Goal: Task Accomplishment & Management: Complete application form

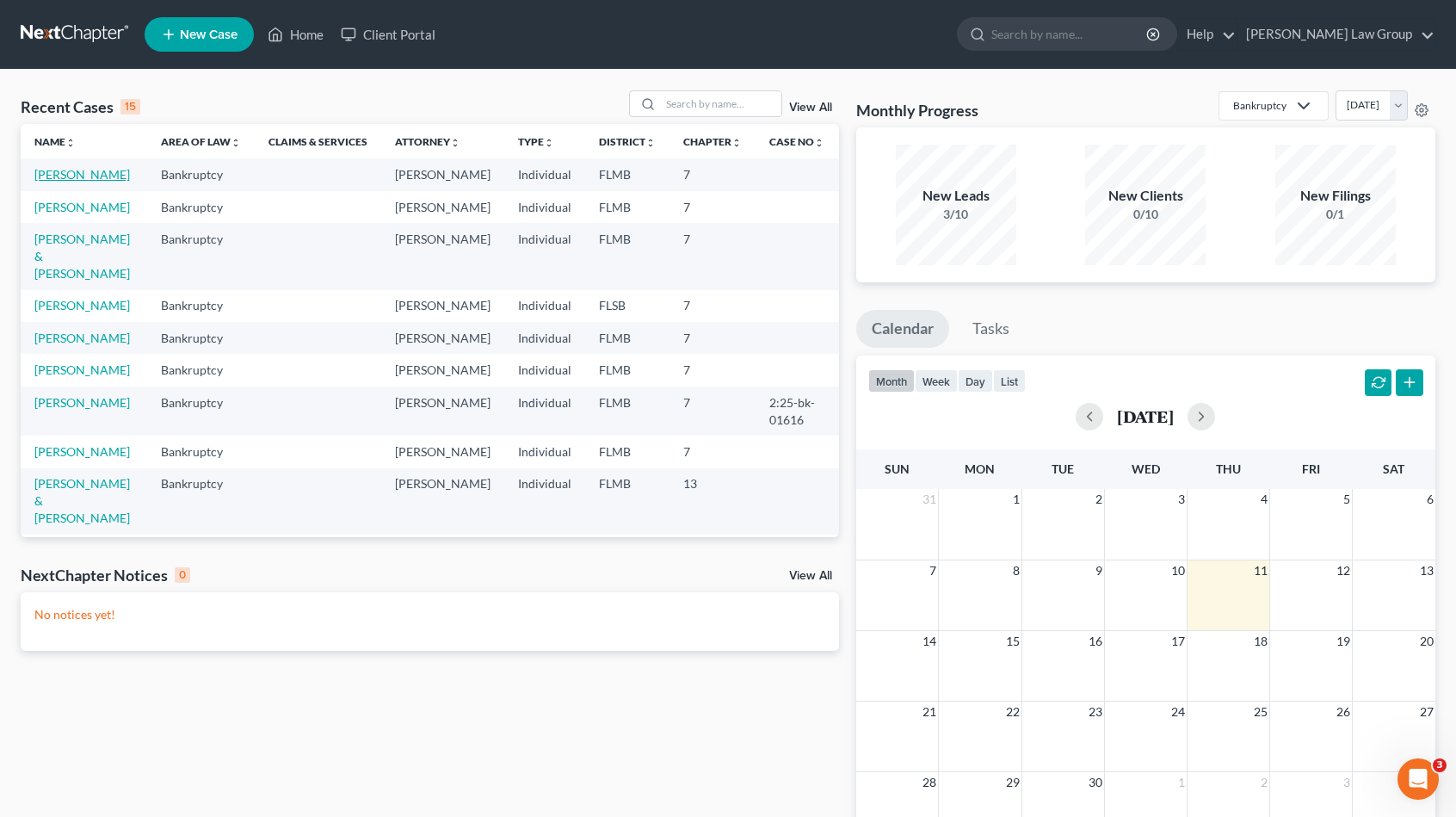
click at [53, 173] on link "[PERSON_NAME]" at bounding box center [83, 174] width 95 height 15
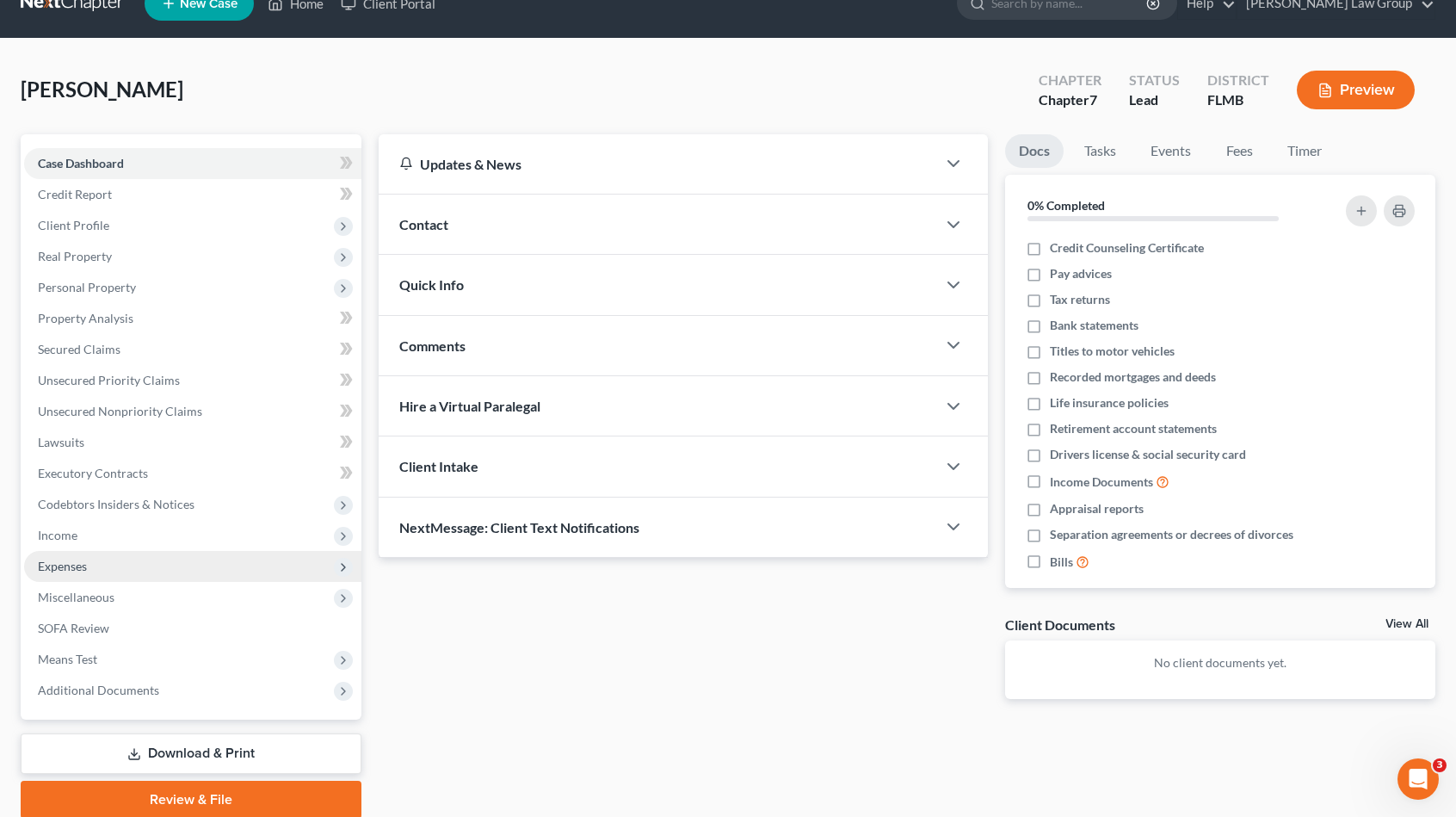
scroll to position [95, 0]
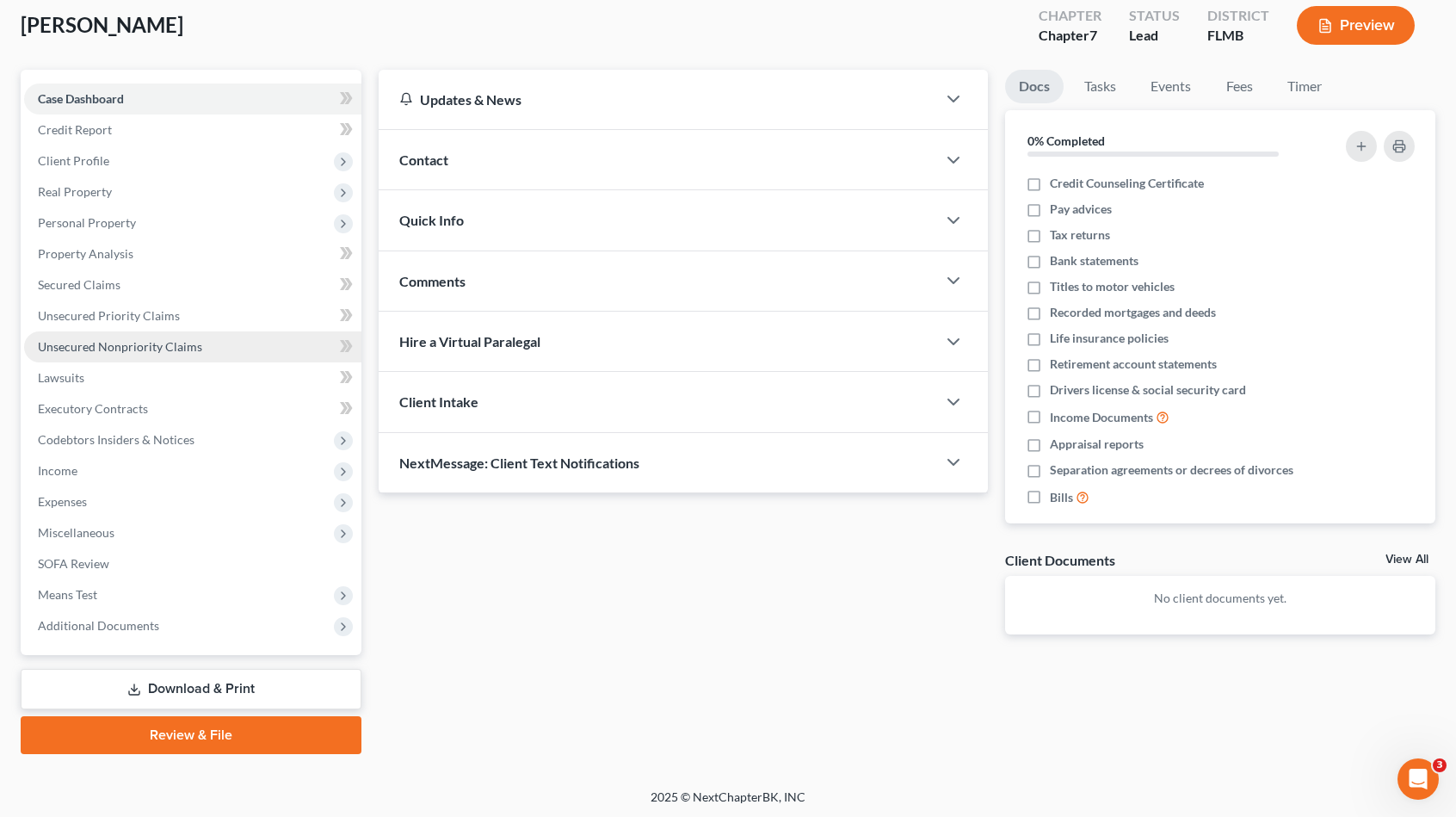
click at [165, 348] on span "Unsecured Nonpriority Claims" at bounding box center [119, 347] width 164 height 15
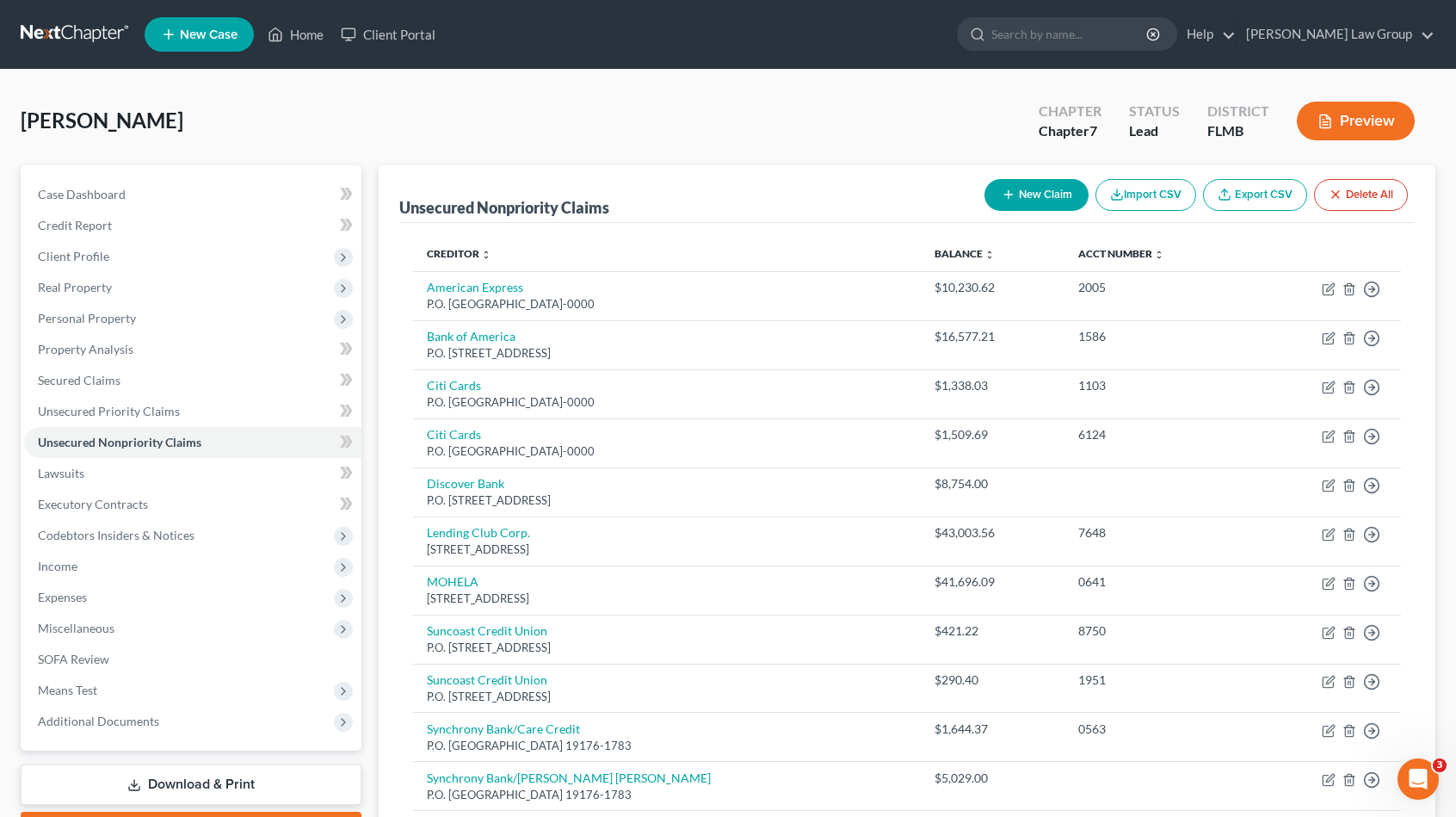
click at [1008, 187] on icon "button" at bounding box center [1008, 194] width 14 height 14
select select "0"
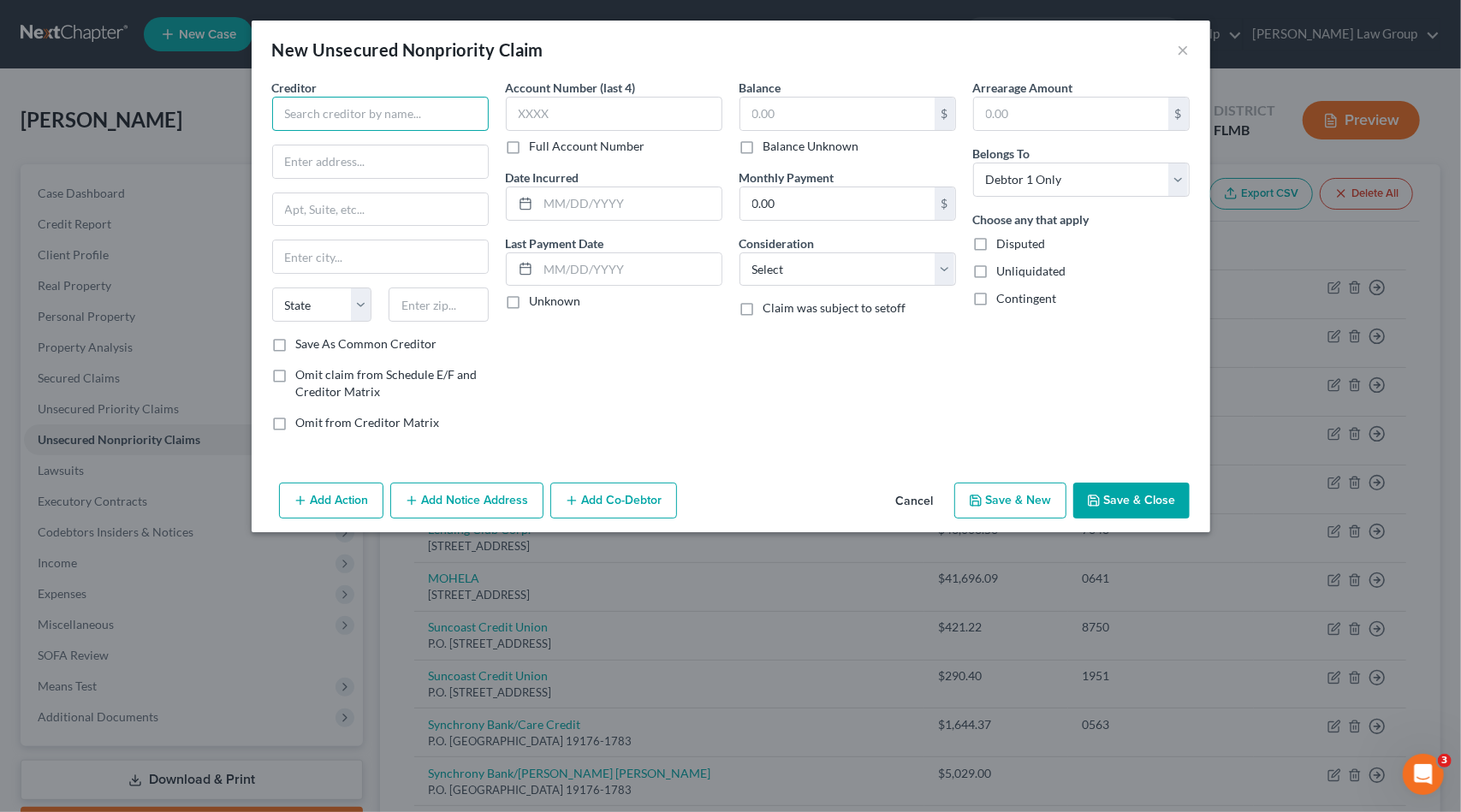
click at [350, 121] on input "text" at bounding box center [380, 114] width 216 height 35
drag, startPoint x: 407, startPoint y: 132, endPoint x: 482, endPoint y: 120, distance: 76.0
click at [409, 133] on div "Suncoast Credit Union P.O. [STREET_ADDRESS]" at bounding box center [374, 151] width 205 height 40
type input "Suncoast Credit Union"
type input "P.O. Box 11904"
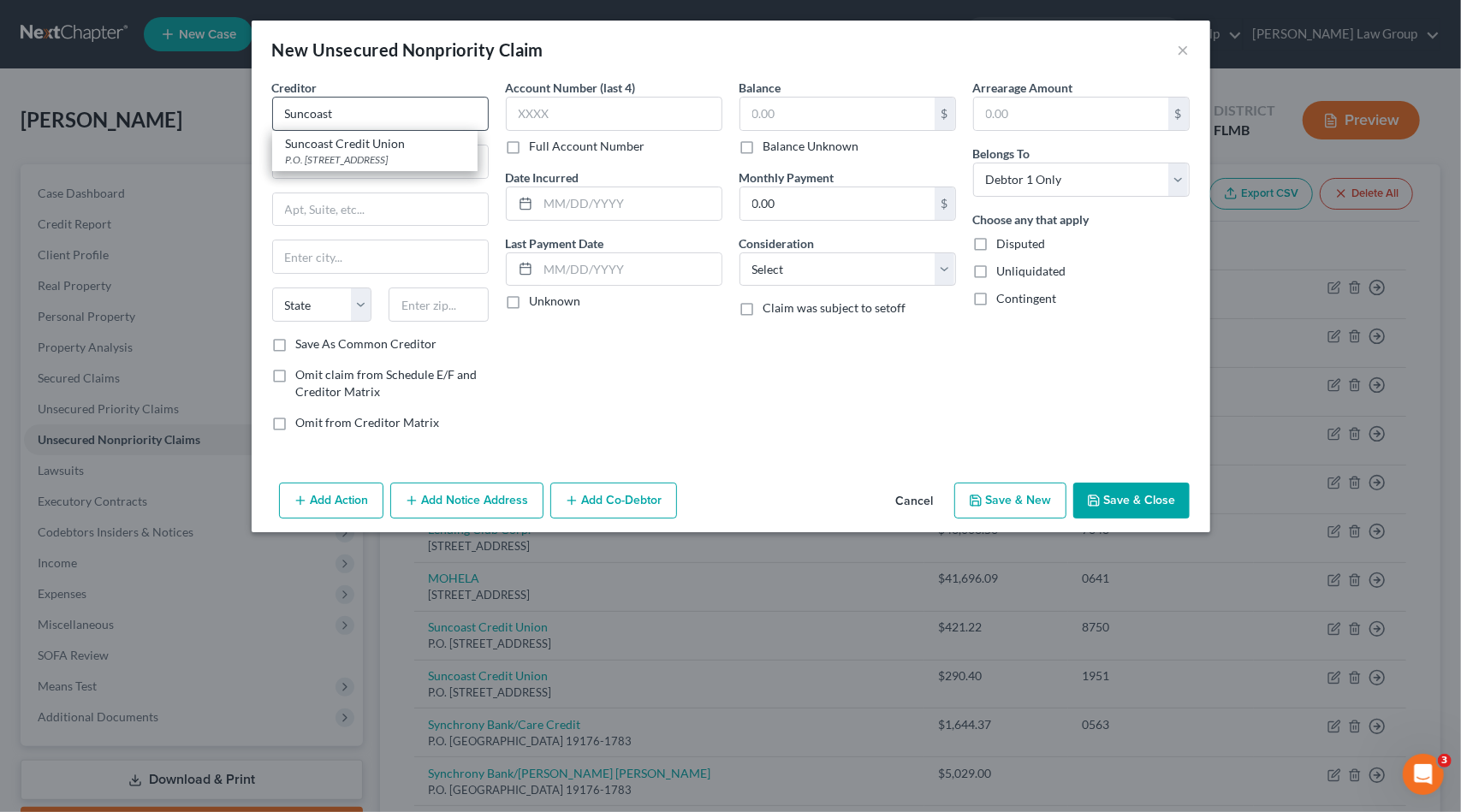
type input "[GEOGRAPHIC_DATA]"
select select "9"
type input "33680-0000"
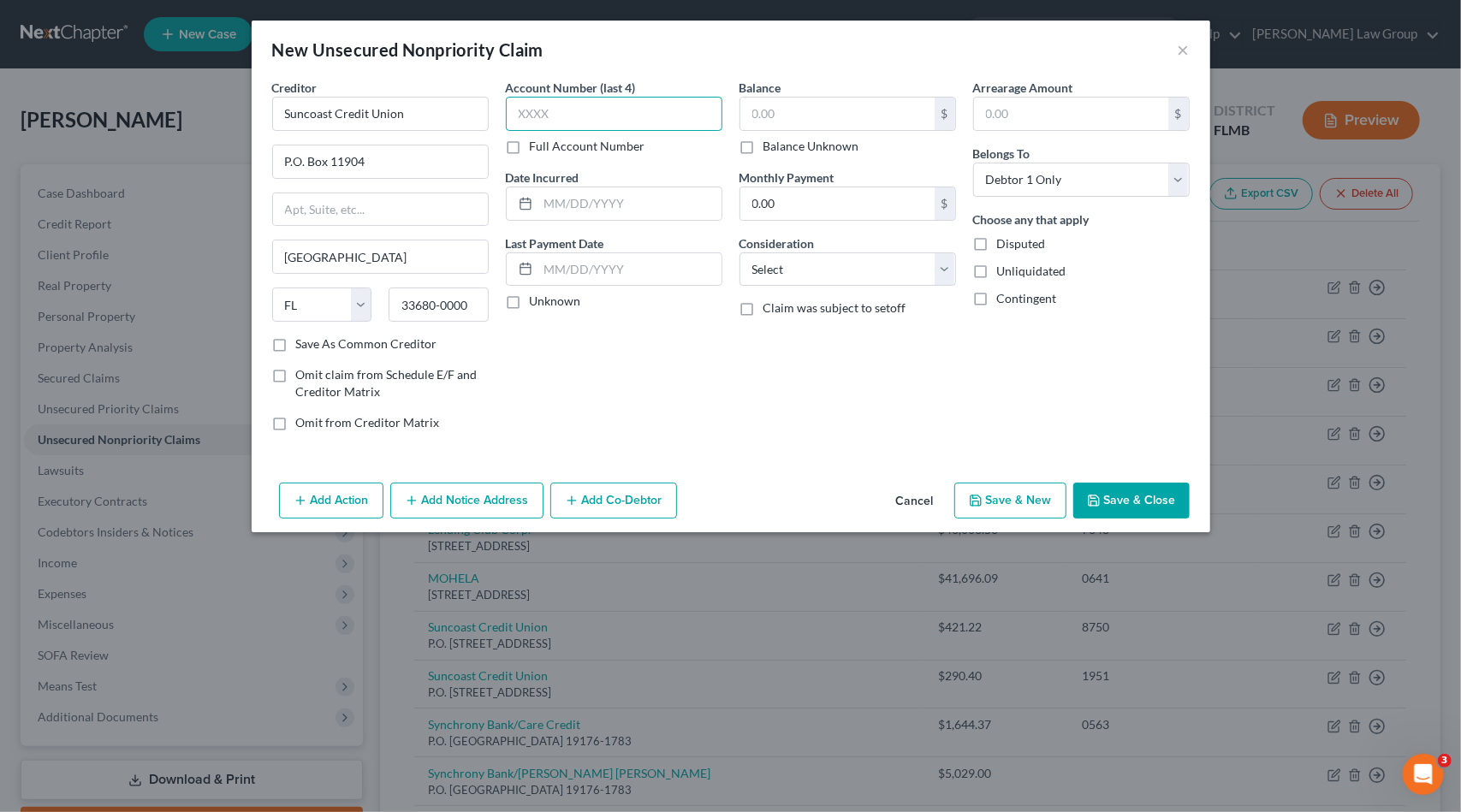
click at [543, 118] on input "text" at bounding box center [613, 114] width 216 height 35
type input "9885"
click at [779, 114] on input "text" at bounding box center [837, 114] width 194 height 33
type input "21,955.83"
click at [881, 260] on select "Select Cable / Satellite Services Collection Agency Credit Card Debt Debt Couns…" at bounding box center [847, 270] width 216 height 35
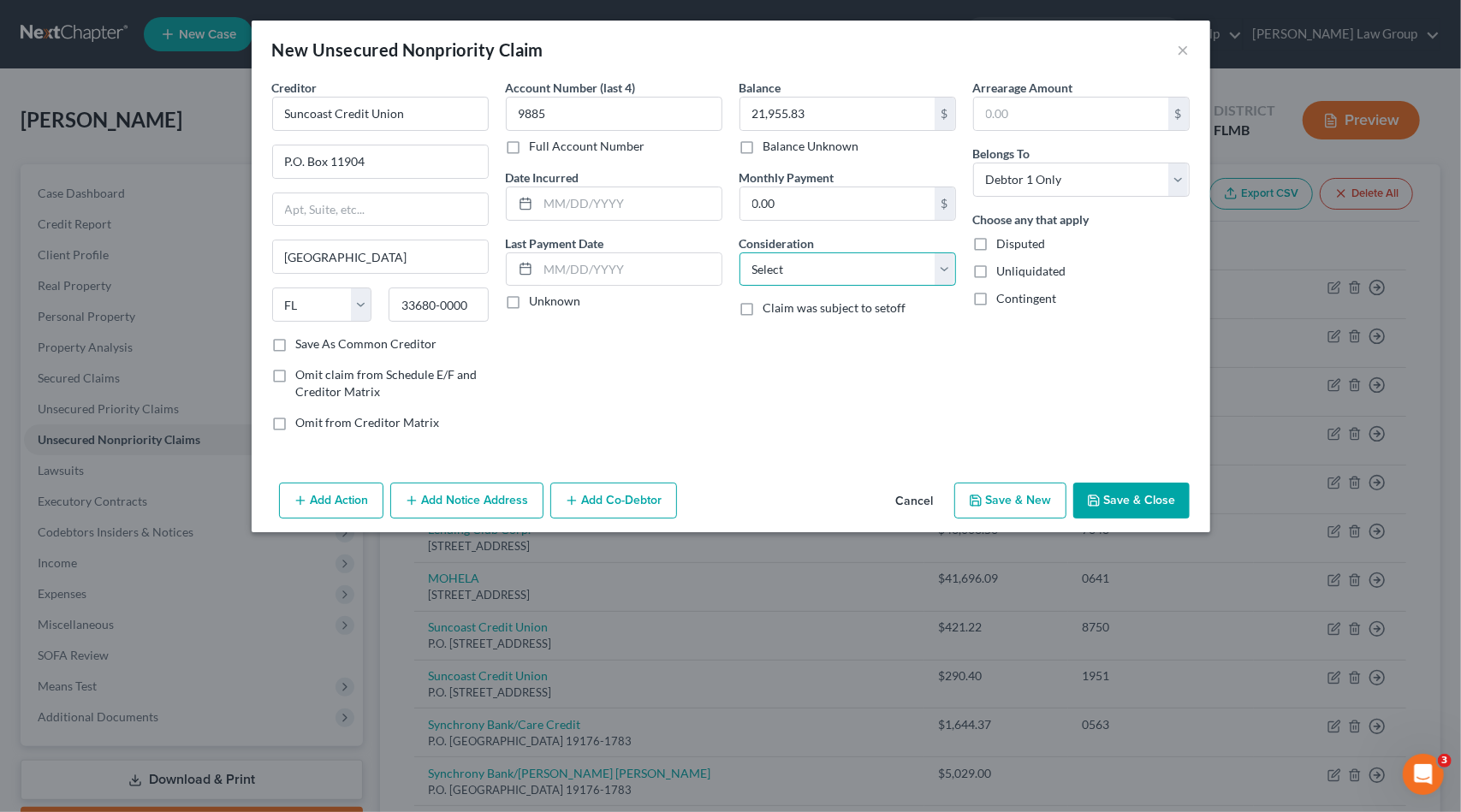
select select "14"
click at [739, 253] on select "Select Cable / Satellite Services Collection Agency Credit Card Debt Debt Couns…" at bounding box center [847, 270] width 216 height 35
click at [803, 328] on input "text" at bounding box center [847, 335] width 214 height 33
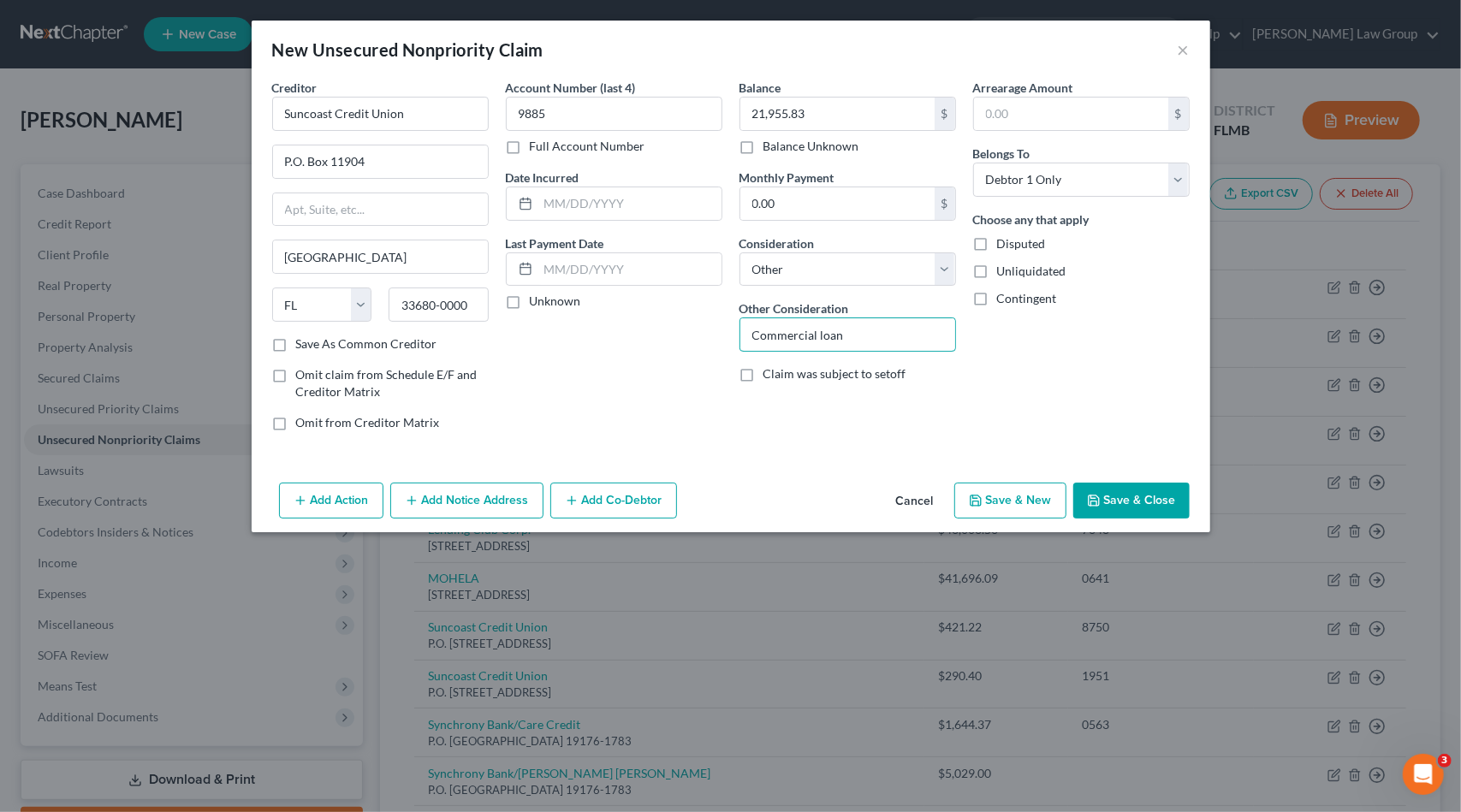
type input "Commercial loan"
click at [1106, 505] on button "Save & Close" at bounding box center [1132, 500] width 117 height 36
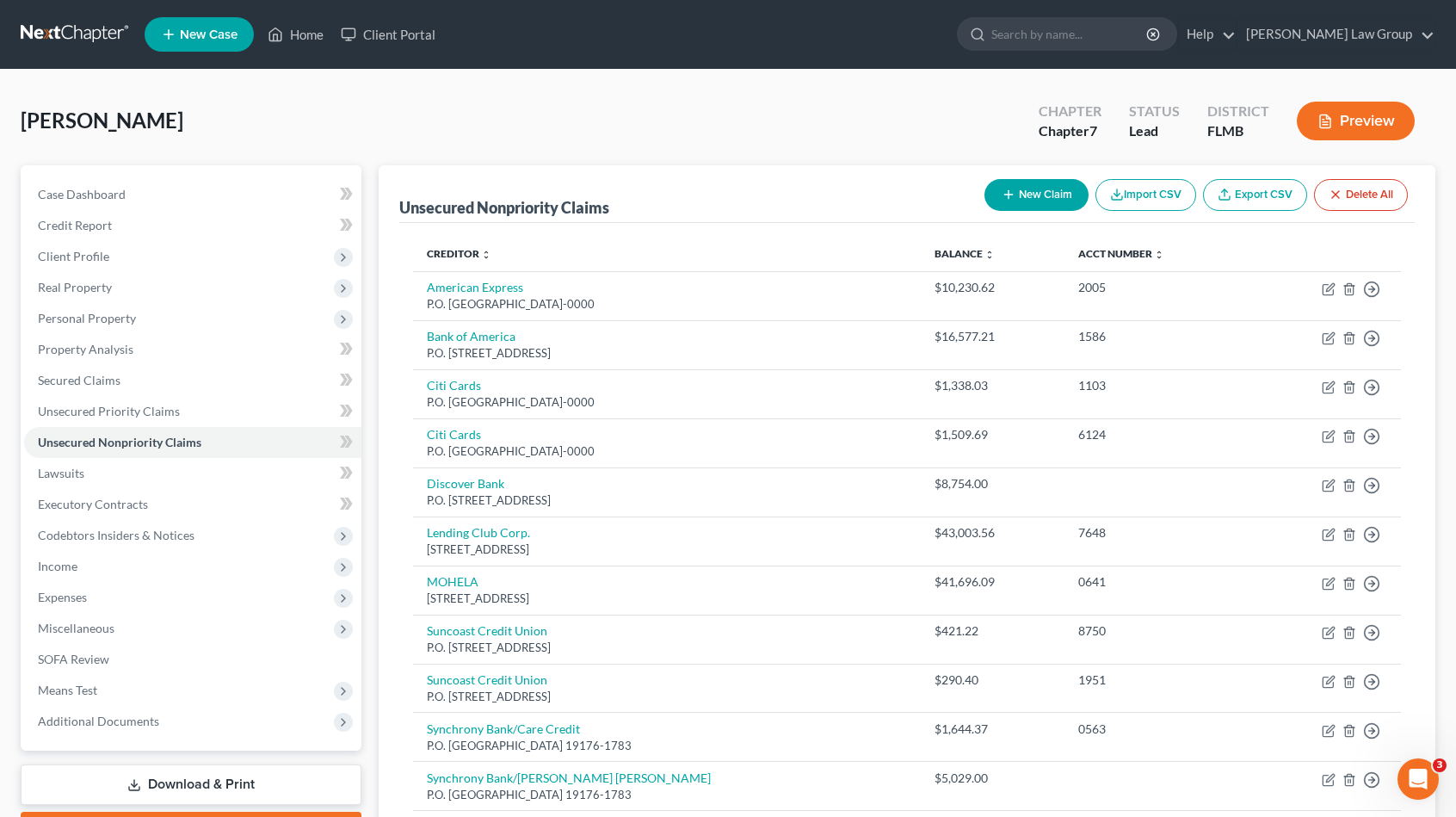
click at [1039, 196] on button "New Claim" at bounding box center [1037, 195] width 105 height 32
select select "0"
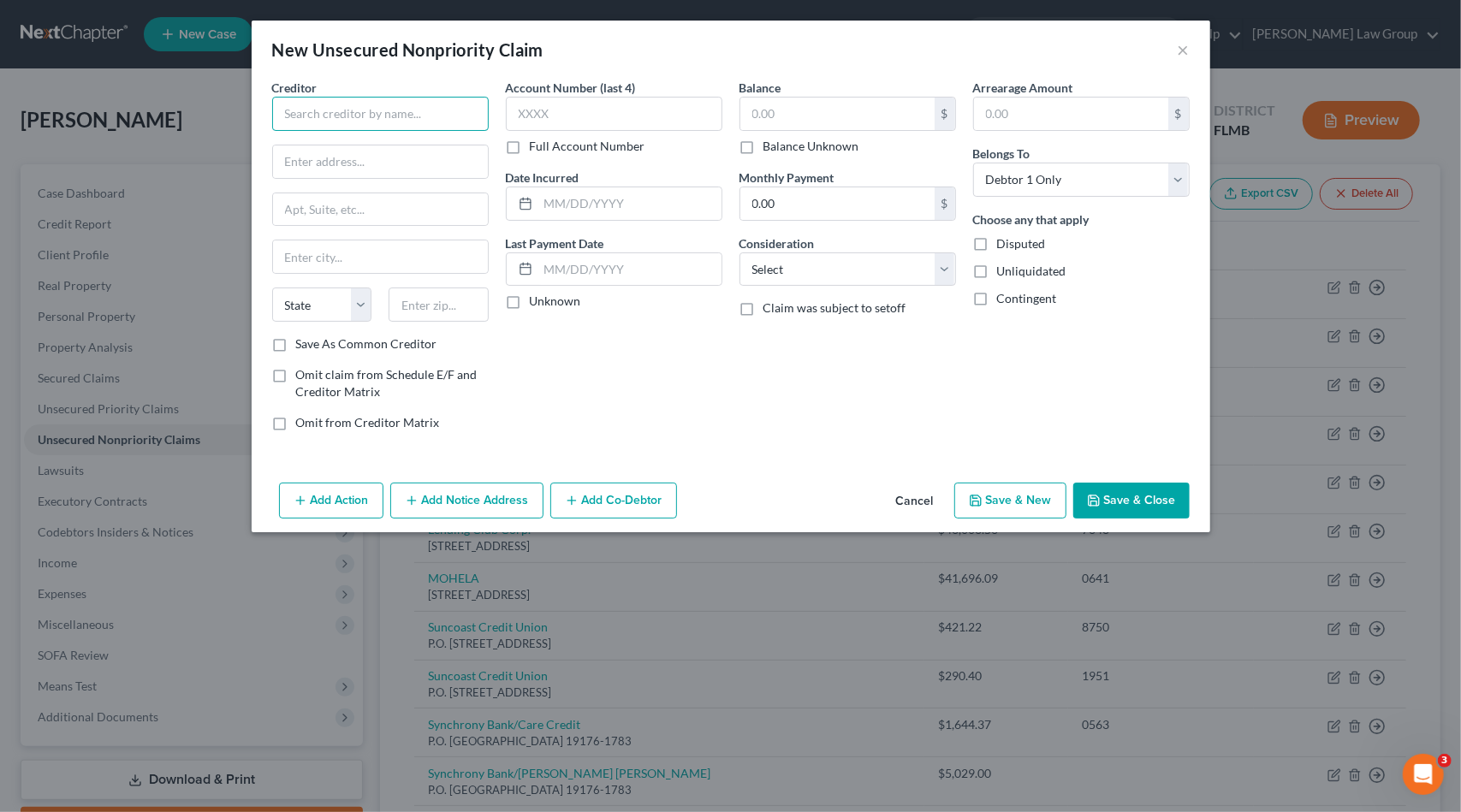
click at [287, 114] on input "text" at bounding box center [380, 114] width 216 height 35
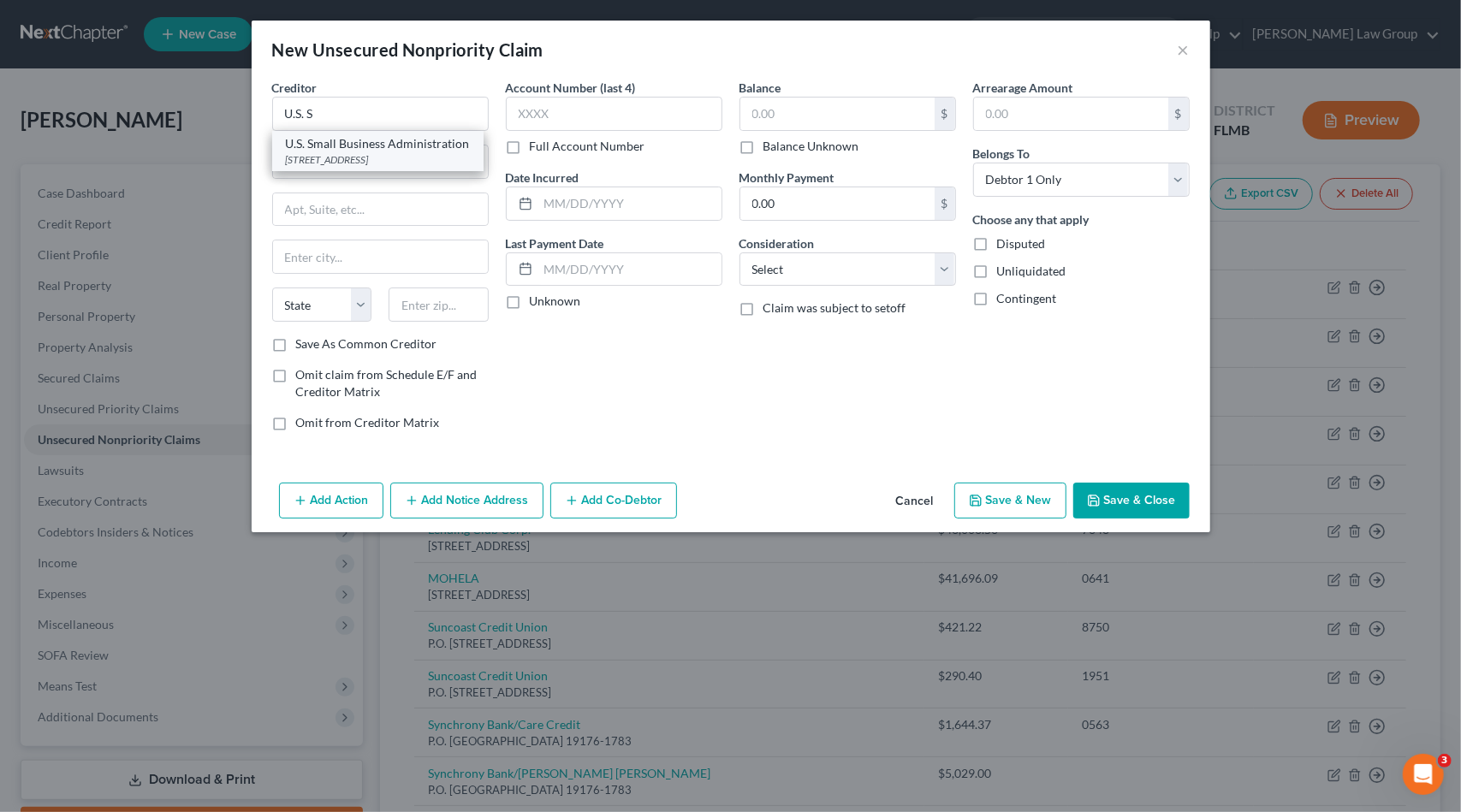
click at [364, 155] on div "[STREET_ADDRESS]" at bounding box center [378, 160] width 184 height 15
type input "U.S. Small Business Administration"
type input "[STREET_ADDRESS]"
type input "[GEOGRAPHIC_DATA]"
select select "0"
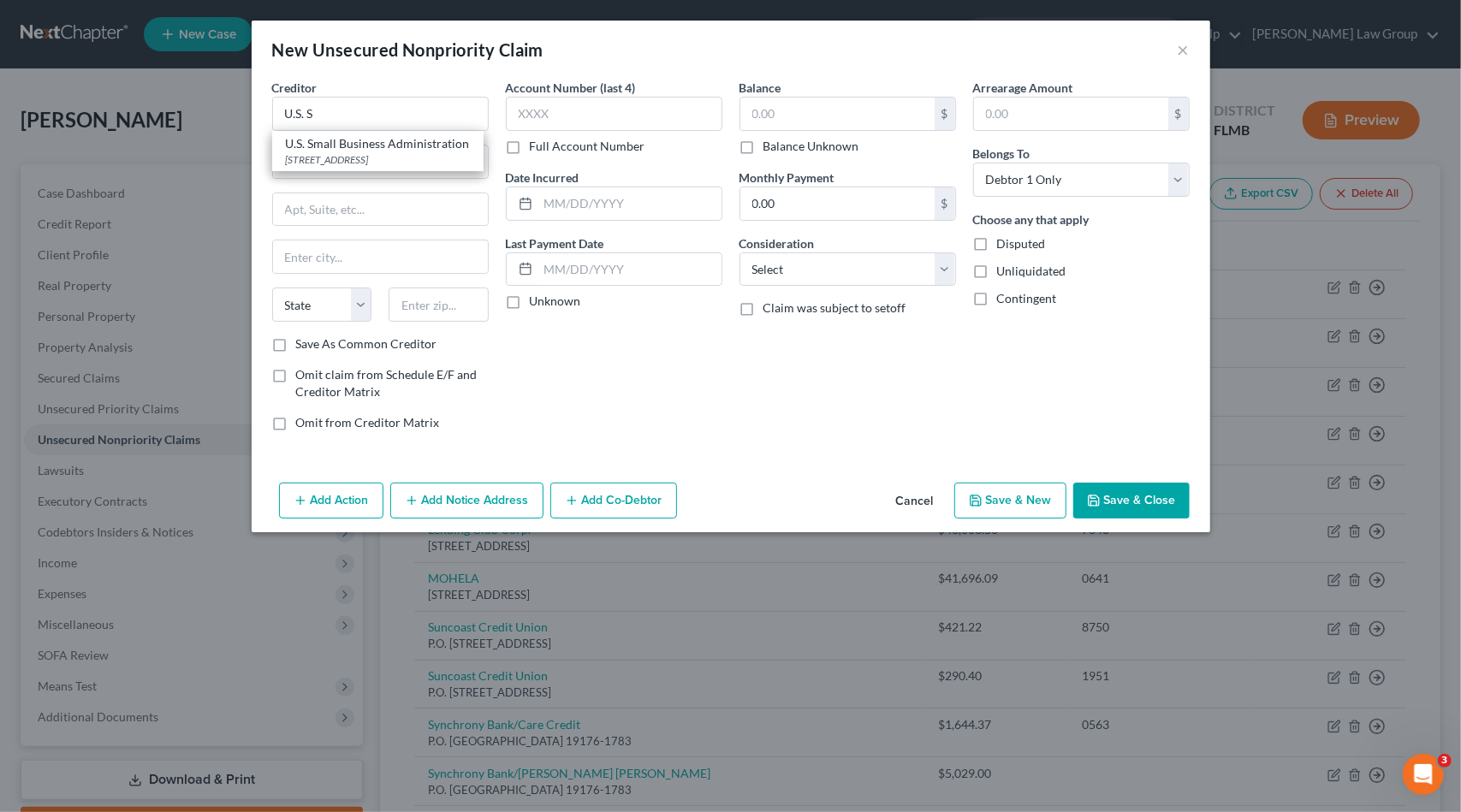
type input "35203-0000"
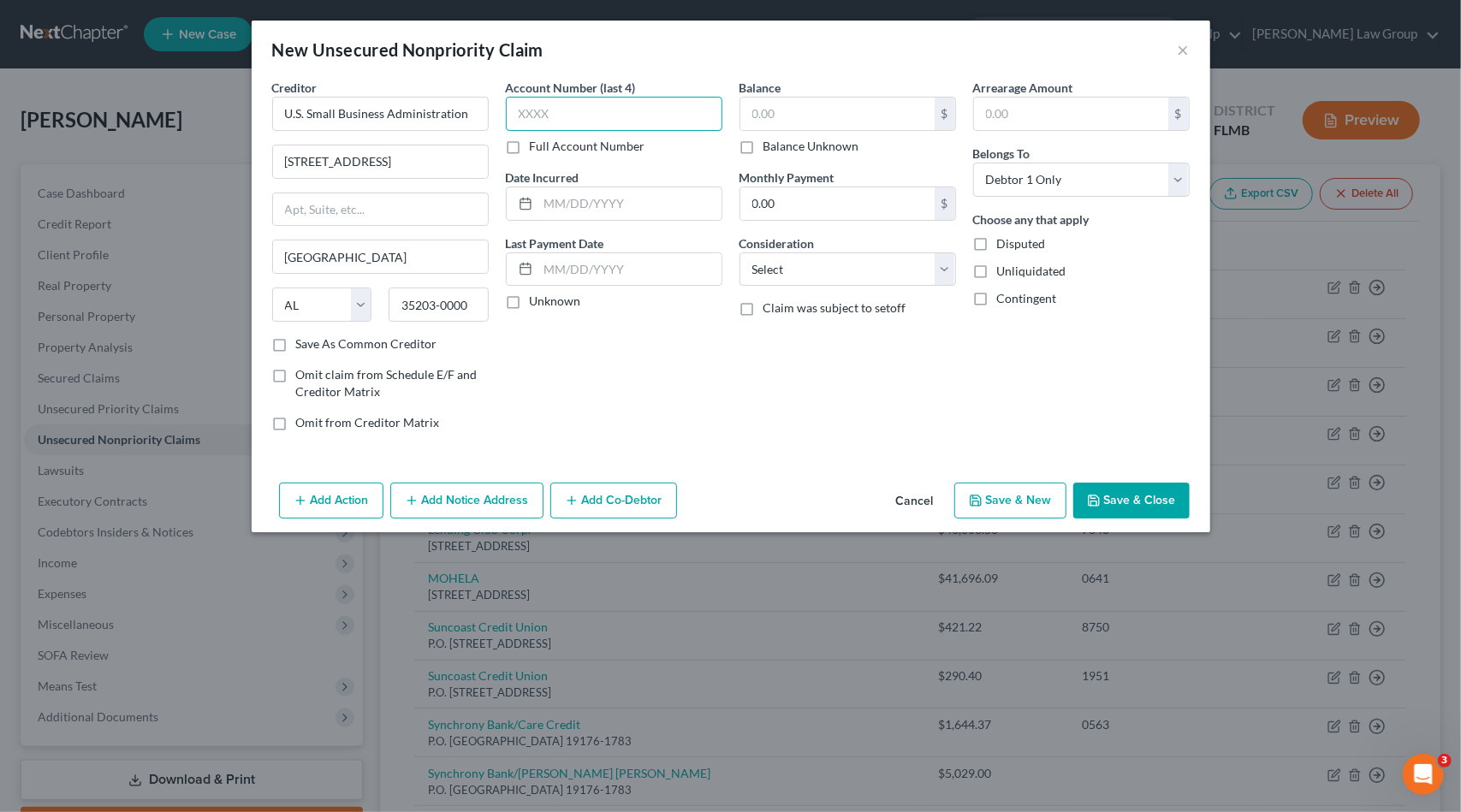
click at [627, 107] on input "text" at bounding box center [613, 114] width 216 height 35
type input "9106"
click at [777, 269] on select "Select Cable / Satellite Services Collection Agency Credit Card Debt Debt Couns…" at bounding box center [847, 270] width 216 height 35
select select "14"
click at [739, 253] on select "Select Cable / Satellite Services Collection Agency Credit Card Debt Debt Couns…" at bounding box center [847, 270] width 216 height 35
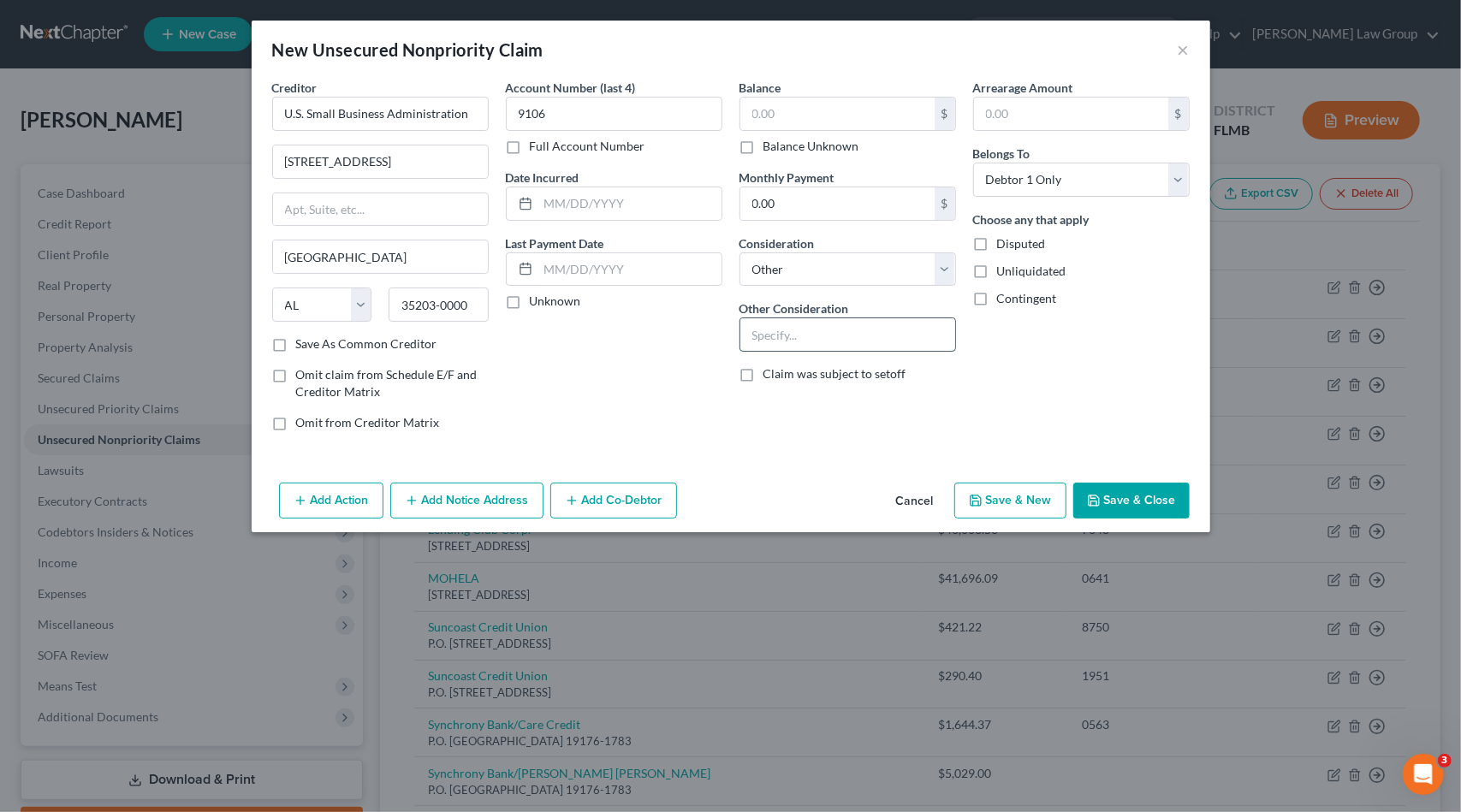
click at [839, 331] on input "text" at bounding box center [847, 335] width 214 height 33
type input "Commercial loan"
click at [834, 104] on input "text" at bounding box center [837, 114] width 194 height 33
type input "16,500"
click at [1167, 505] on button "Save & Close" at bounding box center [1132, 500] width 117 height 36
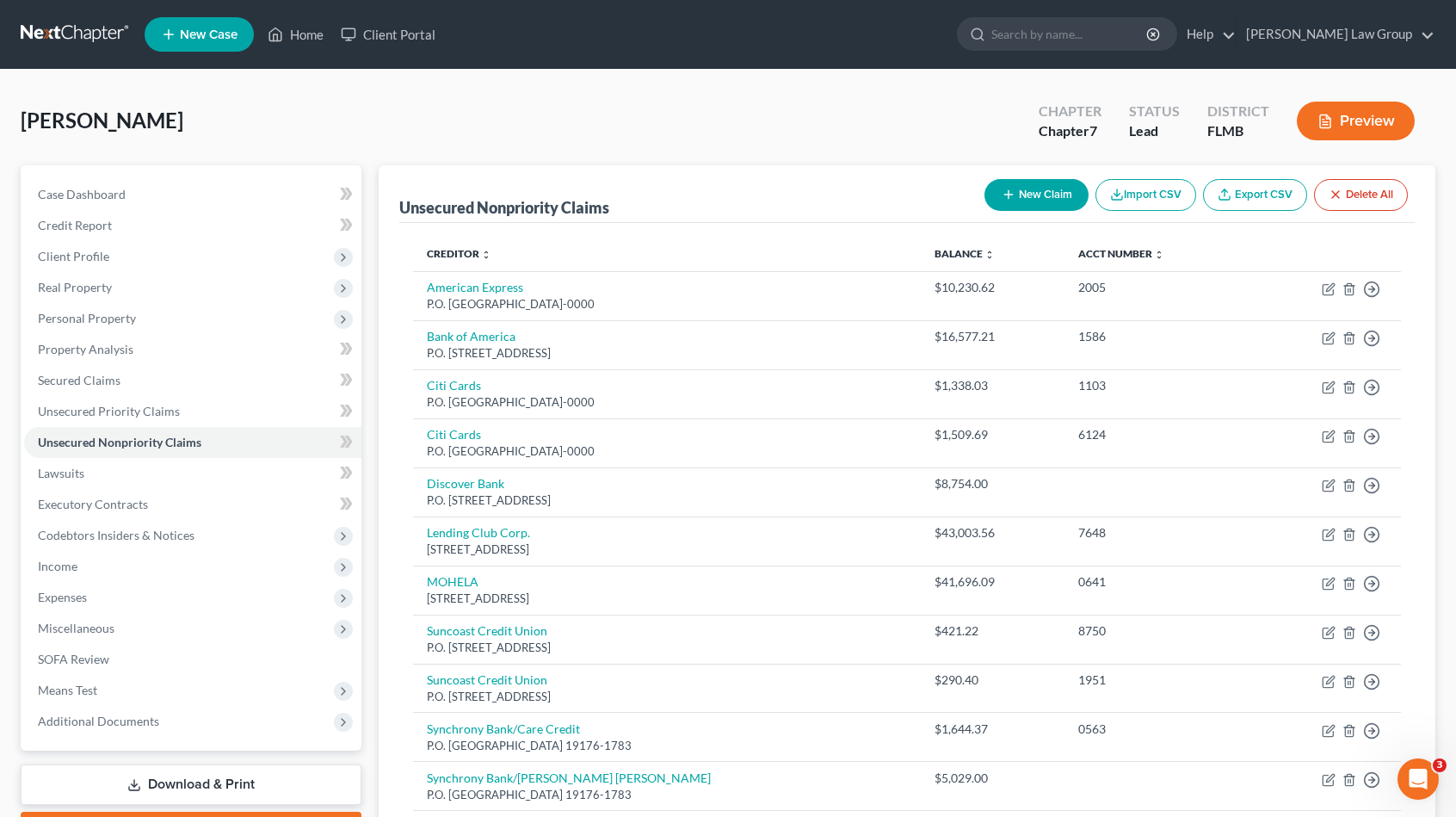
click at [1062, 195] on button "New Claim" at bounding box center [1037, 195] width 105 height 32
select select "0"
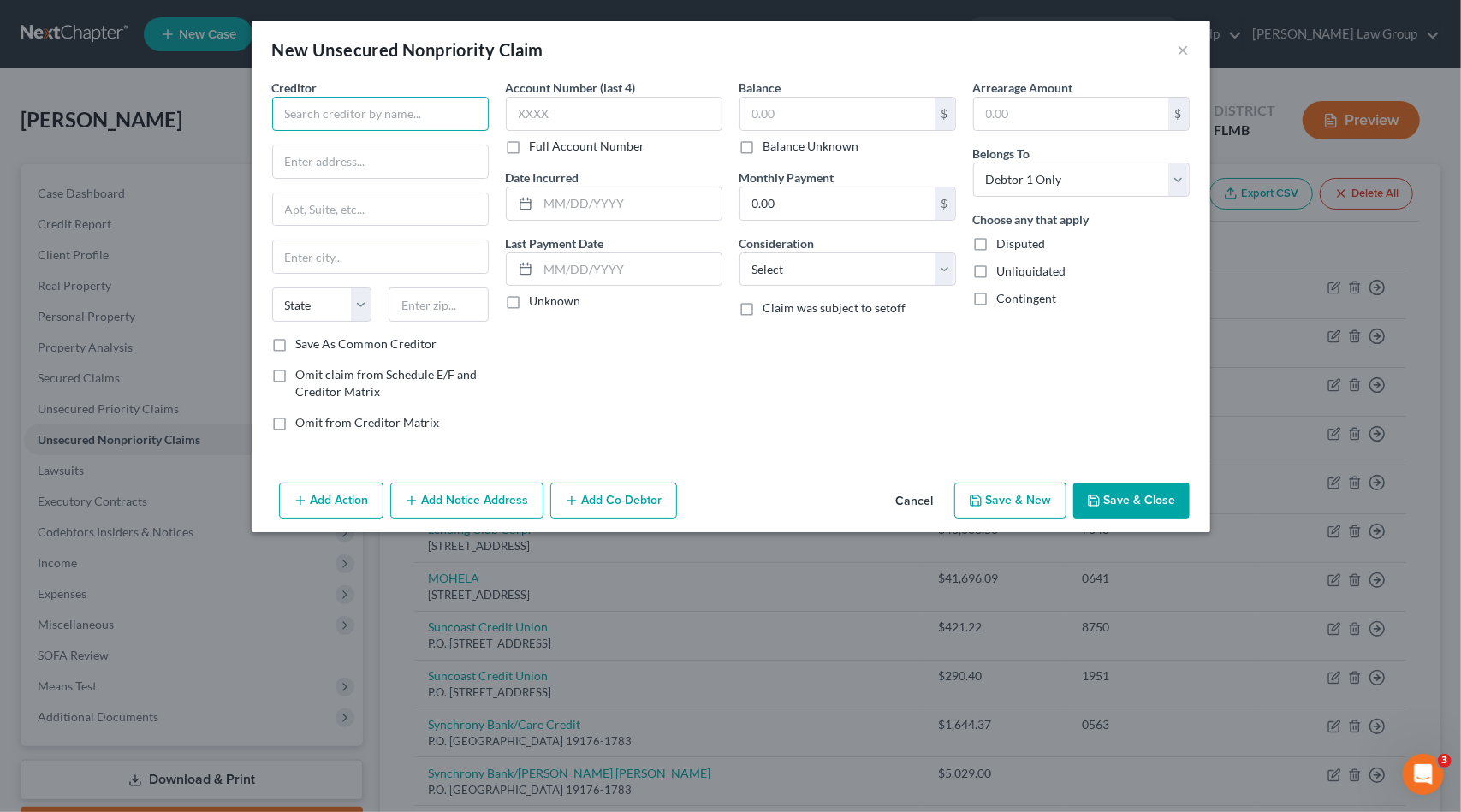
click at [358, 118] on input "text" at bounding box center [380, 114] width 216 height 35
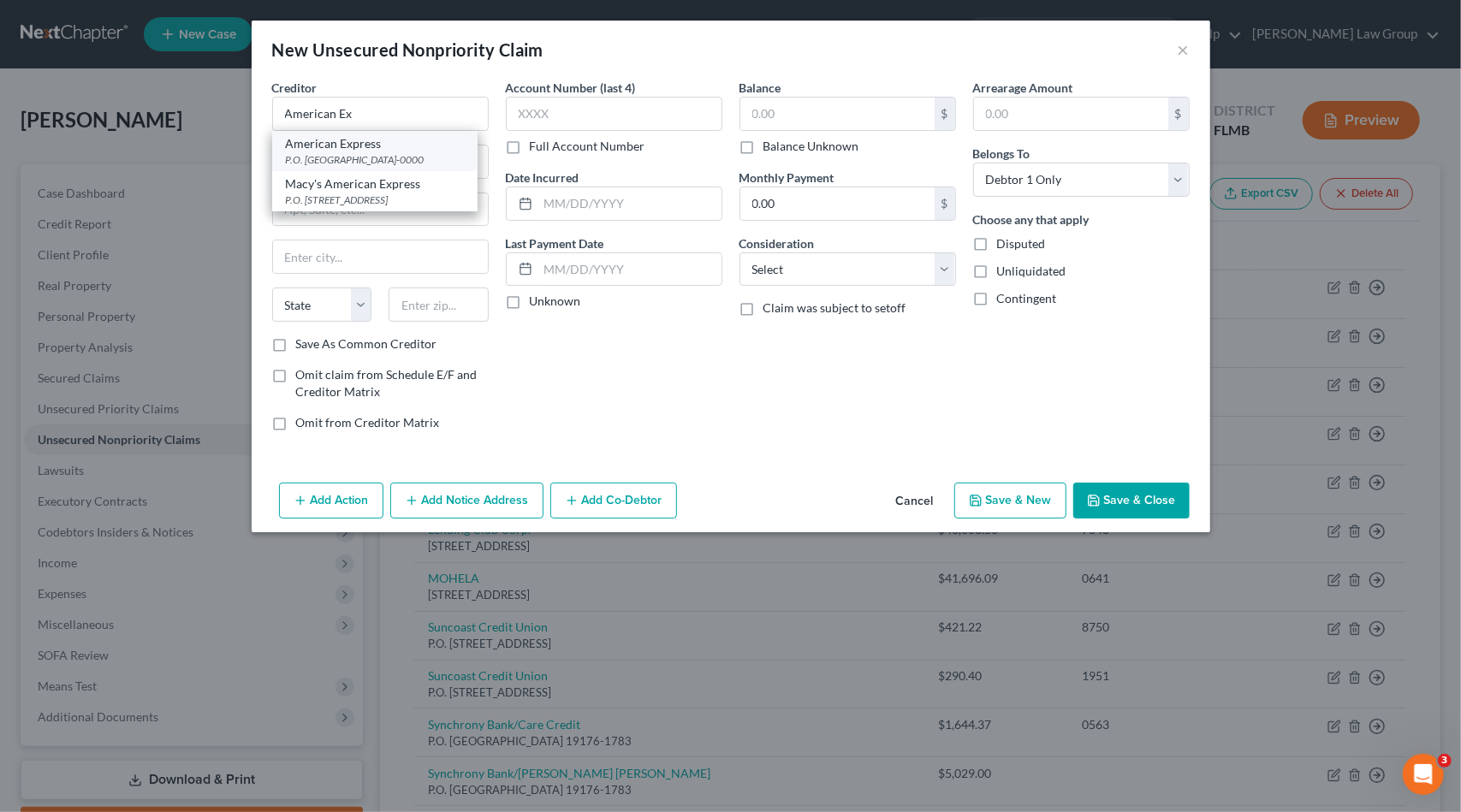
click at [405, 143] on div "American Express" at bounding box center [374, 143] width 178 height 17
type input "American Express"
type input "P.O. Box 981535"
type input "[GEOGRAPHIC_DATA]"
select select "45"
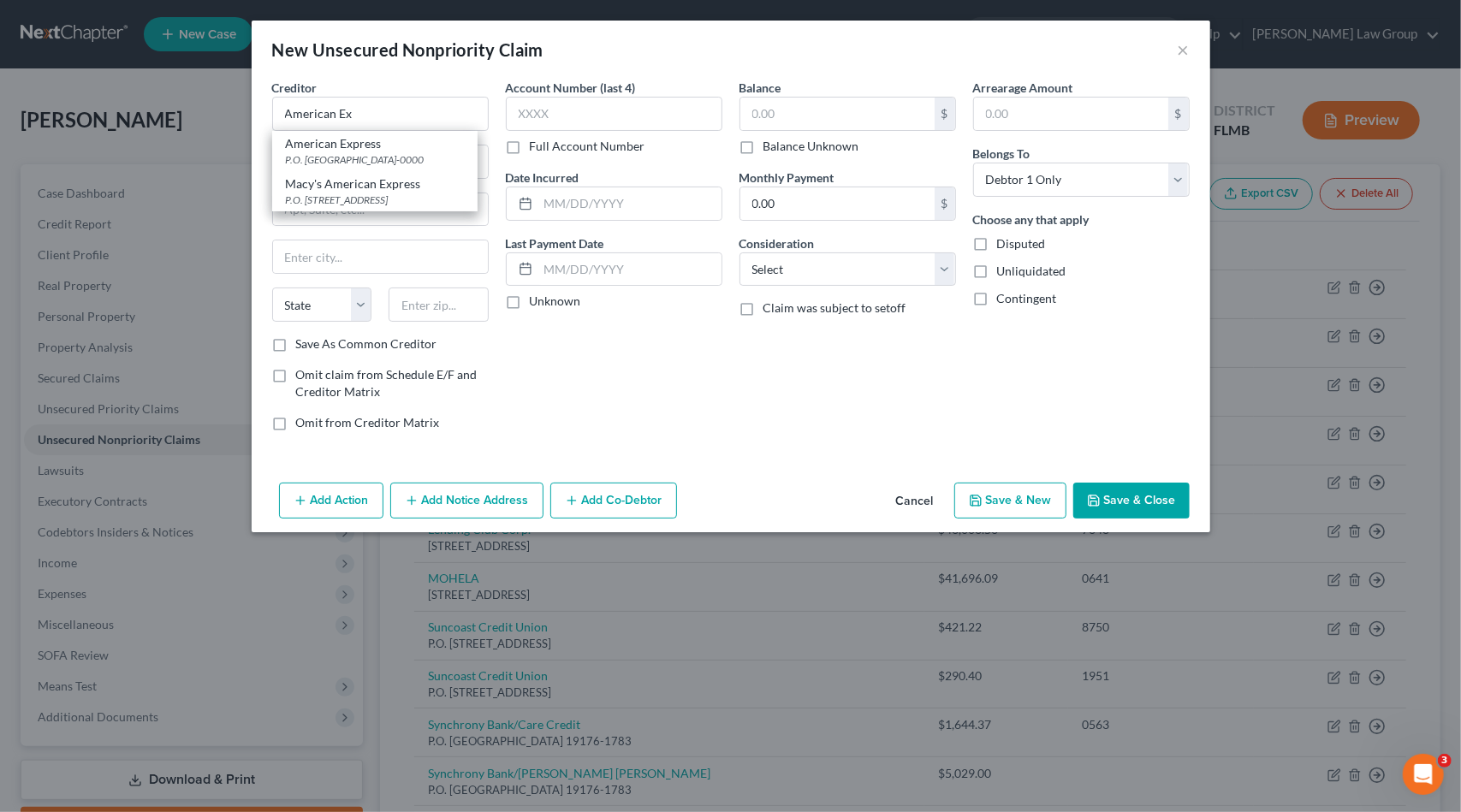
type input "79998-0000"
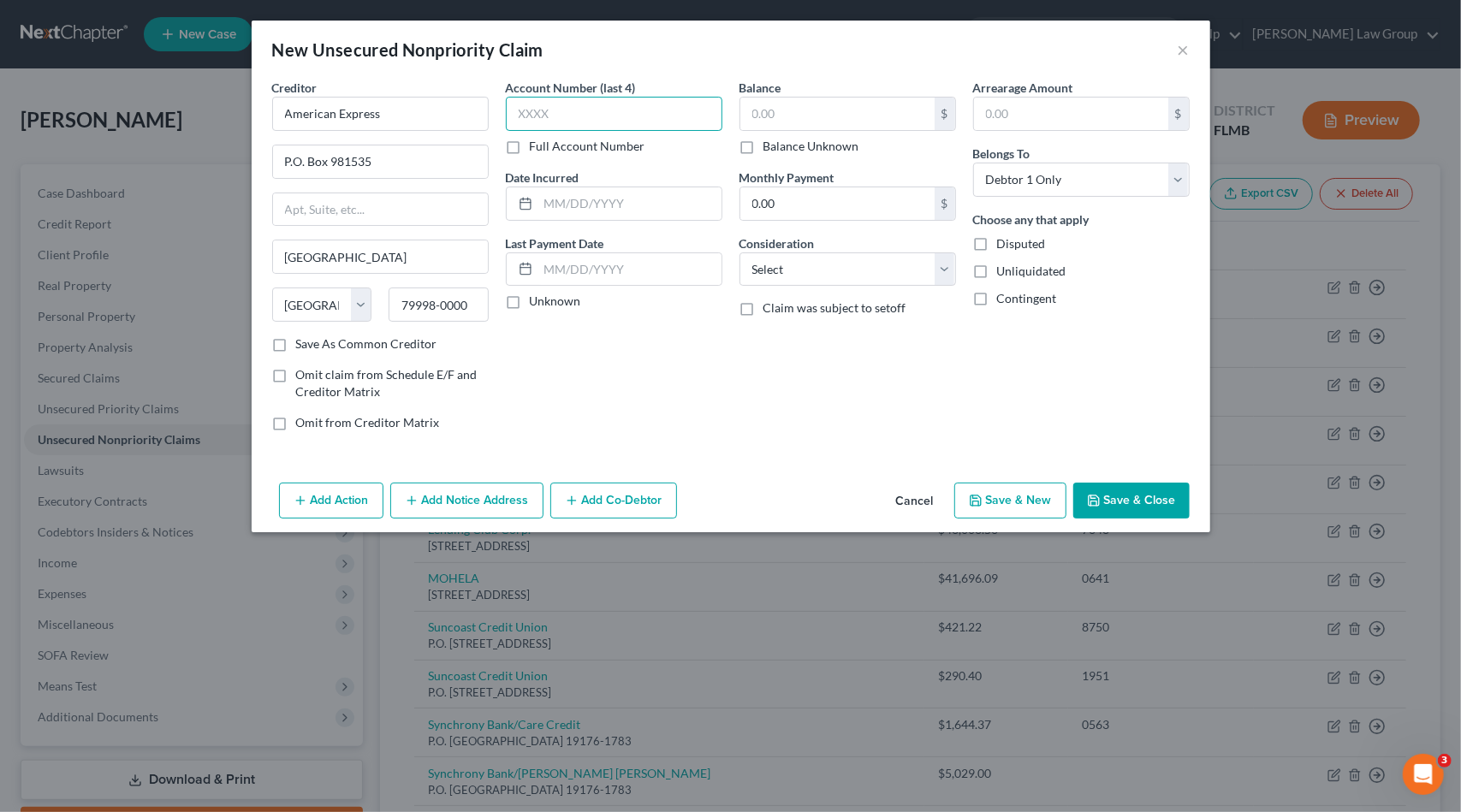
click at [531, 117] on input "text" at bounding box center [613, 114] width 216 height 35
type input "1006"
click at [864, 259] on select "Select Cable / Satellite Services Collection Agency Credit Card Debt Debt Couns…" at bounding box center [847, 270] width 216 height 35
select select "2"
click at [739, 253] on select "Select Cable / Satellite Services Collection Agency Credit Card Debt Debt Couns…" at bounding box center [847, 270] width 216 height 35
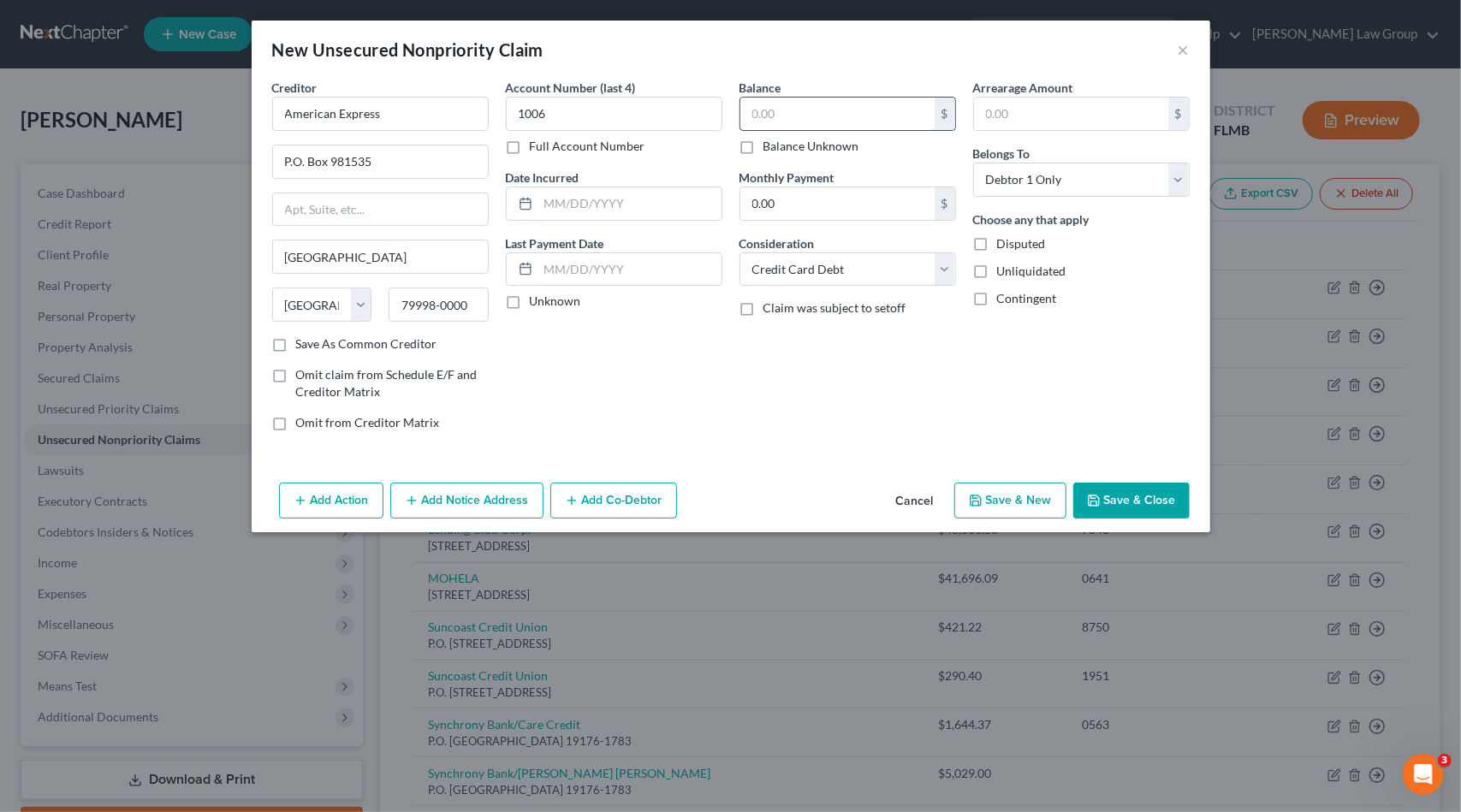
click at [813, 112] on input "text" at bounding box center [837, 114] width 194 height 33
type input "494.46"
drag, startPoint x: 1043, startPoint y: 489, endPoint x: 1294, endPoint y: 462, distance: 252.4
click at [1297, 460] on div "New Unsecured Nonpriority Claim × Creditor * American Express P.O. [GEOGRAPHIC_…" at bounding box center [730, 406] width 1461 height 812
click at [1170, 504] on button "Save & Close" at bounding box center [1132, 500] width 117 height 36
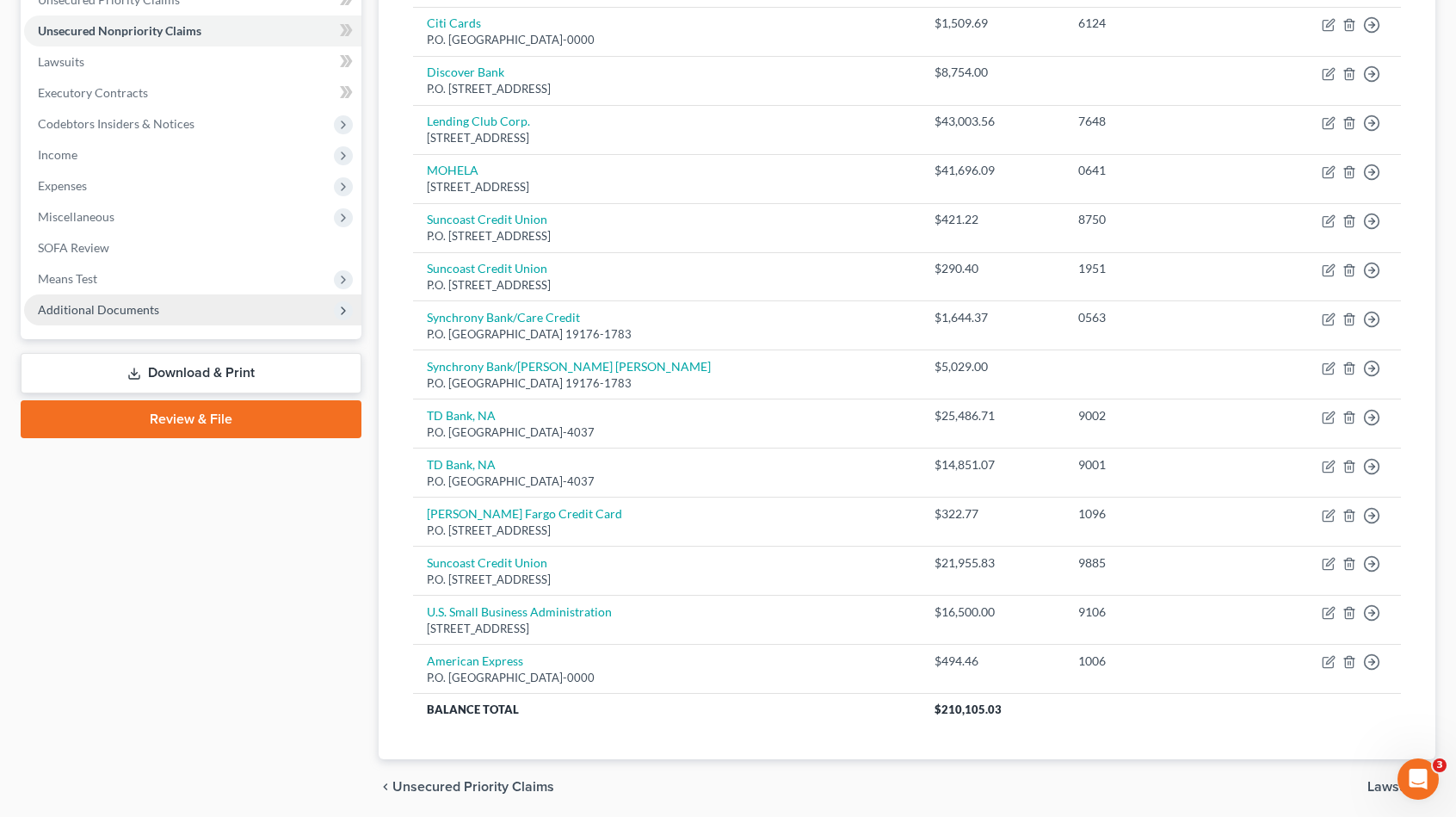
scroll to position [468, 0]
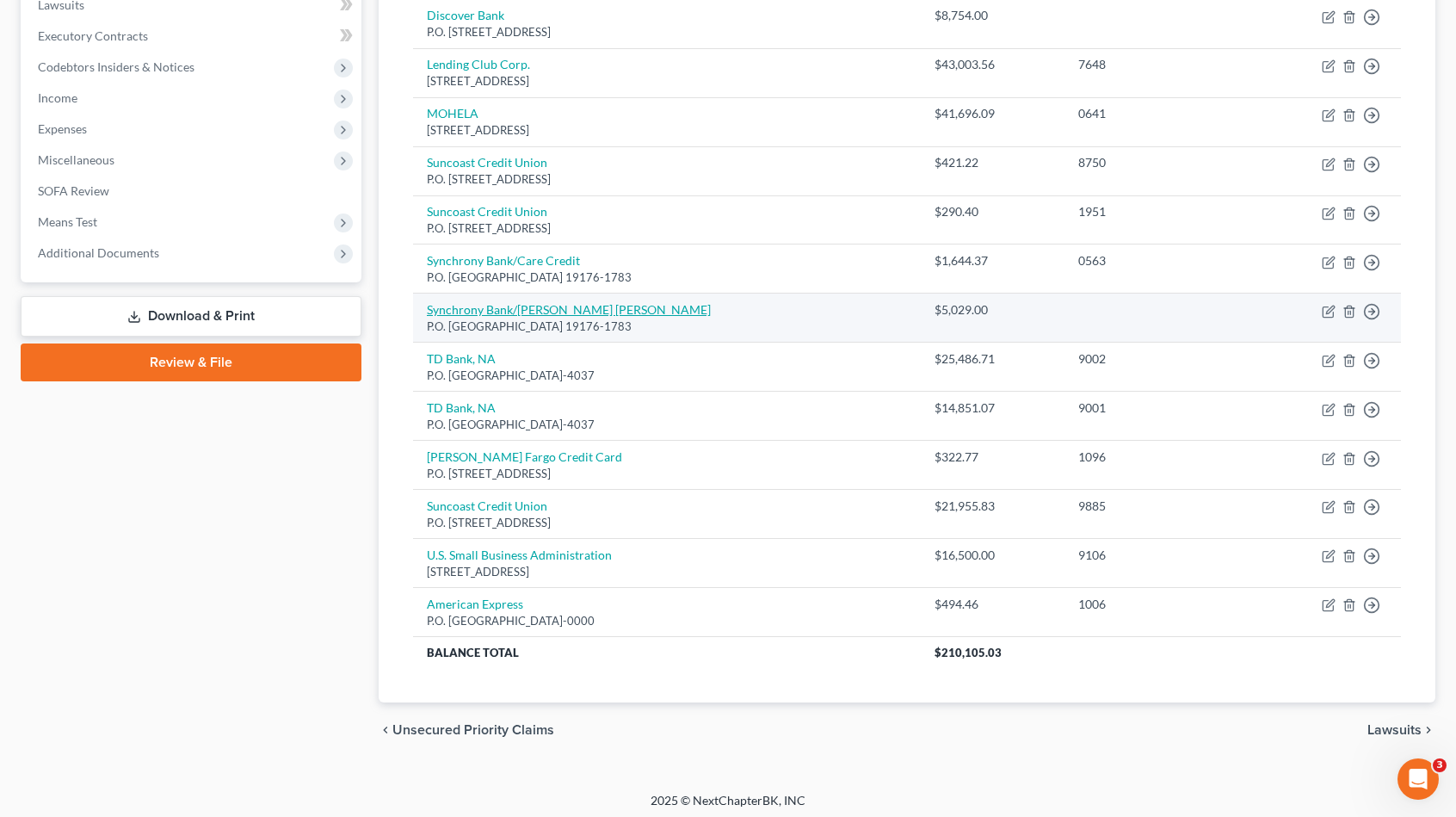
click at [540, 308] on link "Synchrony Bank/[PERSON_NAME] [PERSON_NAME]" at bounding box center [569, 309] width 284 height 15
select select "39"
select select "2"
select select "0"
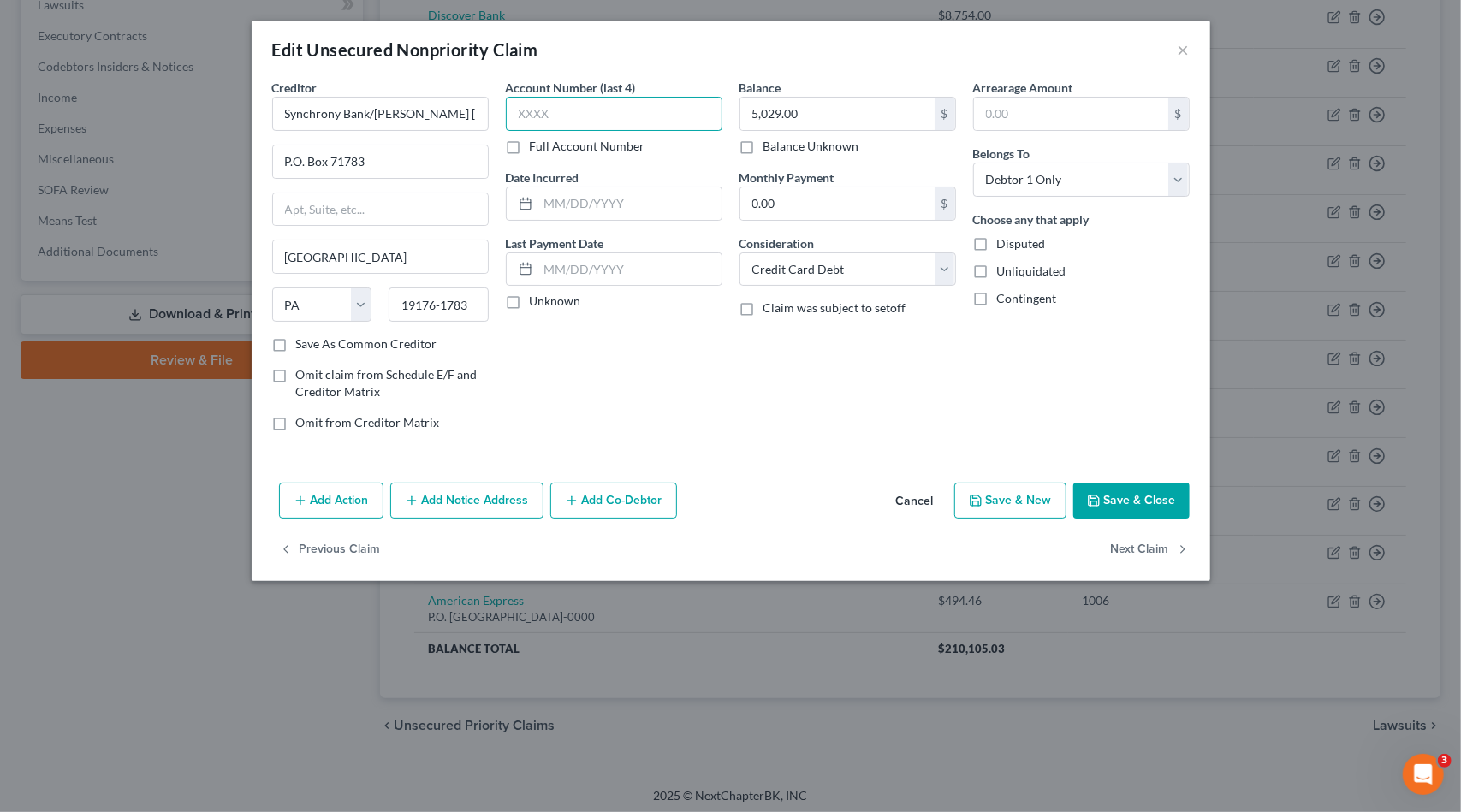
click at [625, 103] on input "text" at bounding box center [613, 114] width 216 height 35
type input "3137"
click at [889, 119] on input "5,029.00" at bounding box center [837, 114] width 194 height 33
type input "5,427.93"
click at [1108, 494] on button "Save & Close" at bounding box center [1132, 500] width 117 height 36
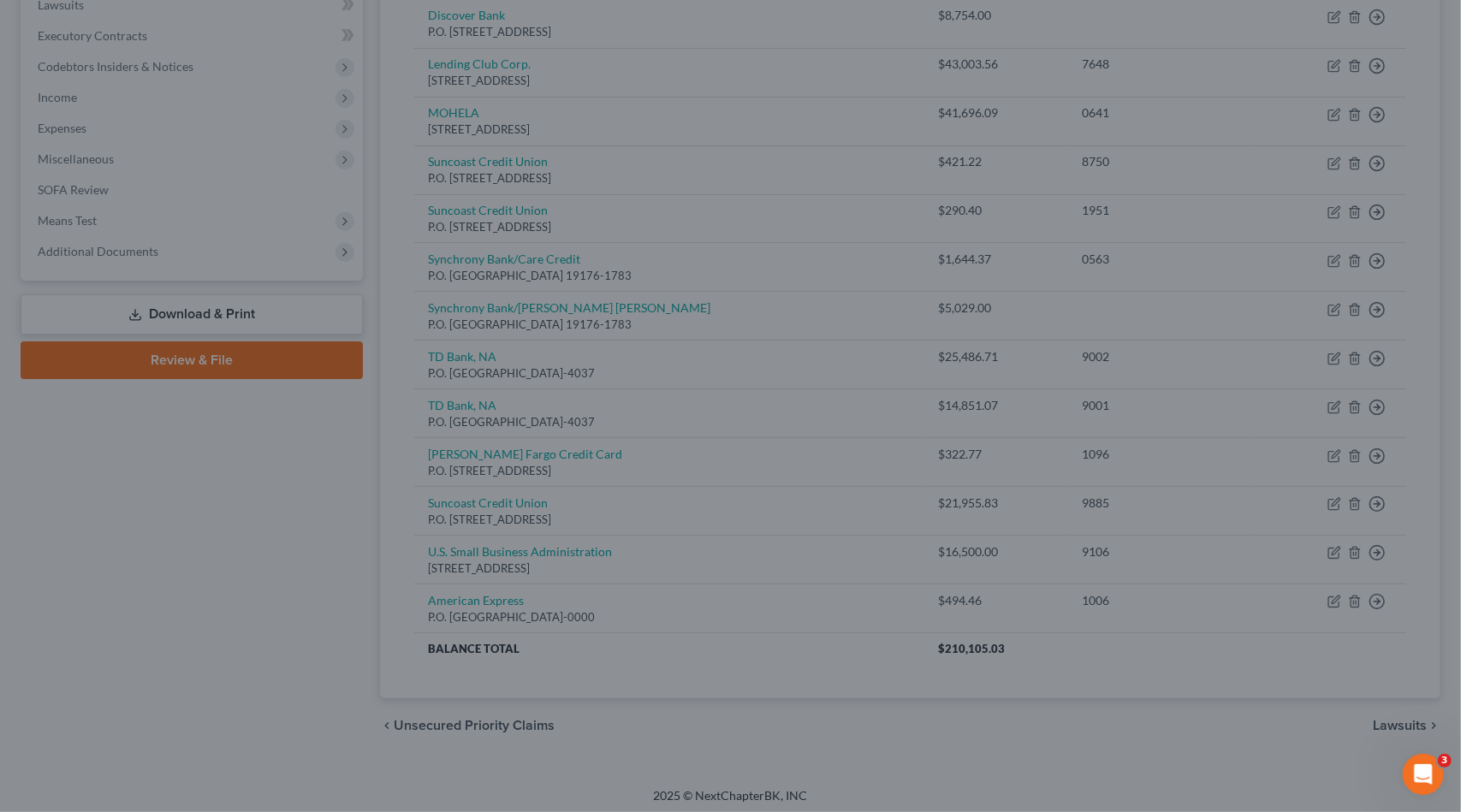
type input "0"
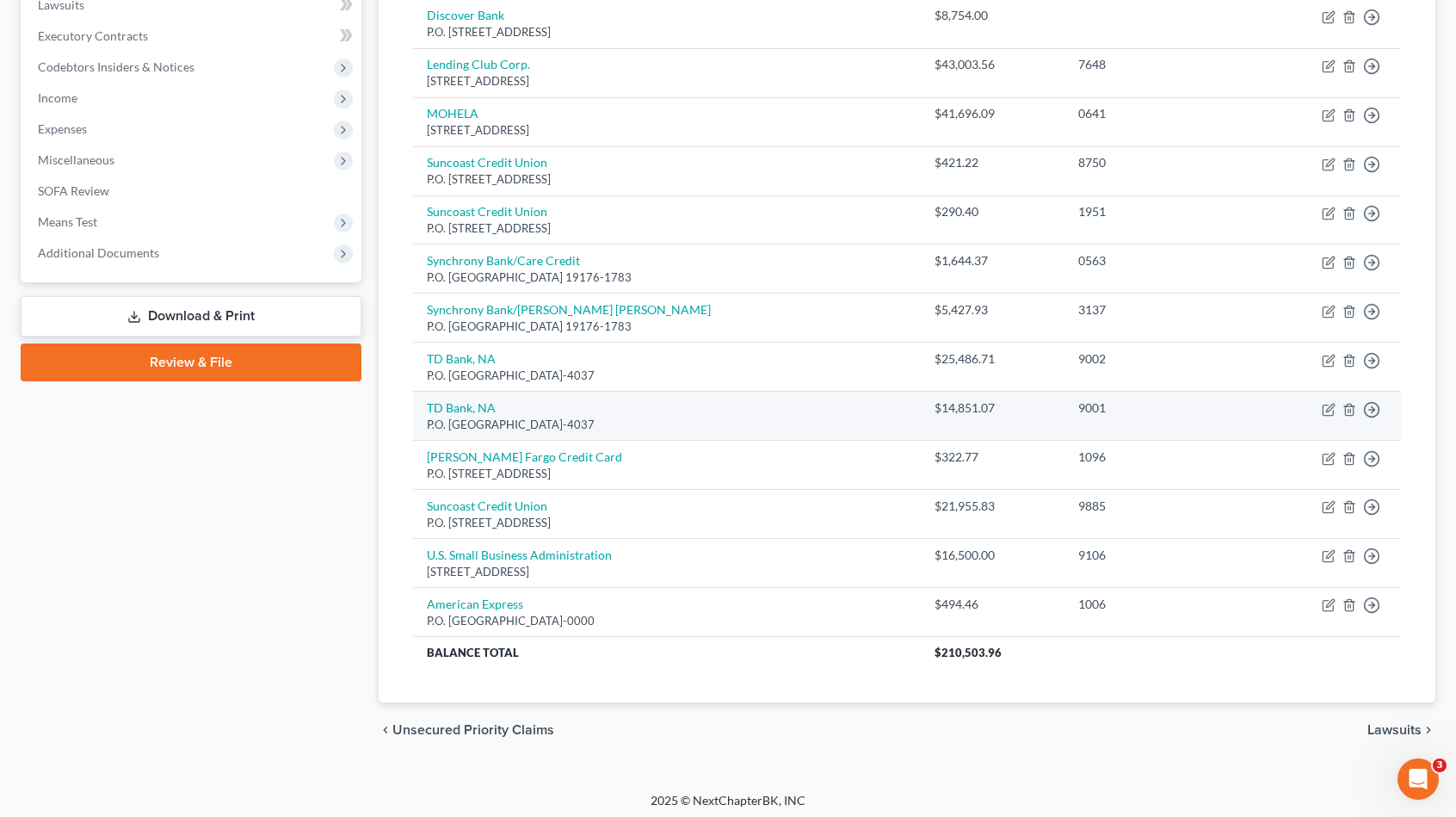
scroll to position [0, 0]
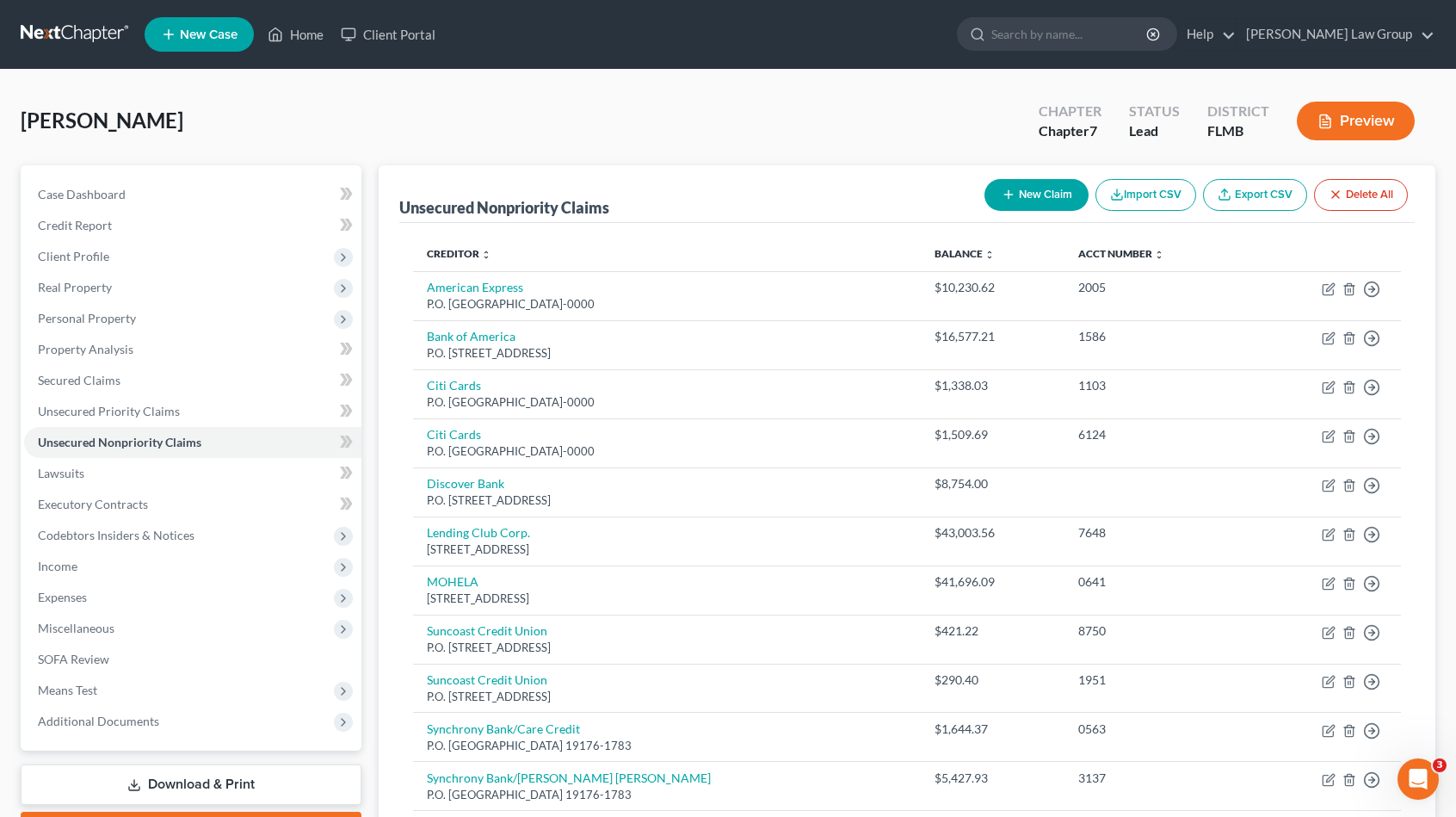
click at [1043, 196] on button "New Claim" at bounding box center [1037, 195] width 105 height 32
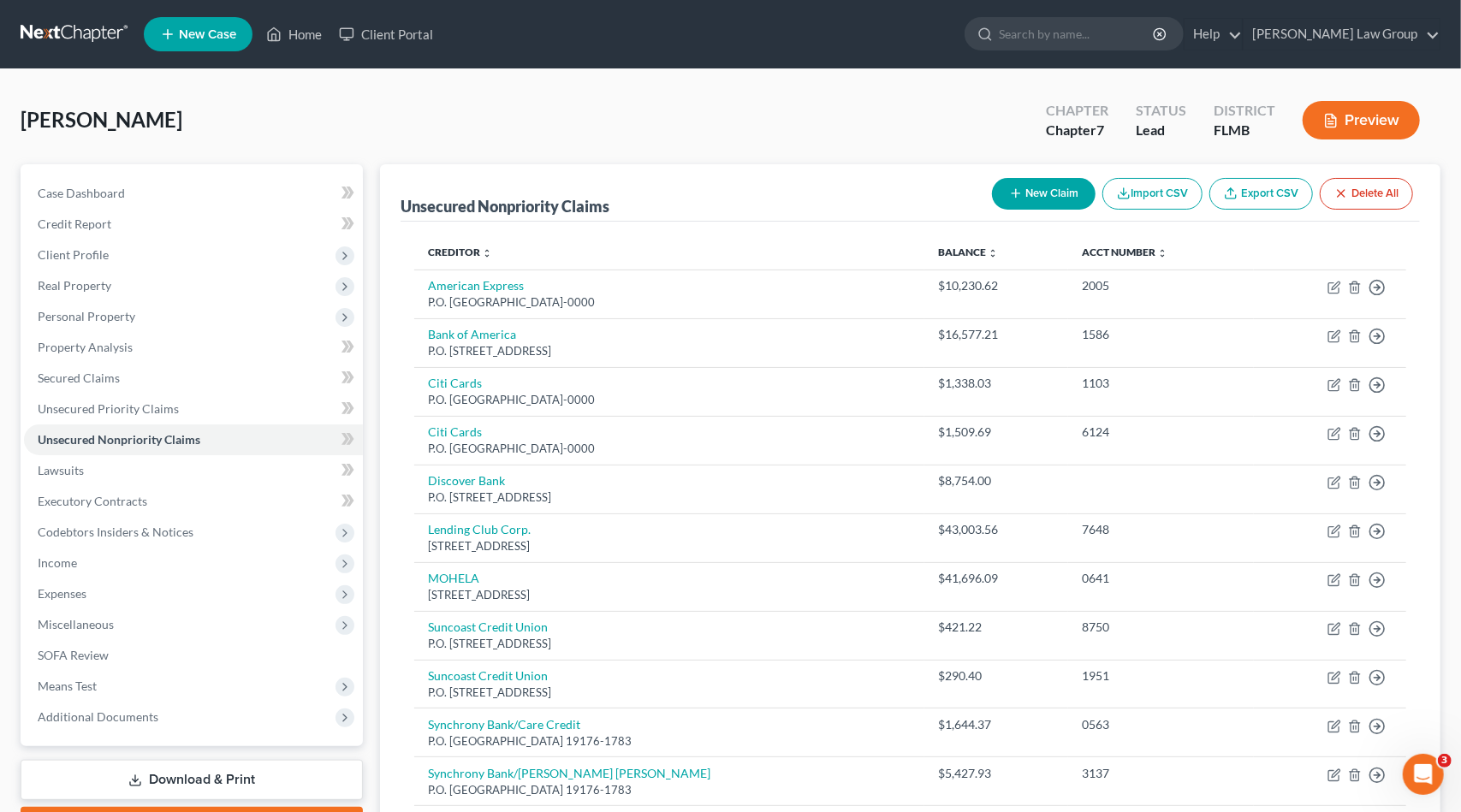
select select "0"
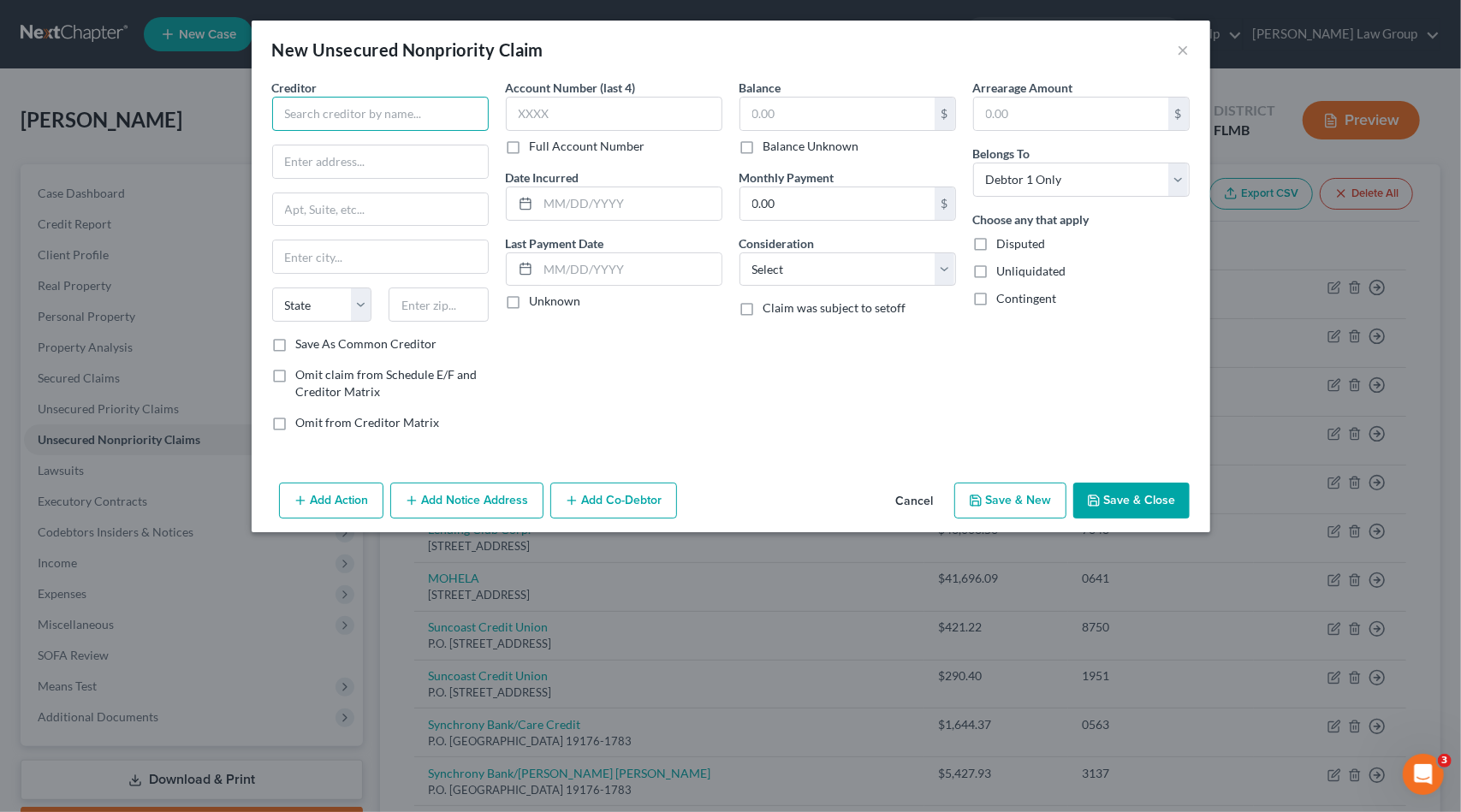
click at [402, 118] on input "text" at bounding box center [380, 114] width 216 height 35
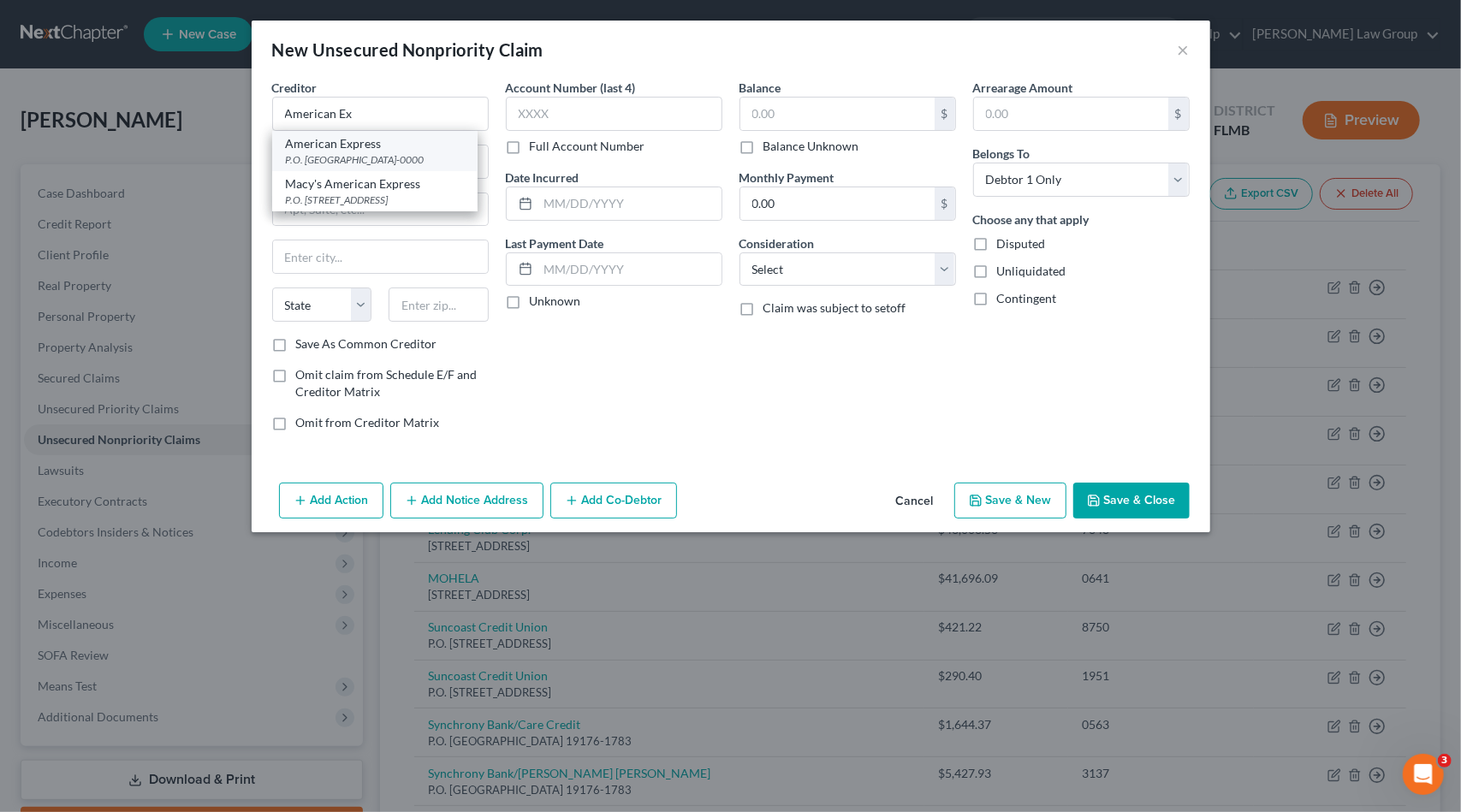
click at [430, 149] on div "American Express" at bounding box center [374, 143] width 178 height 17
type input "American Express"
type input "P.O. Box 981535"
type input "[GEOGRAPHIC_DATA]"
select select "45"
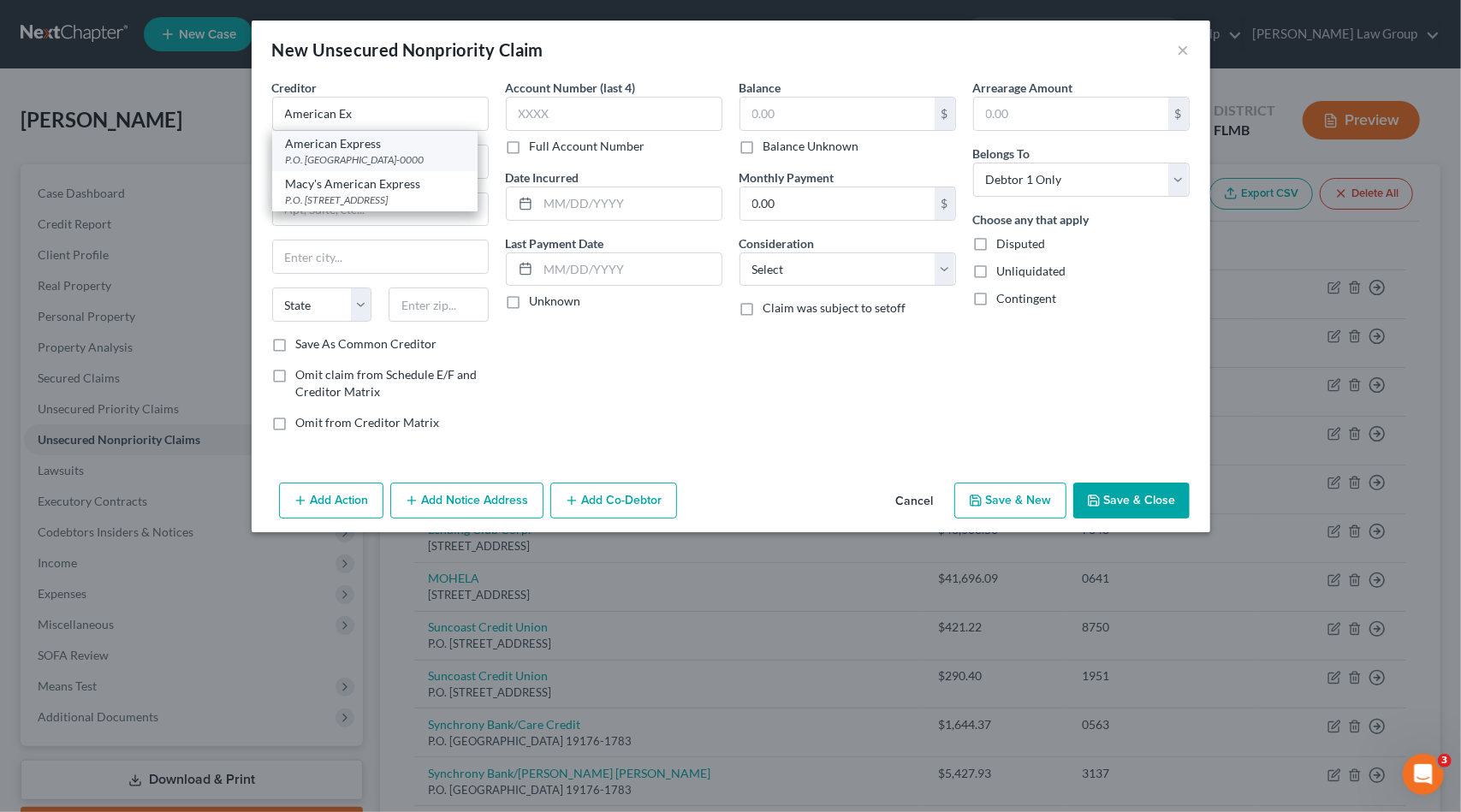
type input "79998-0000"
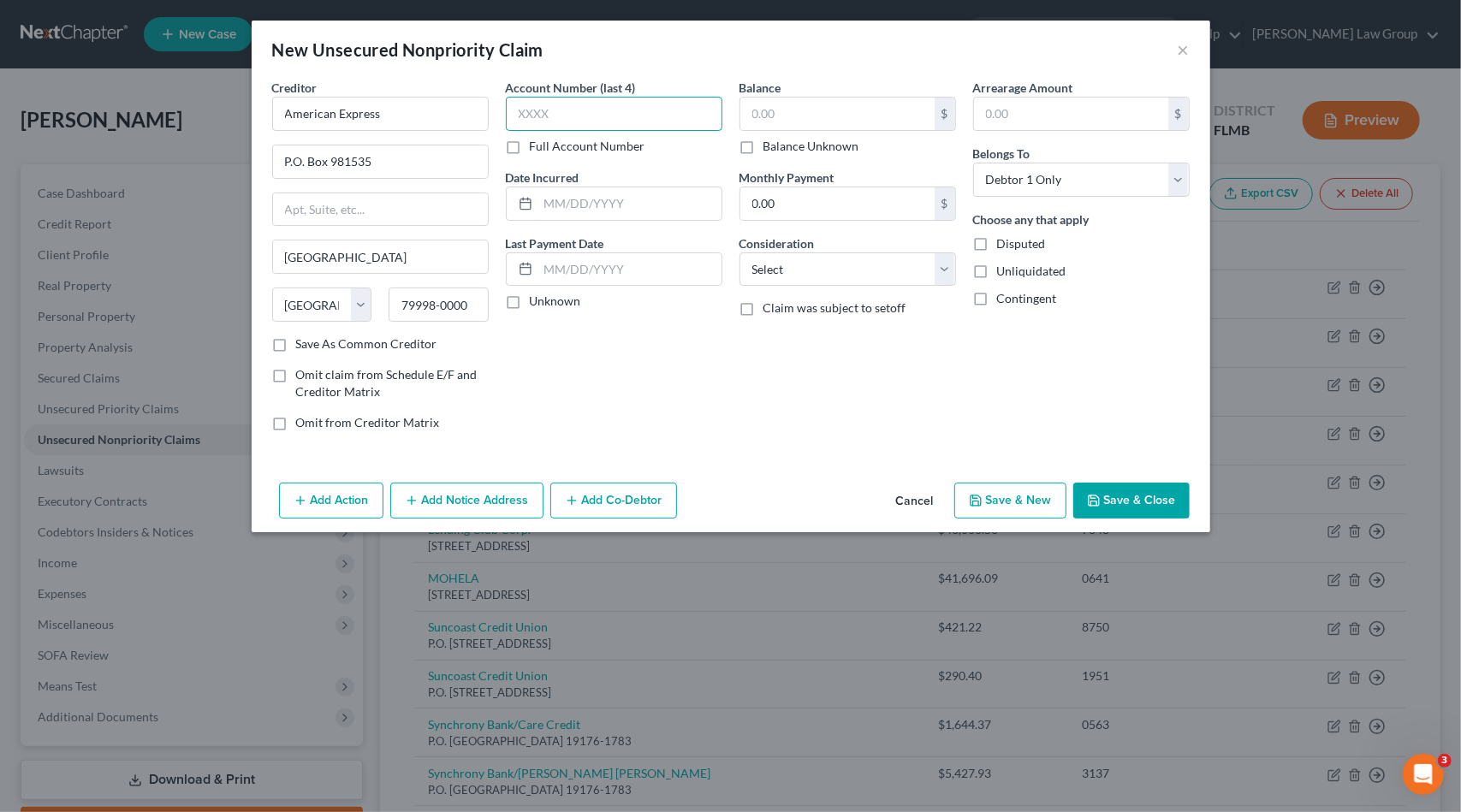
click at [527, 123] on input "text" at bounding box center [613, 114] width 216 height 35
type input "1008"
click at [807, 283] on select "Select Cable / Satellite Services Collection Agency Credit Card Debt Debt Couns…" at bounding box center [847, 270] width 216 height 35
select select "1"
click at [739, 253] on select "Select Cable / Satellite Services Collection Agency Credit Card Debt Debt Couns…" at bounding box center [847, 270] width 216 height 35
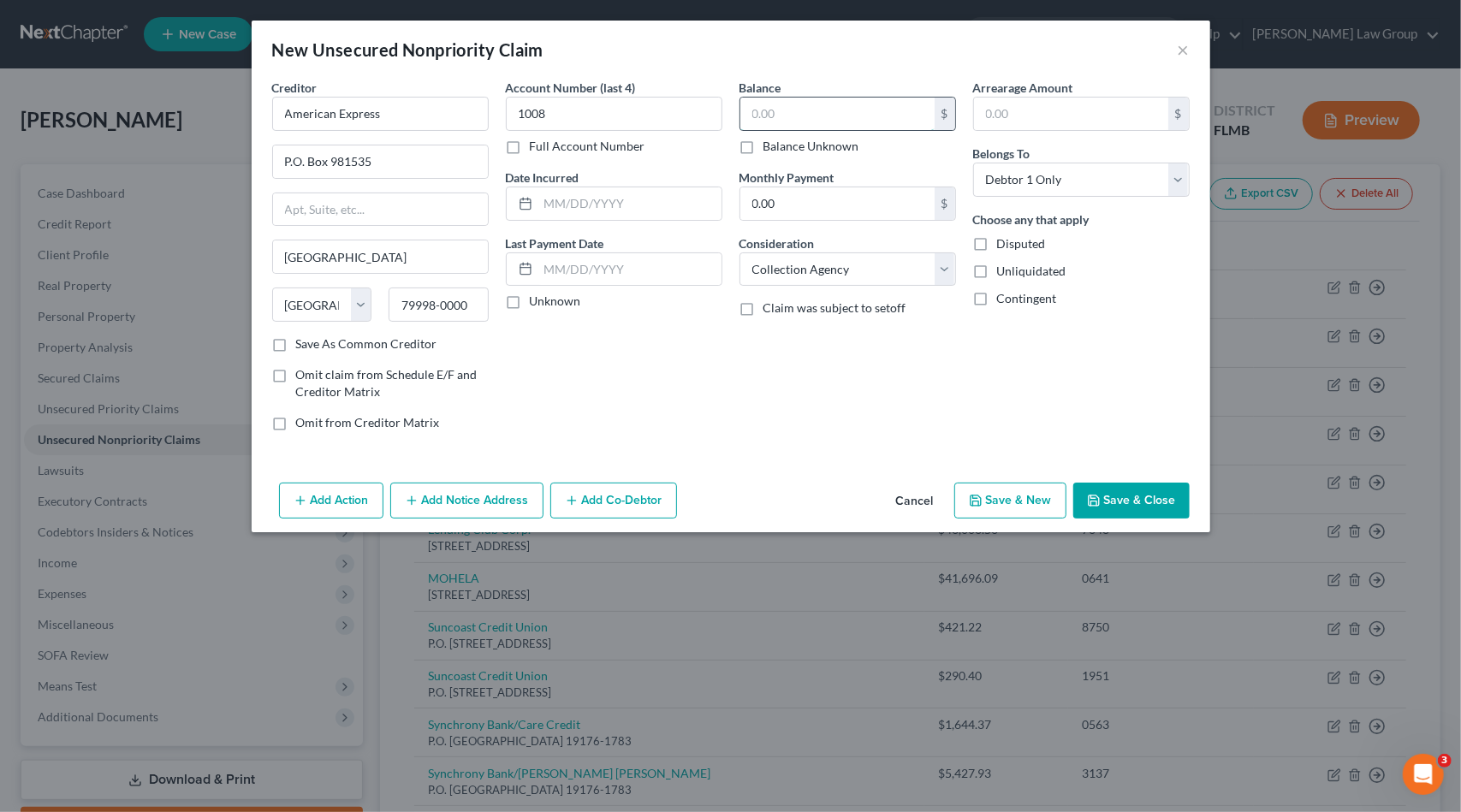
click at [809, 106] on input "text" at bounding box center [837, 114] width 194 height 33
type input "5,117.88"
click at [1153, 501] on button "Save & Close" at bounding box center [1132, 500] width 117 height 36
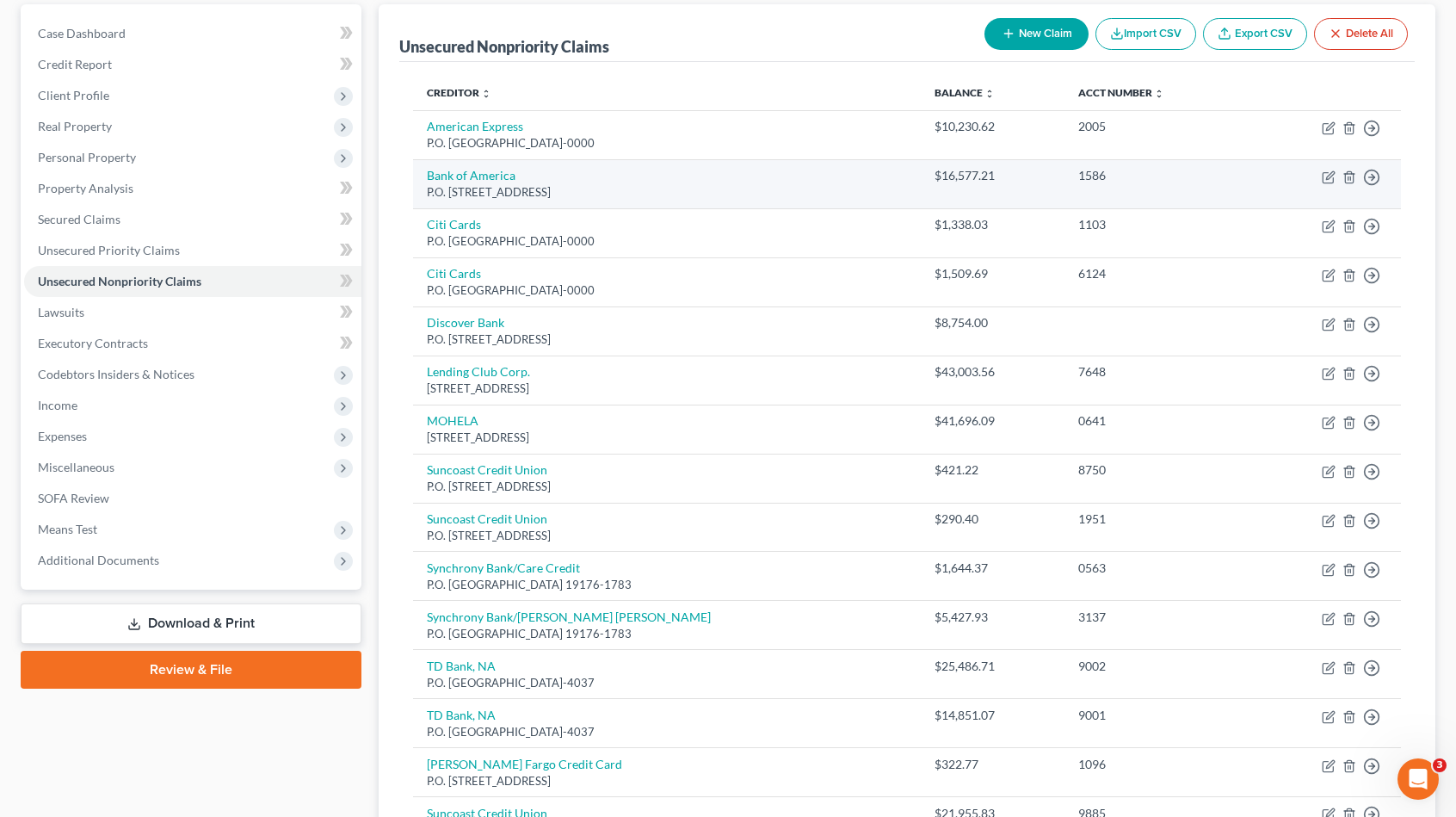
scroll to position [173, 0]
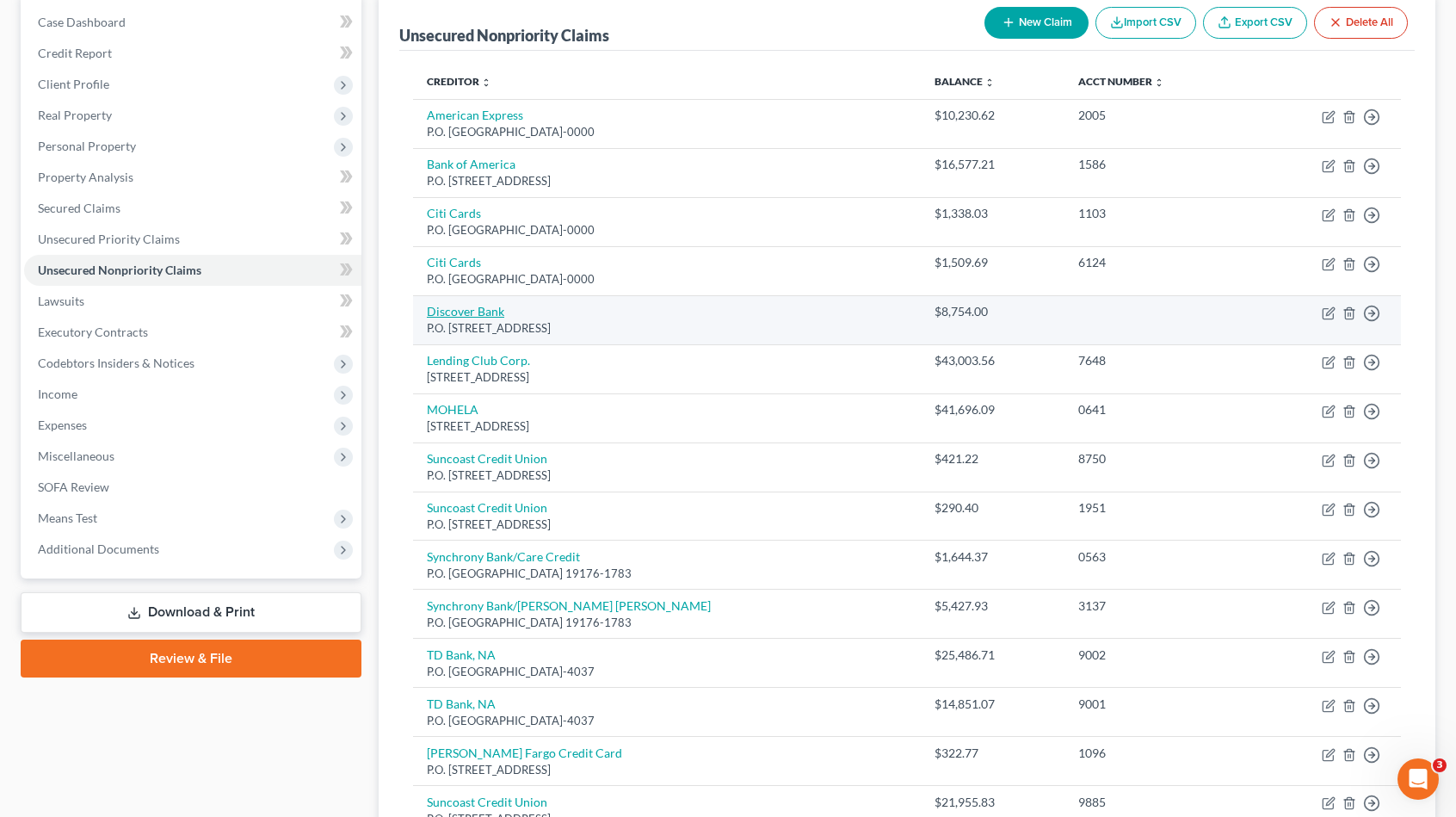
click at [461, 314] on link "Discover Bank" at bounding box center [465, 311] width 77 height 15
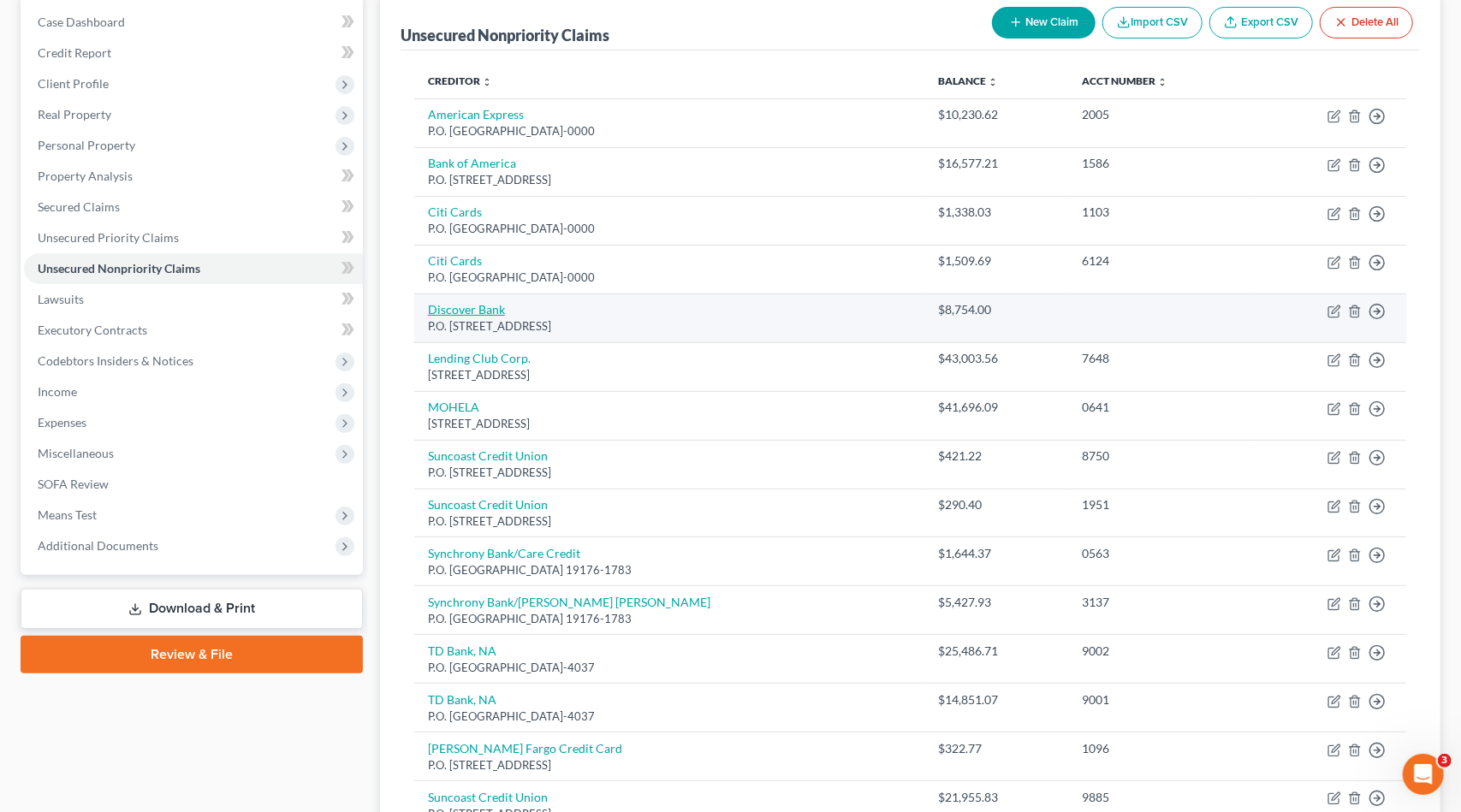
select select "46"
select select "2"
select select "0"
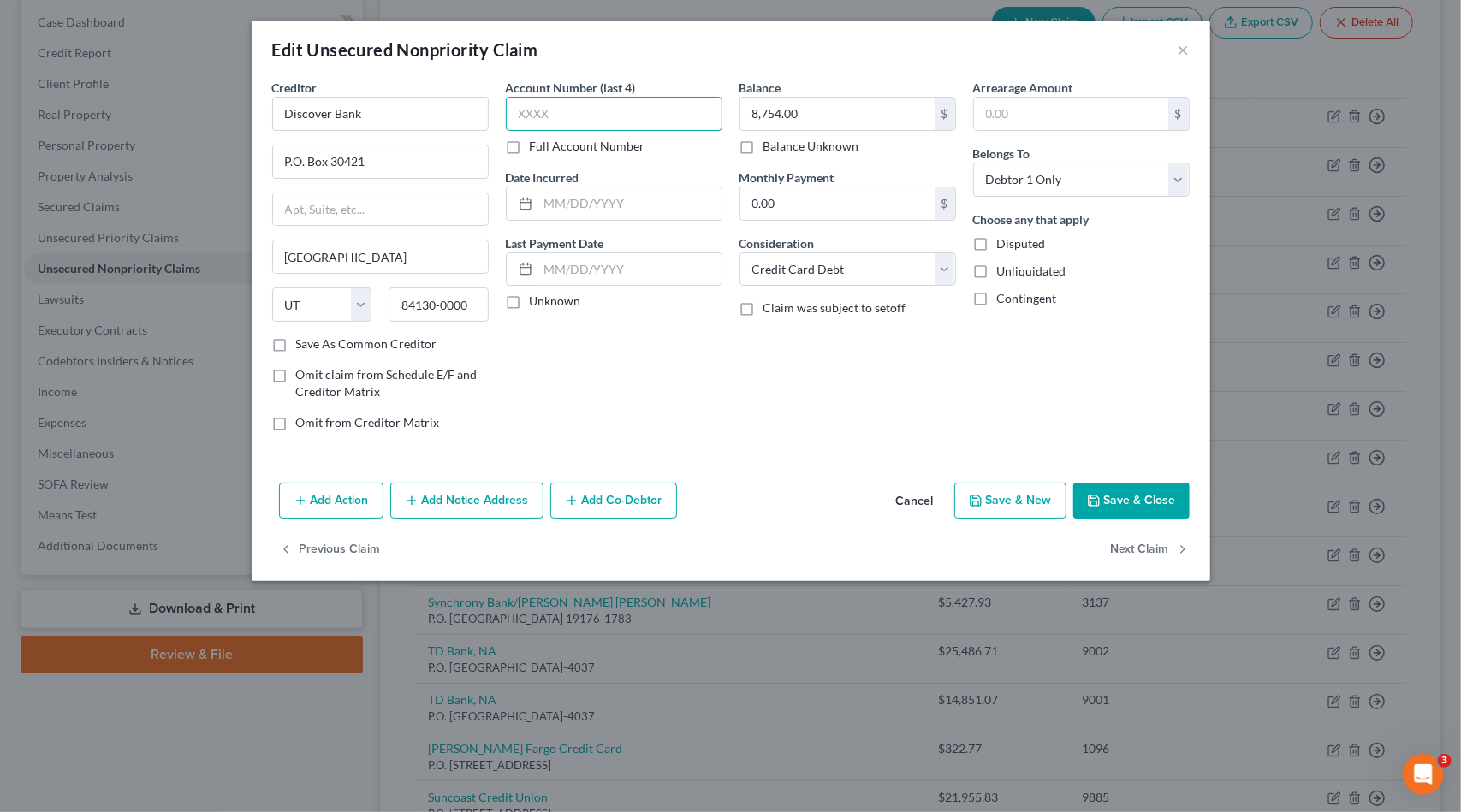
click at [604, 110] on input "text" at bounding box center [613, 114] width 216 height 35
type input "2253"
click at [1137, 496] on button "Save & Close" at bounding box center [1132, 500] width 117 height 36
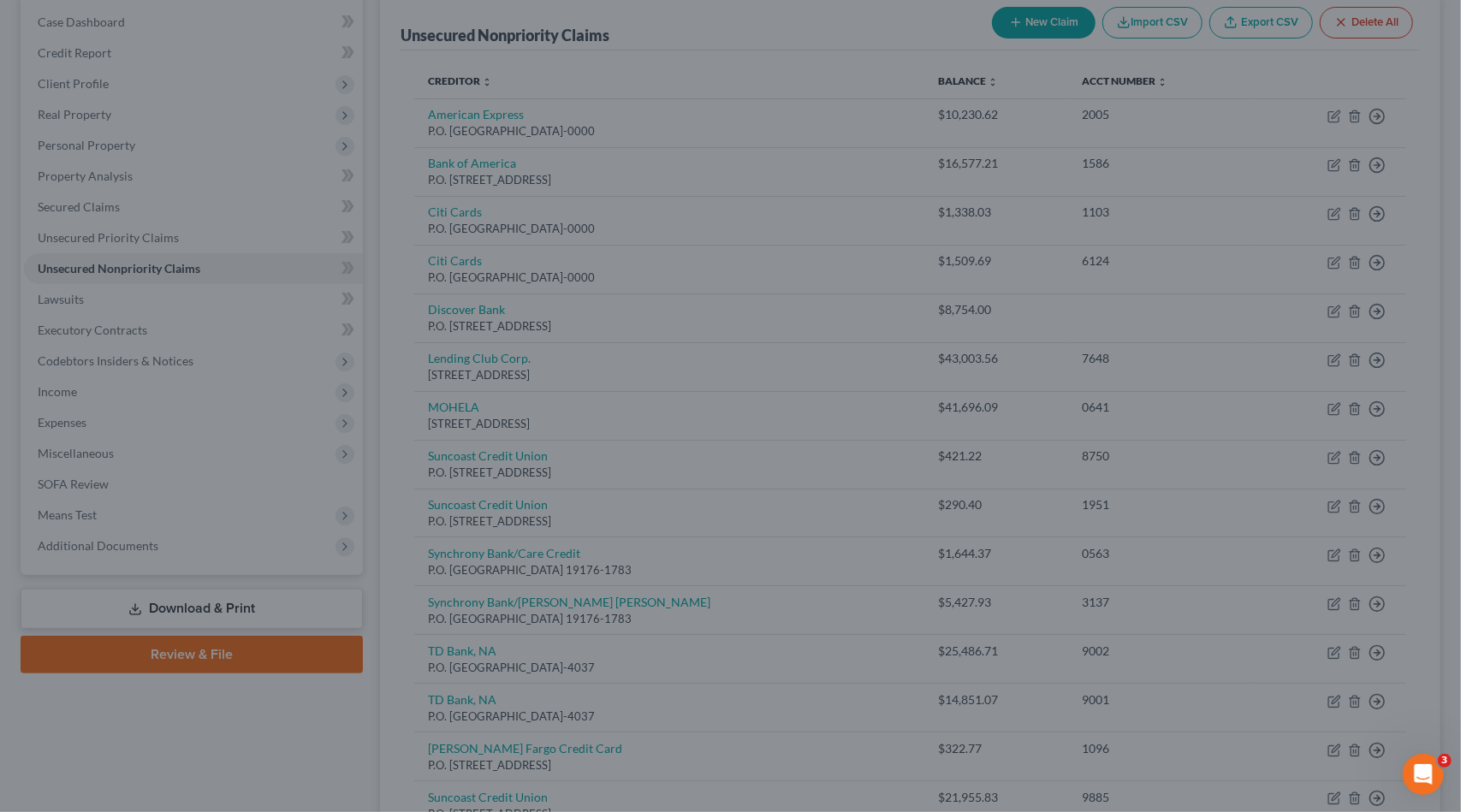
type input "0"
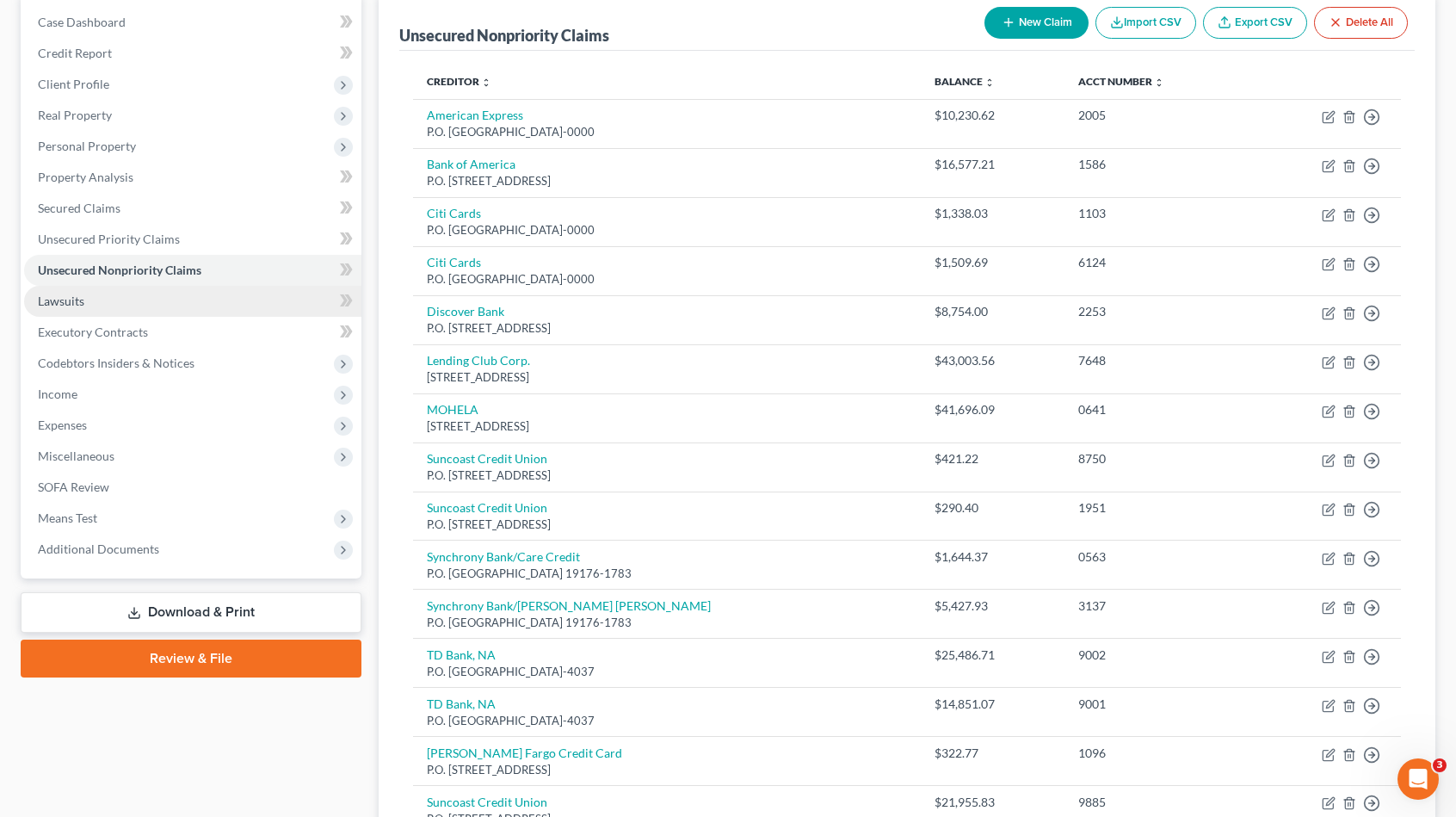
click at [91, 297] on link "Lawsuits" at bounding box center [193, 301] width 338 height 31
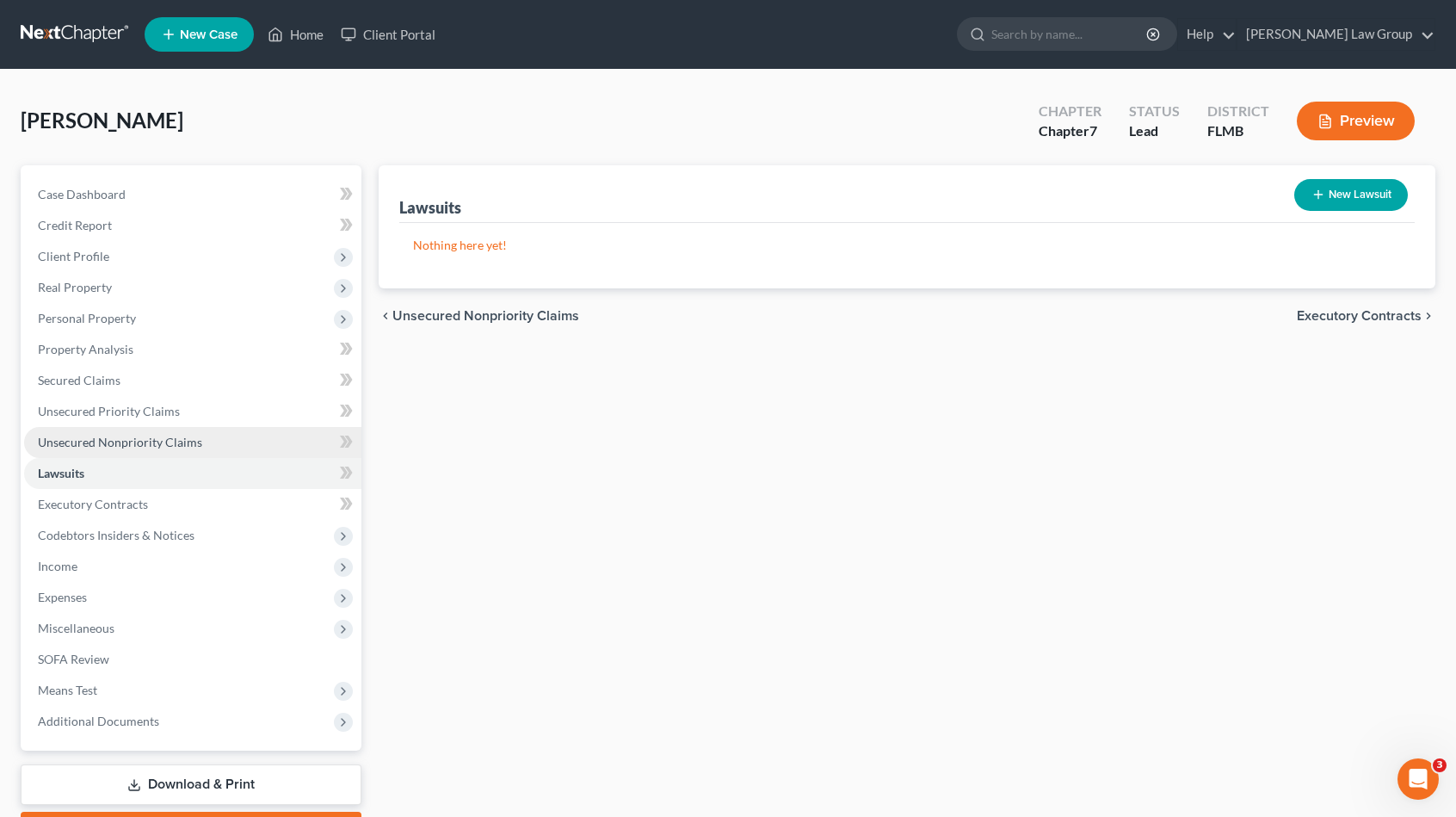
click at [128, 440] on span "Unsecured Nonpriority Claims" at bounding box center [119, 442] width 164 height 15
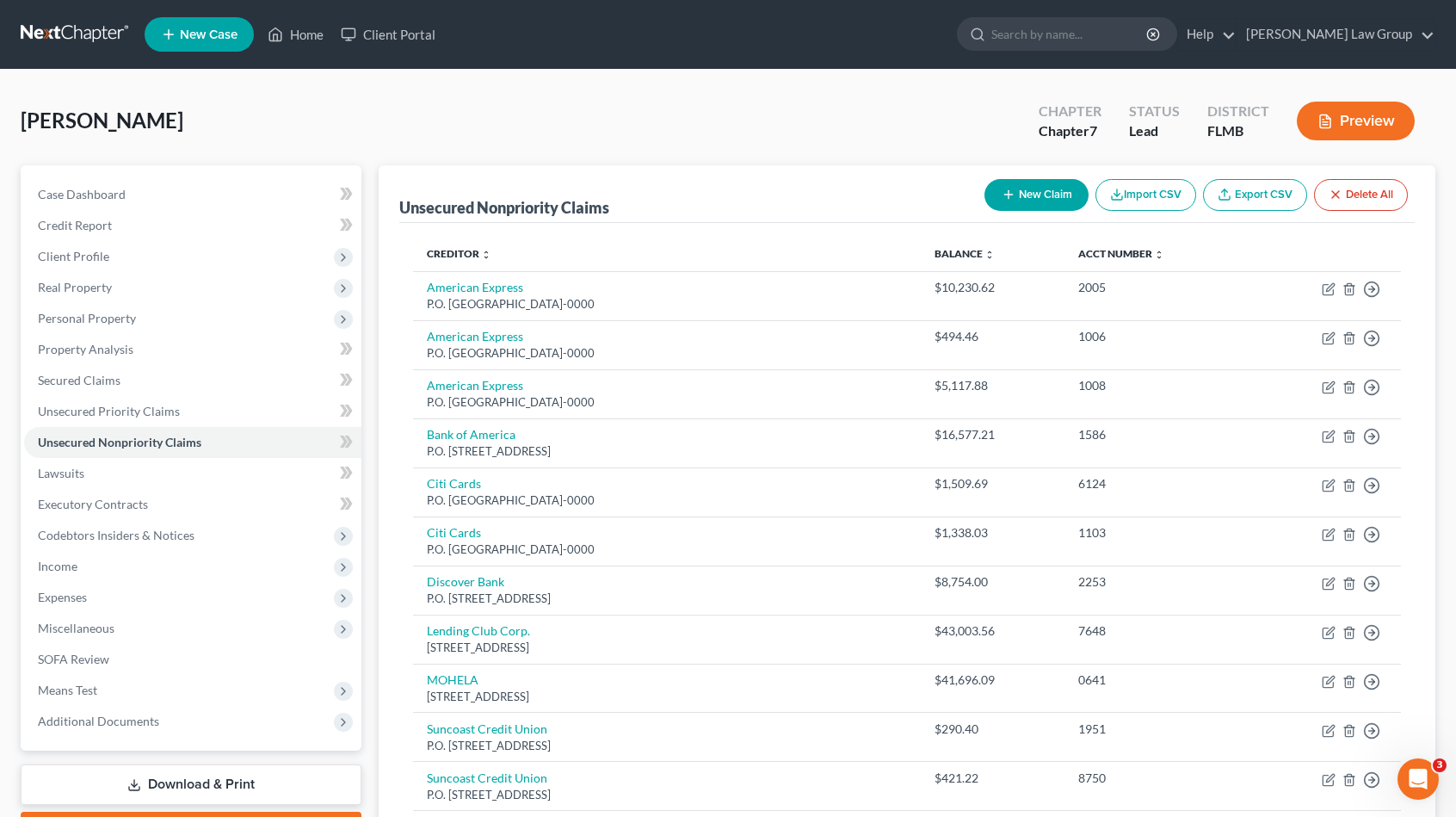
click at [1033, 185] on button "New Claim" at bounding box center [1037, 195] width 105 height 32
select select "0"
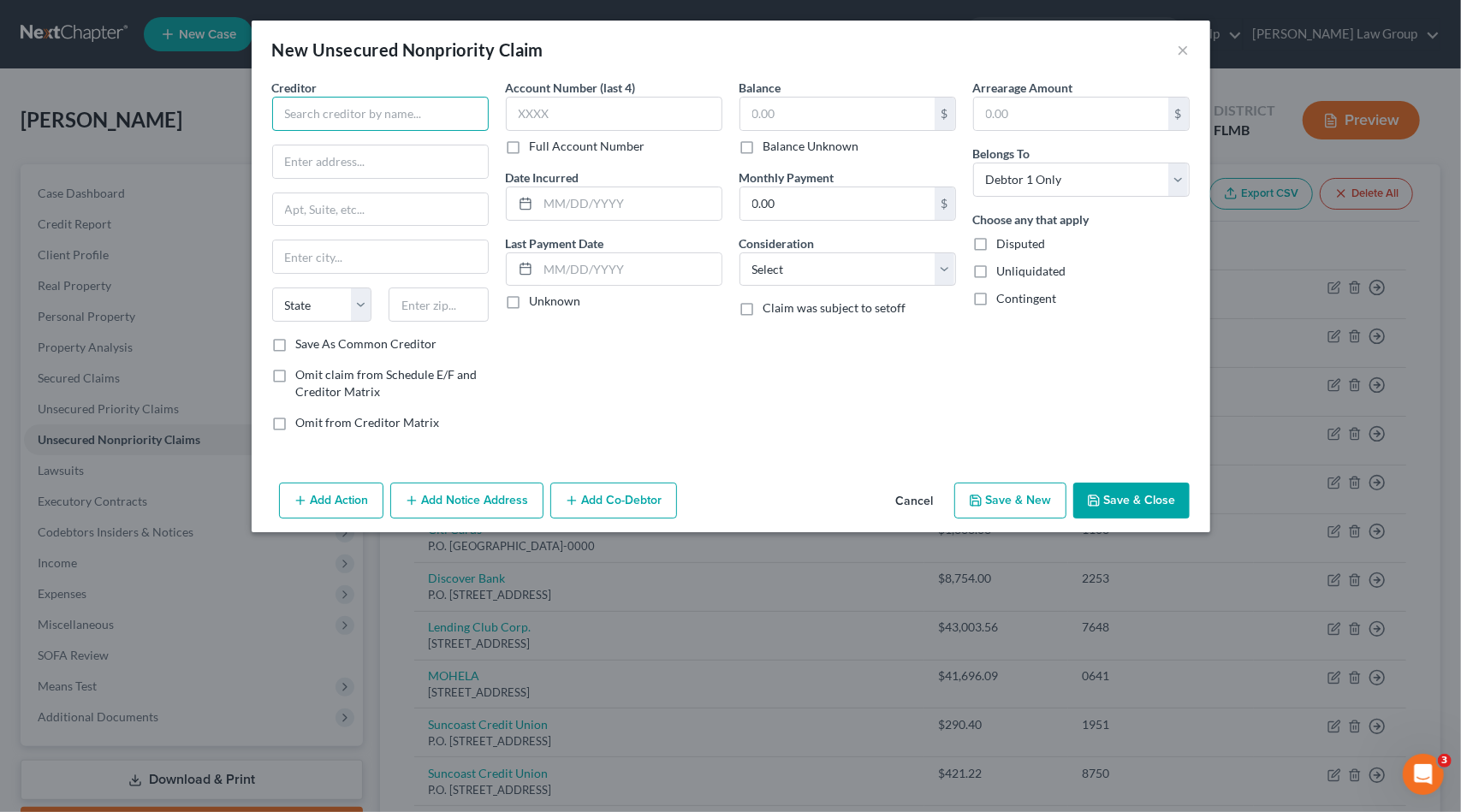
click at [376, 107] on input "text" at bounding box center [380, 114] width 216 height 35
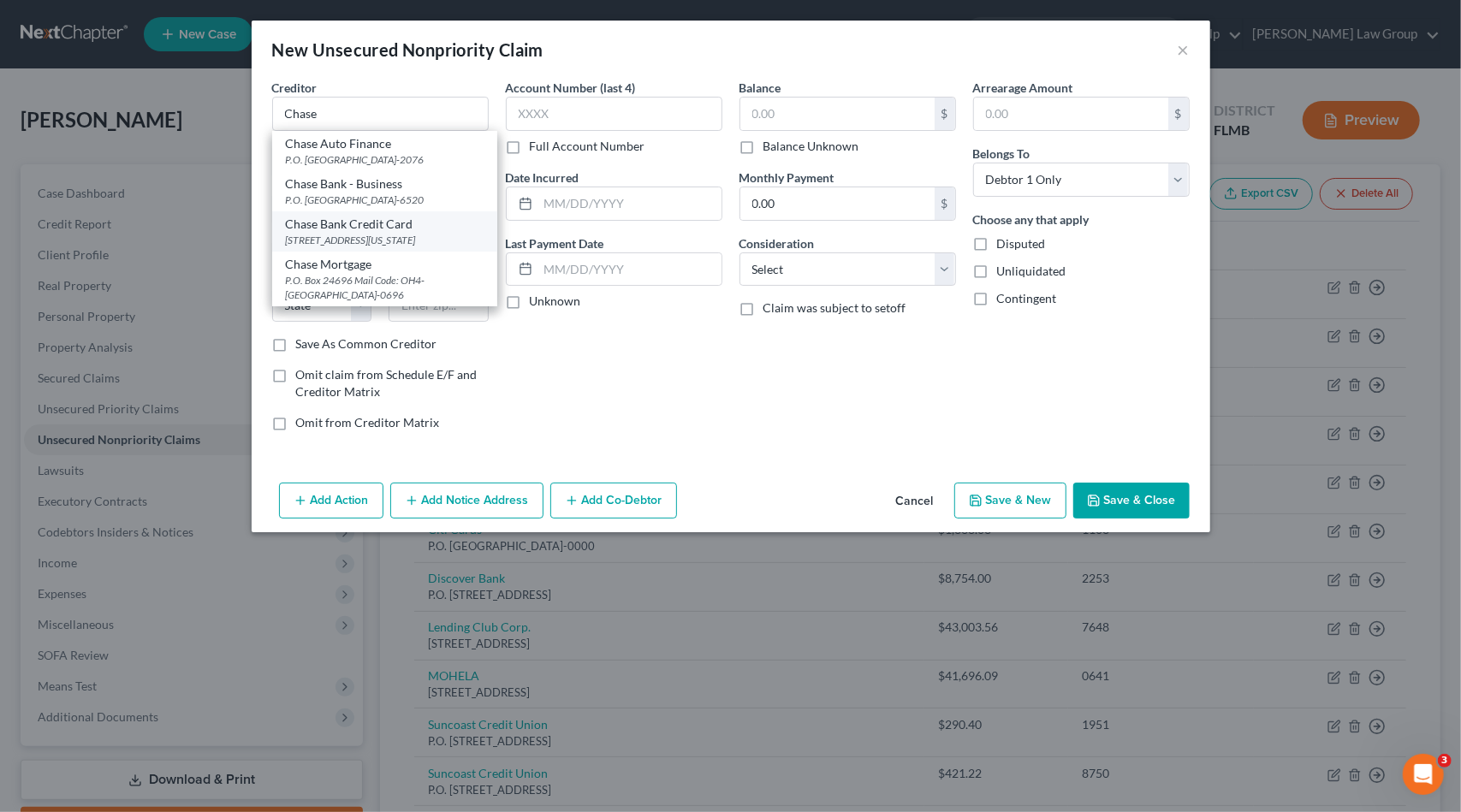
click at [384, 233] on div "Chase Bank Credit Card" at bounding box center [384, 224] width 198 height 17
type input "Chase Bank Credit Card"
type input "[STREET_ADDRESS][US_STATE]"
type input "Monroe"
select select "19"
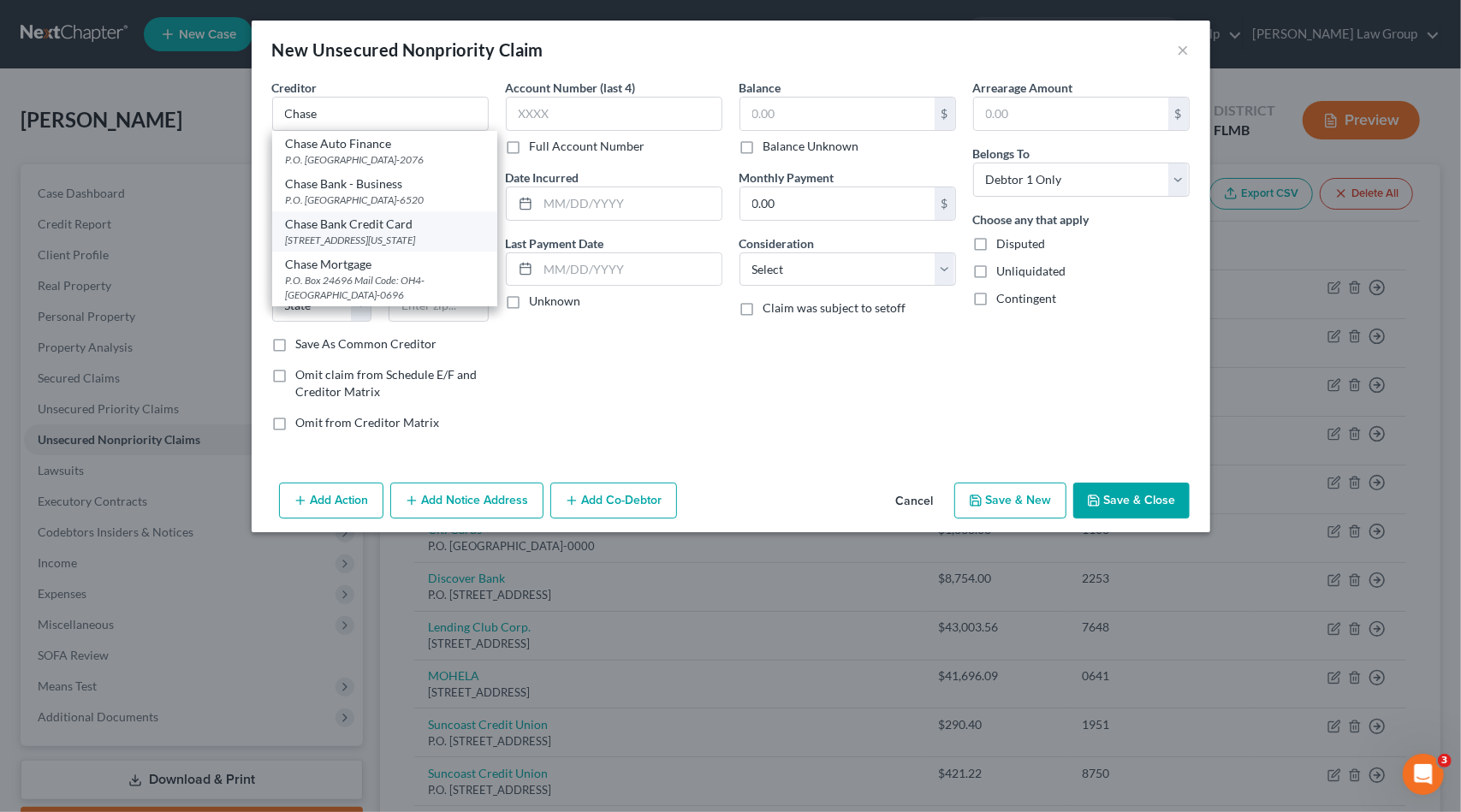
type input "71203-4774"
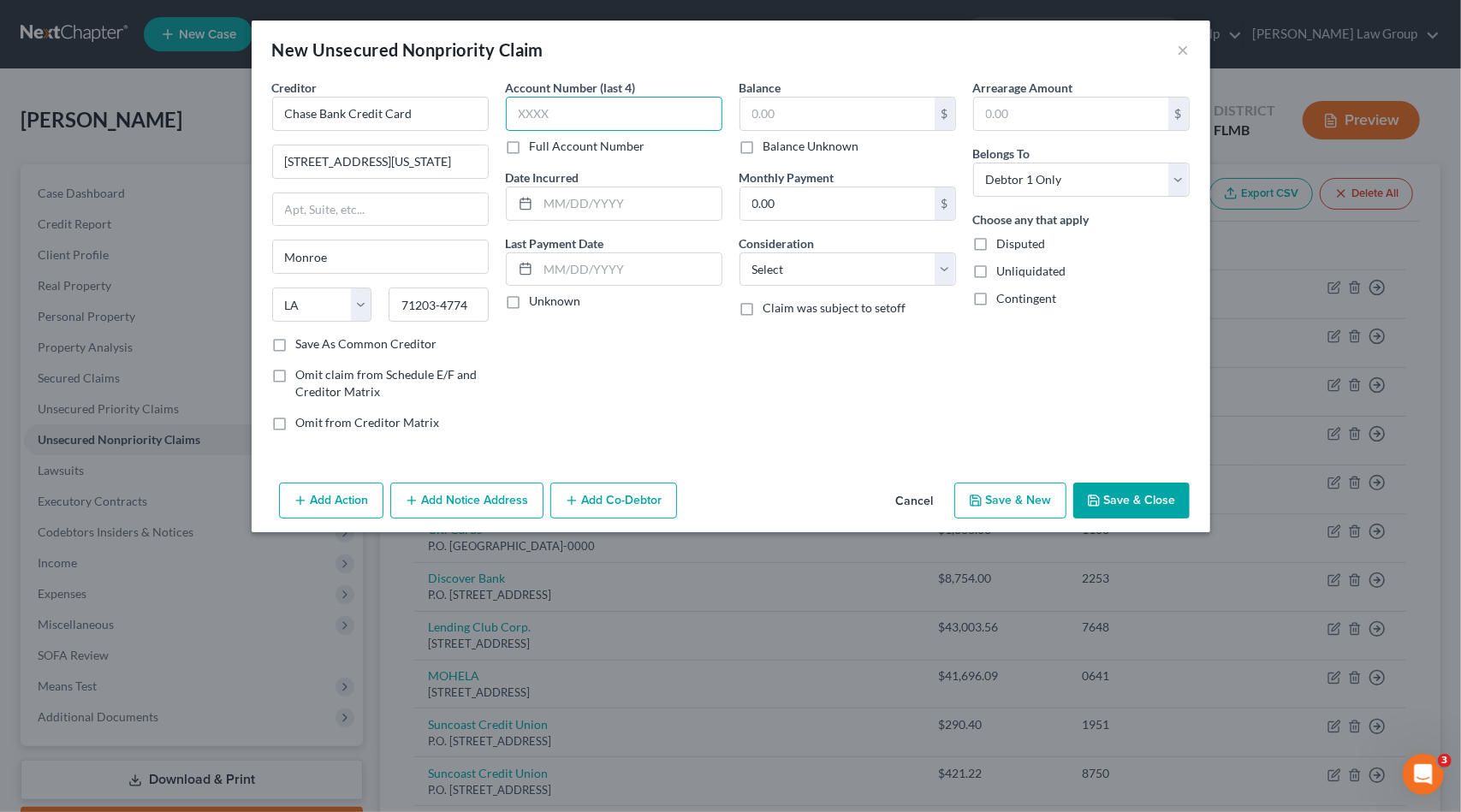
click at [518, 99] on input "text" at bounding box center [613, 114] width 216 height 35
type input "8982"
click at [806, 106] on input "text" at bounding box center [837, 114] width 194 height 33
type input "14,950.71"
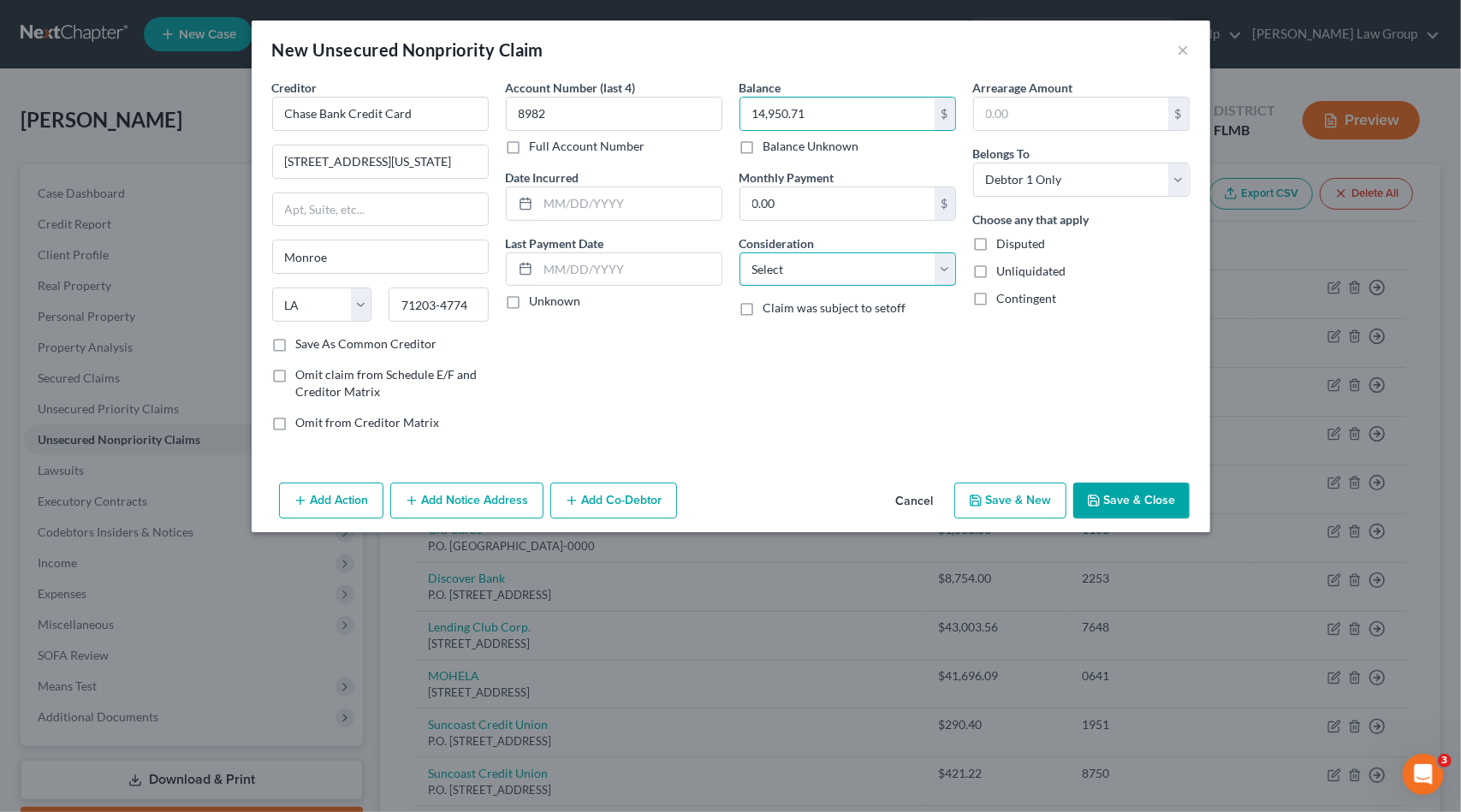
click at [819, 268] on select "Select Cable / Satellite Services Collection Agency Credit Card Debt Debt Couns…" at bounding box center [847, 270] width 216 height 35
select select "2"
click at [739, 253] on select "Select Cable / Satellite Services Collection Agency Credit Card Debt Debt Couns…" at bounding box center [847, 270] width 216 height 35
click at [1119, 471] on div "New Unsecured Nonpriority Claim × Creditor * Chase Bank Credit Card [GEOGRAPHIC…" at bounding box center [731, 276] width 959 height 512
click at [1129, 497] on button "Save & Close" at bounding box center [1132, 500] width 117 height 36
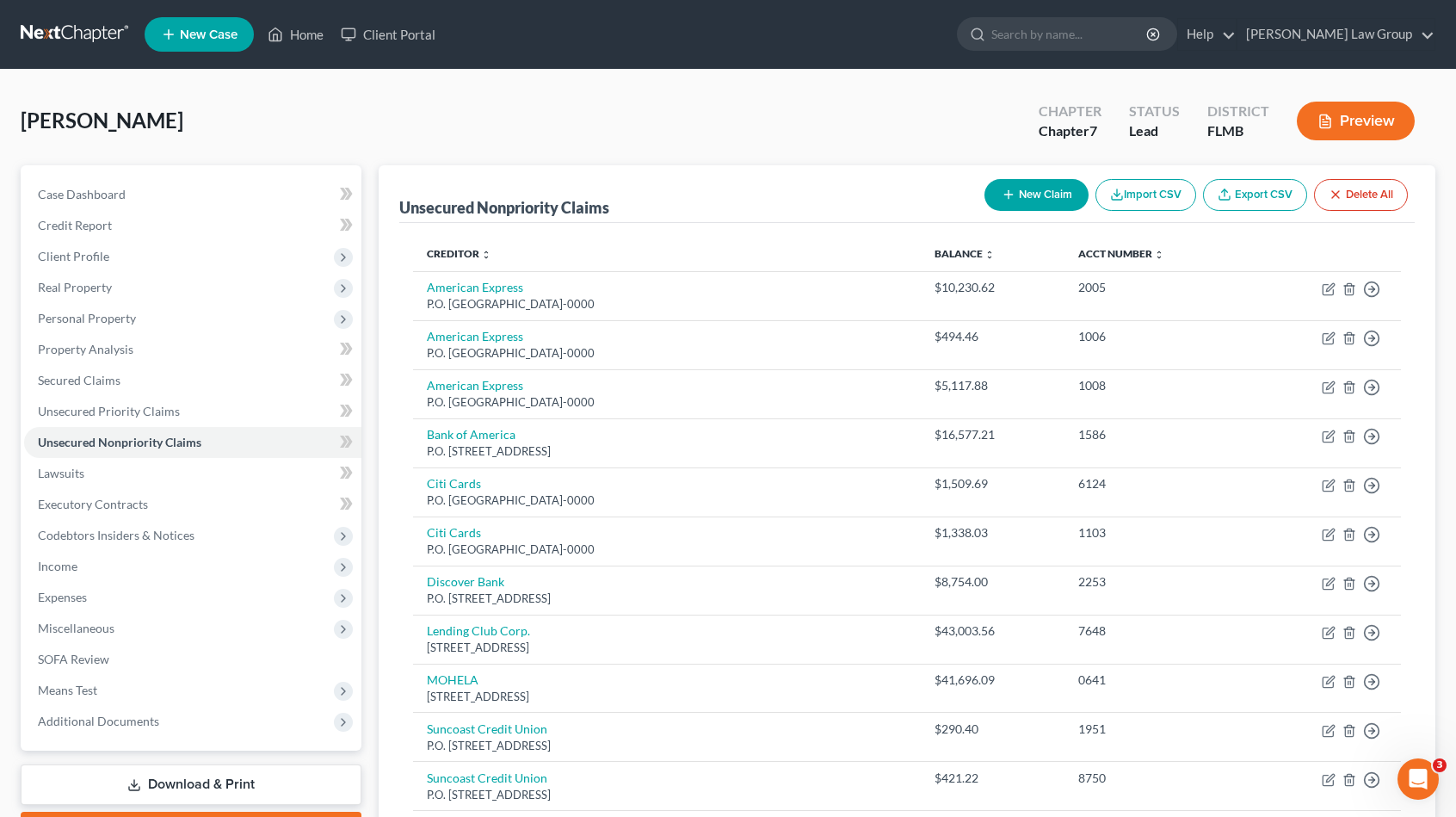
click at [1073, 192] on button "New Claim" at bounding box center [1037, 195] width 105 height 32
select select "0"
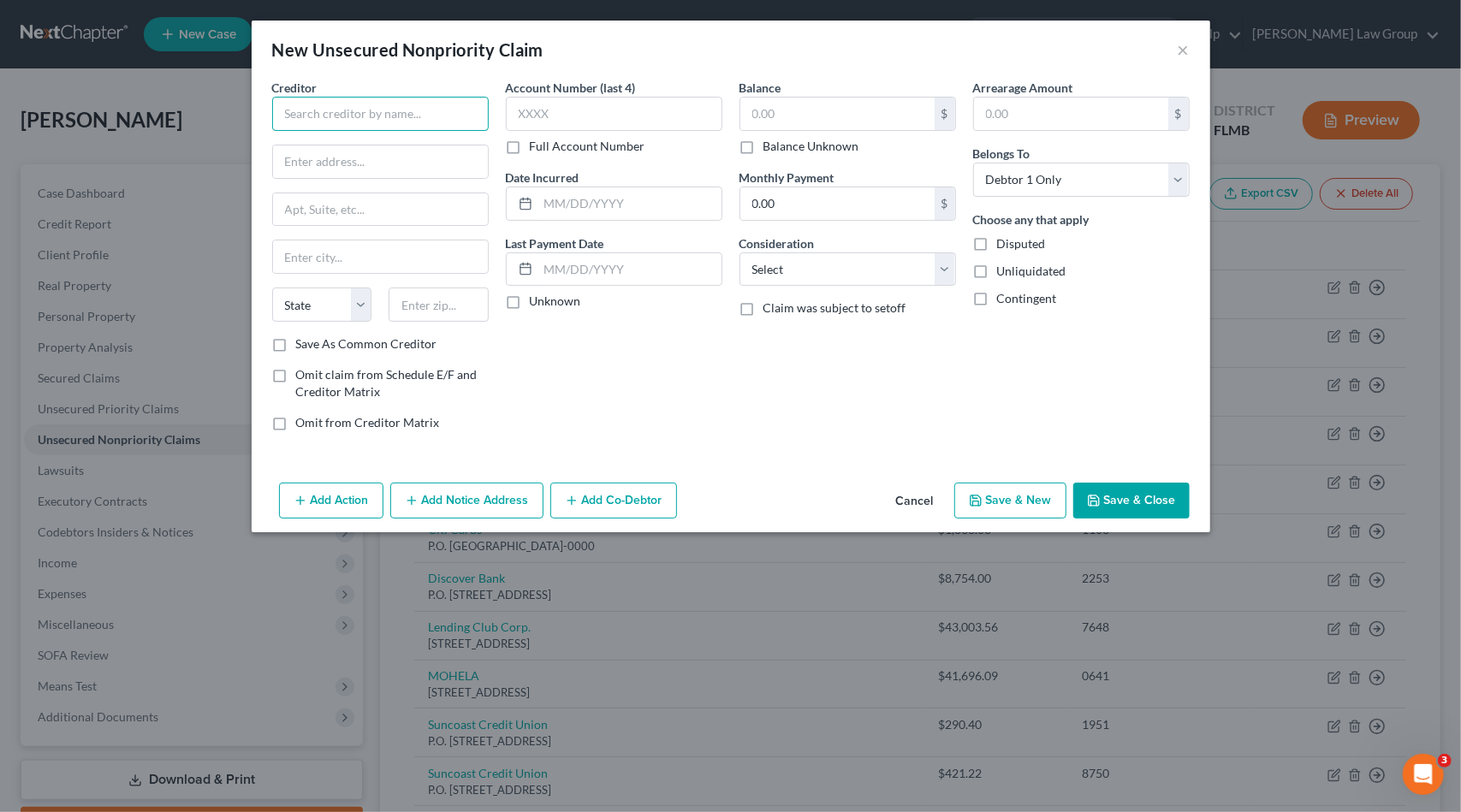
click at [402, 116] on input "text" at bounding box center [380, 114] width 216 height 35
click at [408, 115] on input "text" at bounding box center [380, 114] width 216 height 35
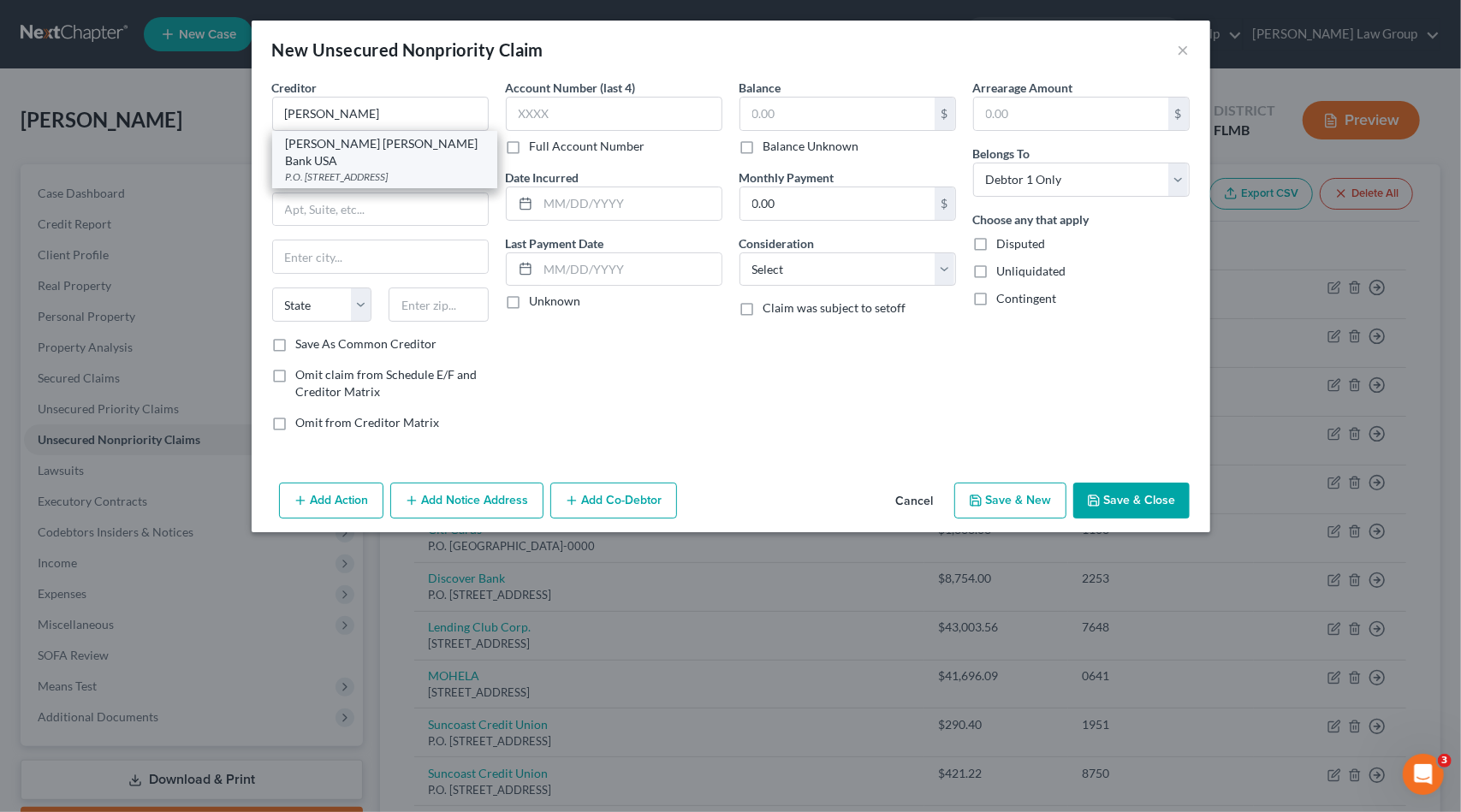
click at [357, 143] on div "[PERSON_NAME] [PERSON_NAME] Bank USA" at bounding box center [384, 152] width 198 height 35
type input "[PERSON_NAME] [PERSON_NAME] Bank USA"
type input "P.O. Box 7247"
type input "[GEOGRAPHIC_DATA]"
select select "39"
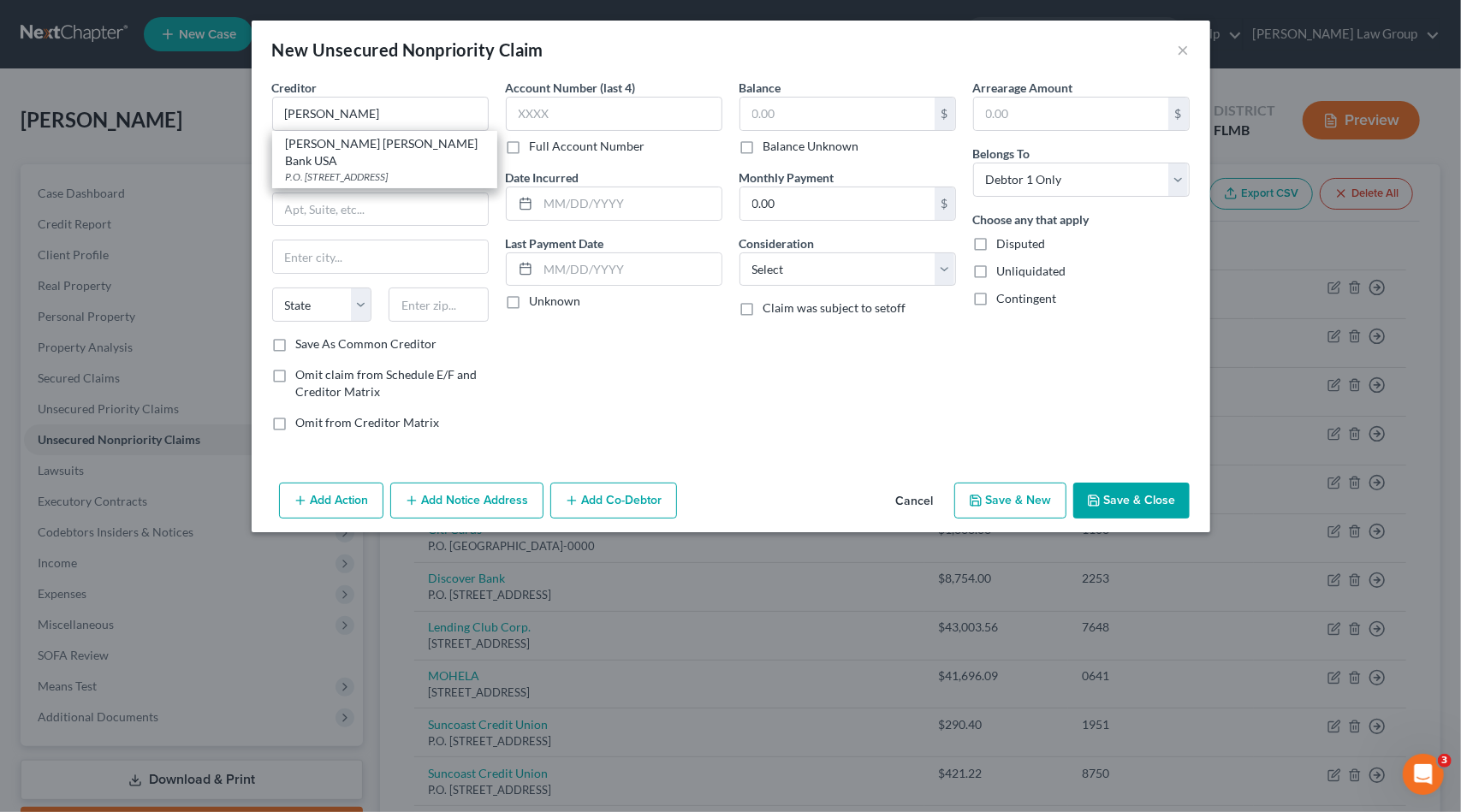
type input "19170-6112"
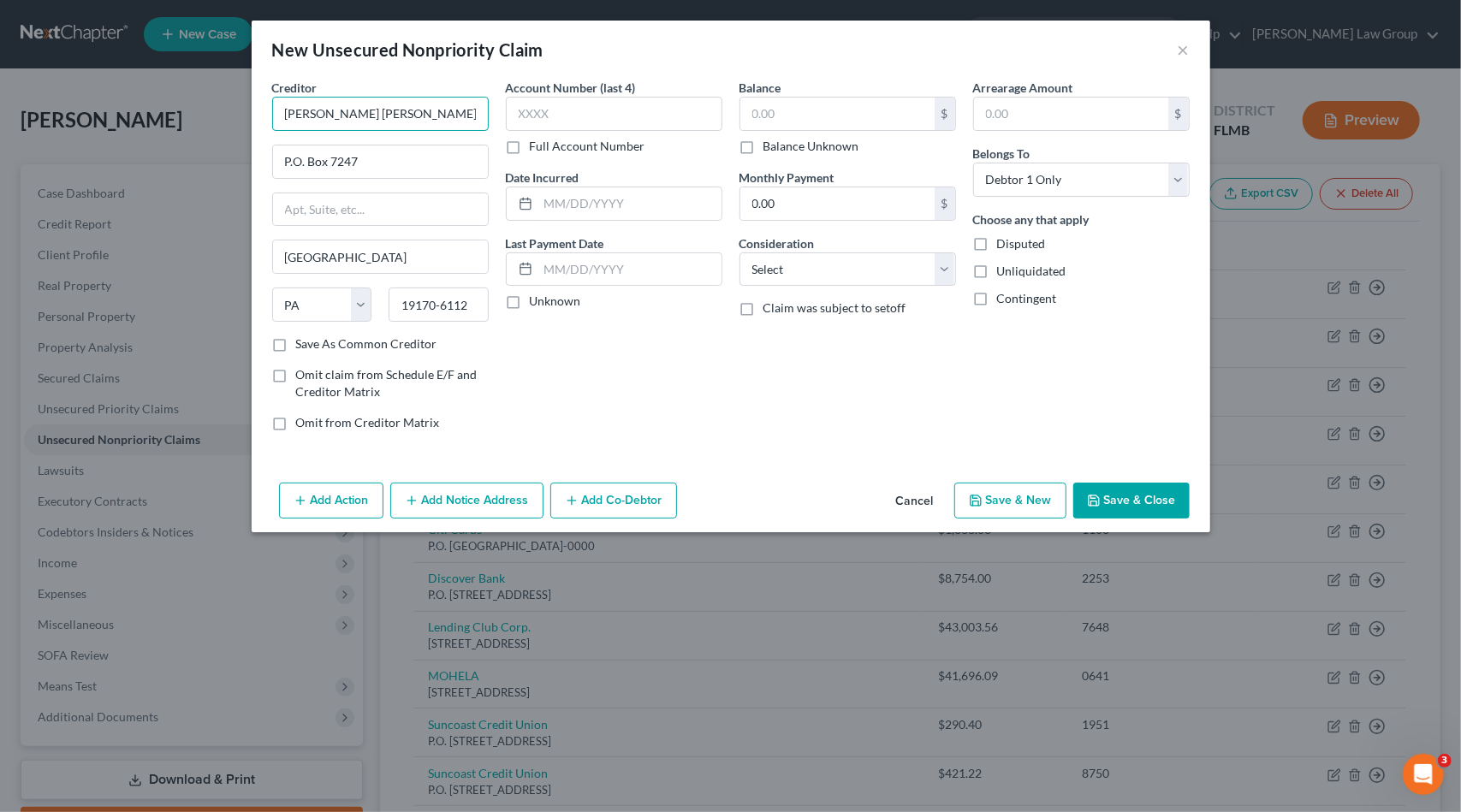
click at [435, 122] on input "[PERSON_NAME] [PERSON_NAME] Bank USA" at bounding box center [380, 114] width 216 height 35
type input "[PERSON_NAME] [PERSON_NAME] Bank USA/Apple Card"
click at [577, 111] on input "text" at bounding box center [613, 114] width 216 height 35
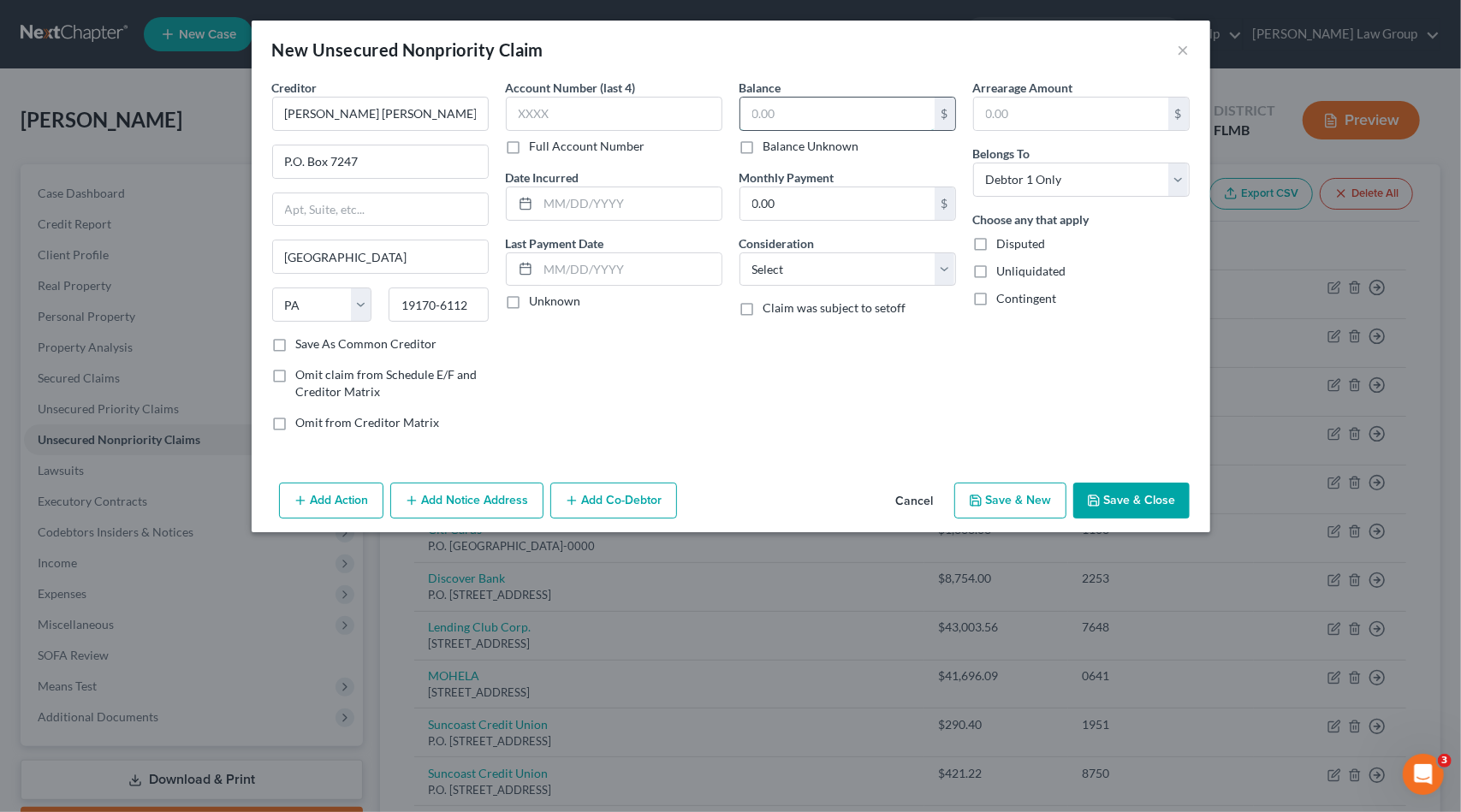
click at [821, 109] on input "text" at bounding box center [837, 114] width 194 height 33
type input "5,553.15"
click at [840, 266] on select "Select Cable / Satellite Services Collection Agency Credit Card Debt Debt Couns…" at bounding box center [847, 270] width 216 height 35
click at [809, 273] on select "Select Cable / Satellite Services Collection Agency Credit Card Debt Debt Couns…" at bounding box center [847, 270] width 216 height 35
select select "2"
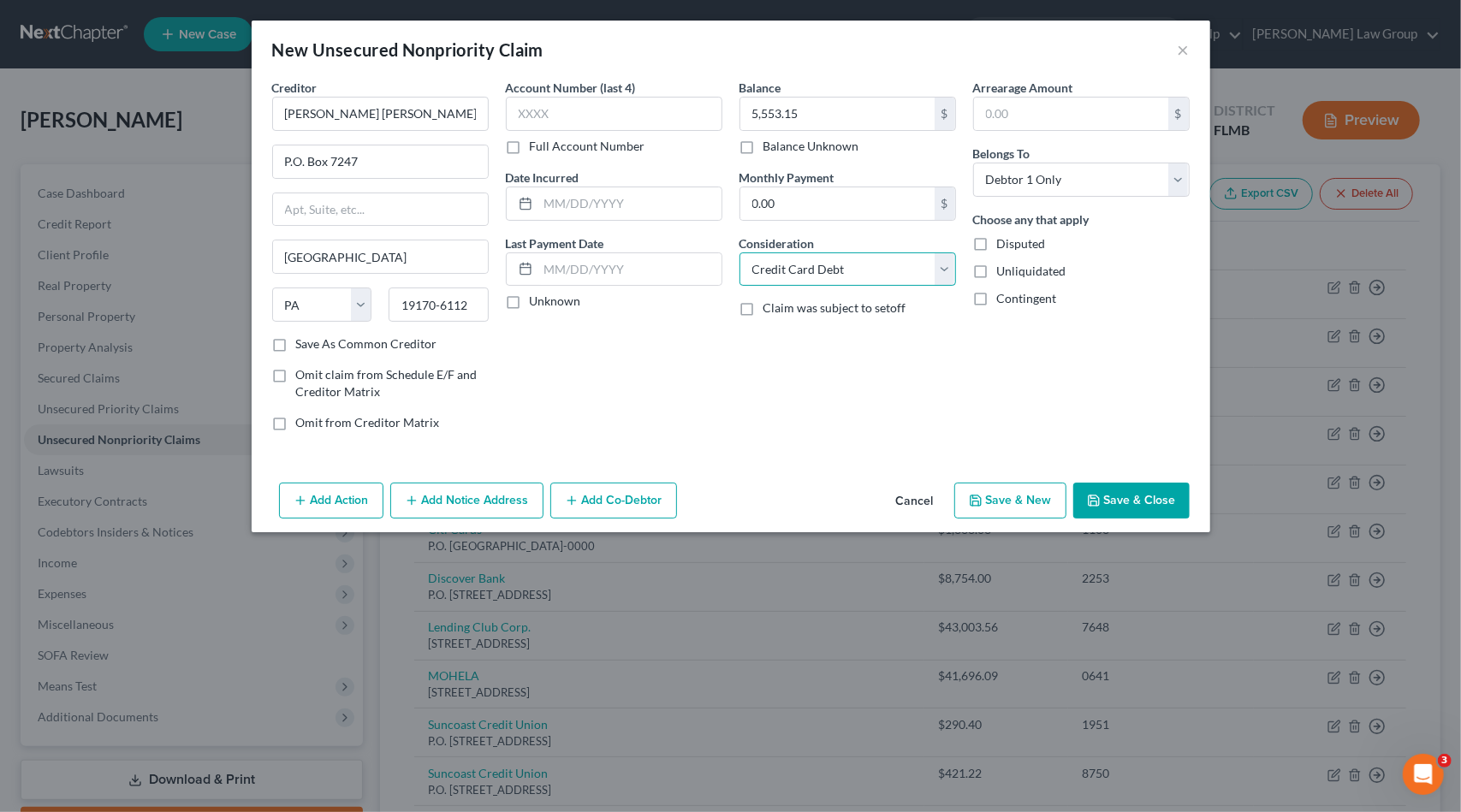
click at [739, 253] on select "Select Cable / Satellite Services Collection Agency Credit Card Debt Debt Couns…" at bounding box center [847, 270] width 216 height 35
click at [1133, 492] on button "Save & Close" at bounding box center [1132, 500] width 117 height 36
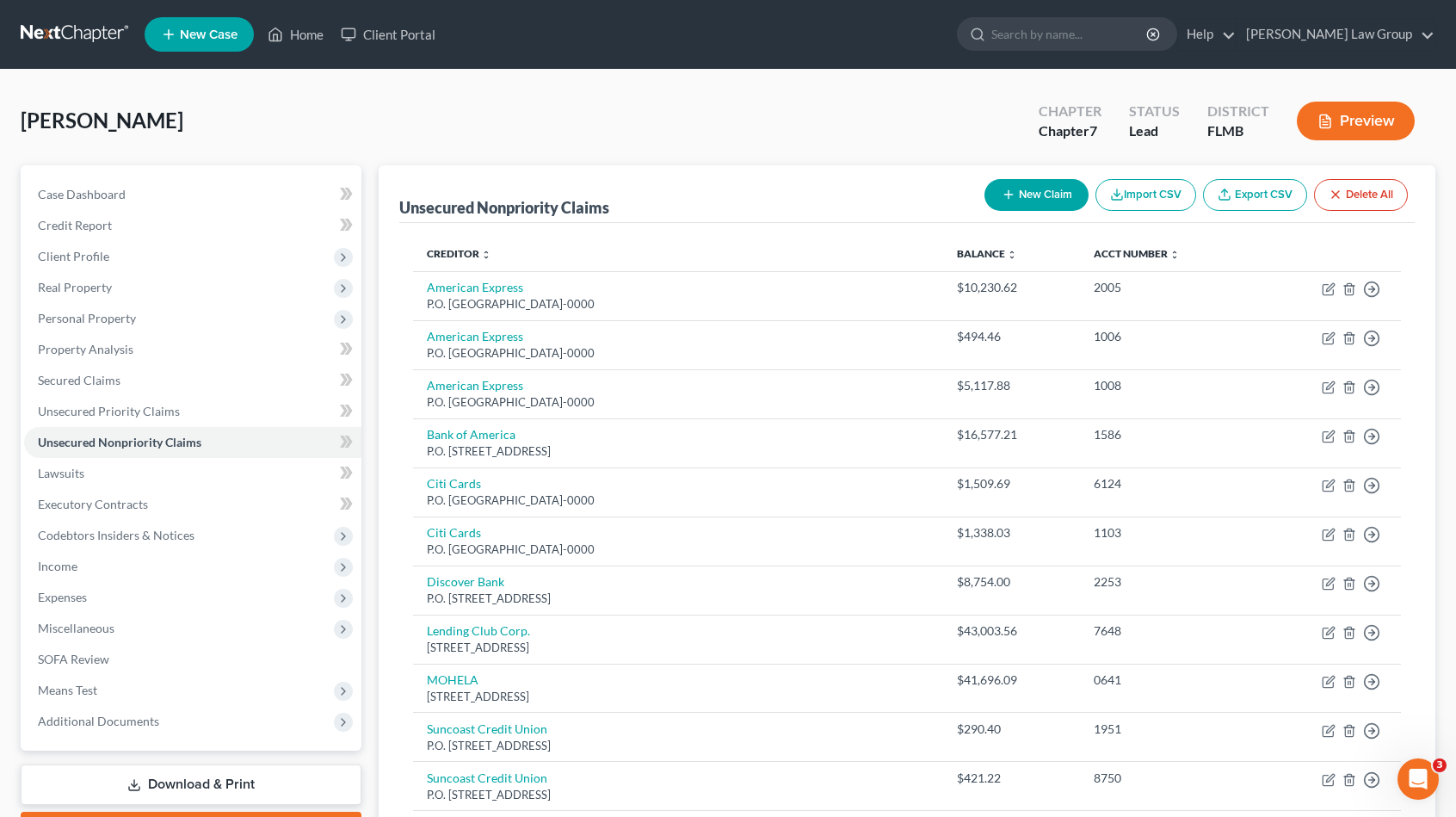
click at [1054, 185] on button "New Claim" at bounding box center [1037, 195] width 105 height 32
select select "0"
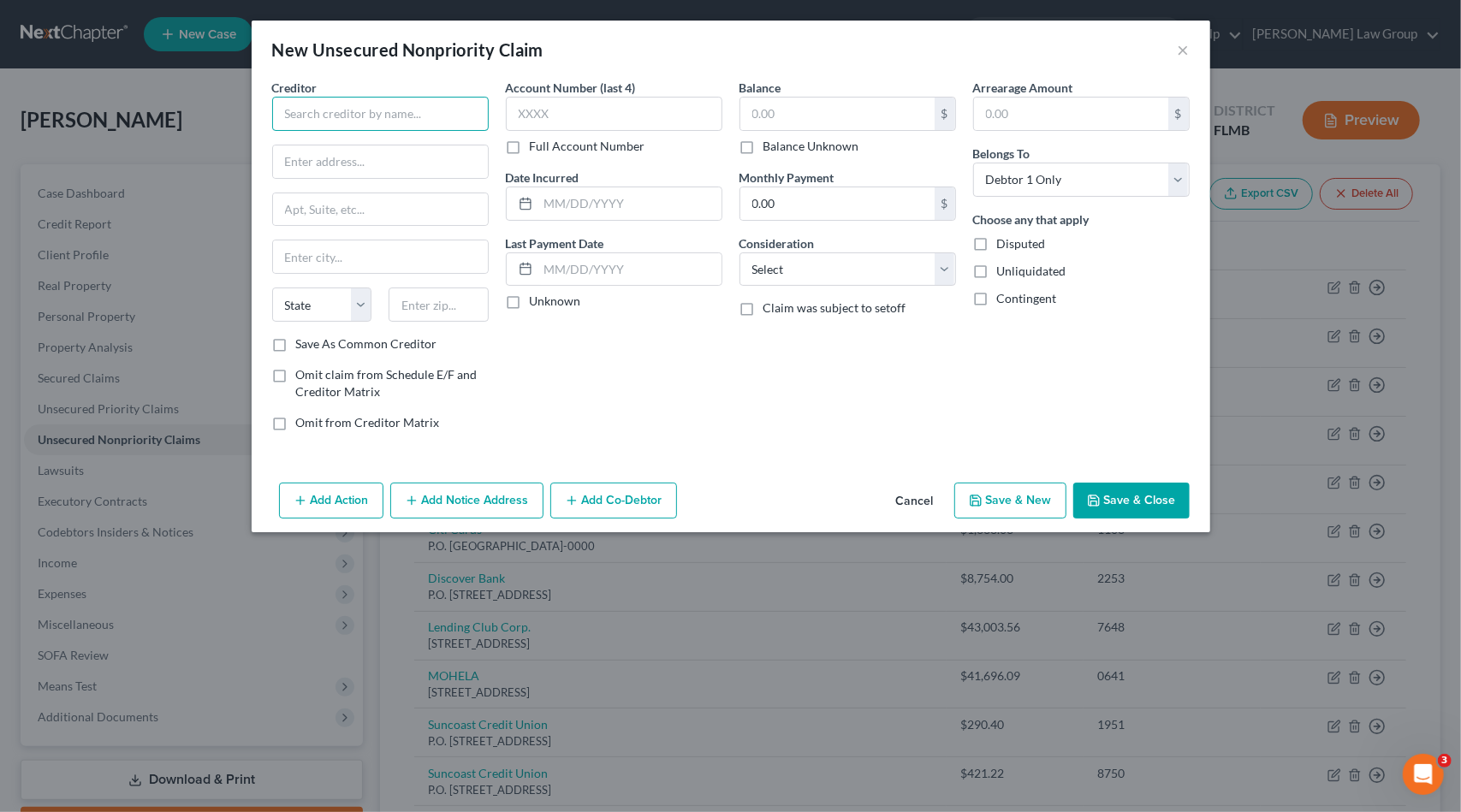
click at [435, 111] on input "text" at bounding box center [380, 114] width 216 height 35
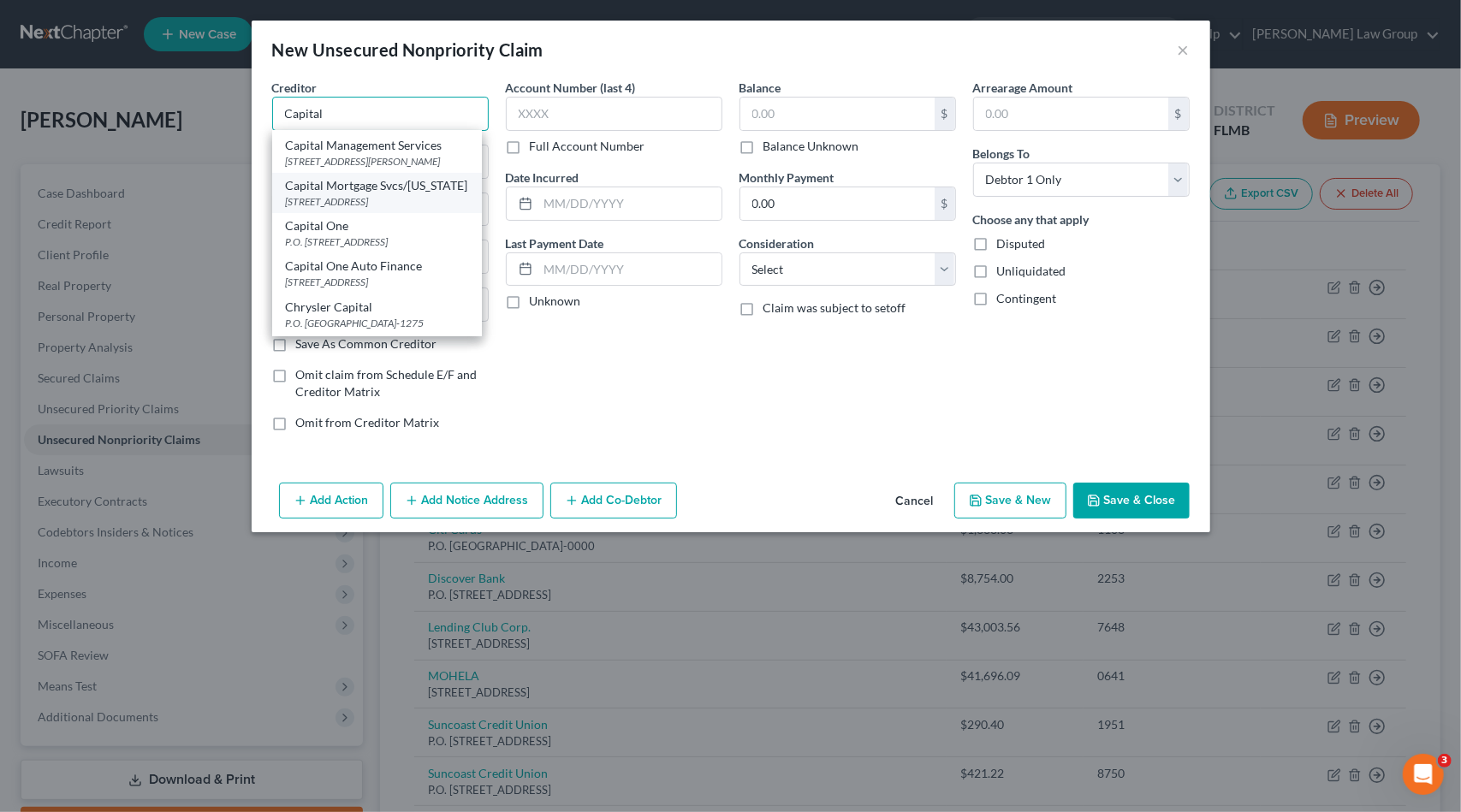
scroll to position [86, 0]
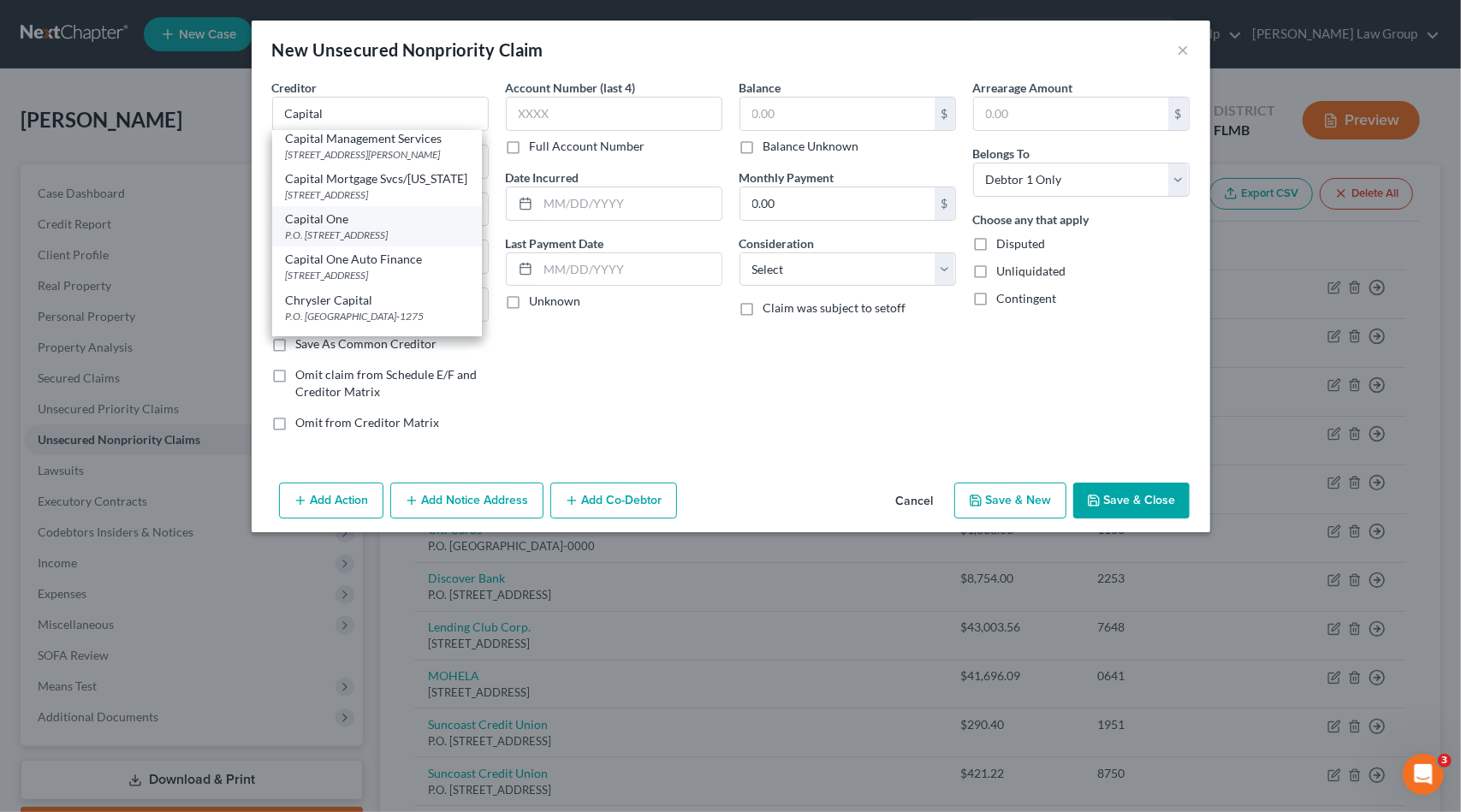
click at [368, 242] on div "P.O. [STREET_ADDRESS]" at bounding box center [377, 235] width 183 height 15
type input "Capital One"
type input "P.O. Box 30285"
type input "[GEOGRAPHIC_DATA]"
select select "46"
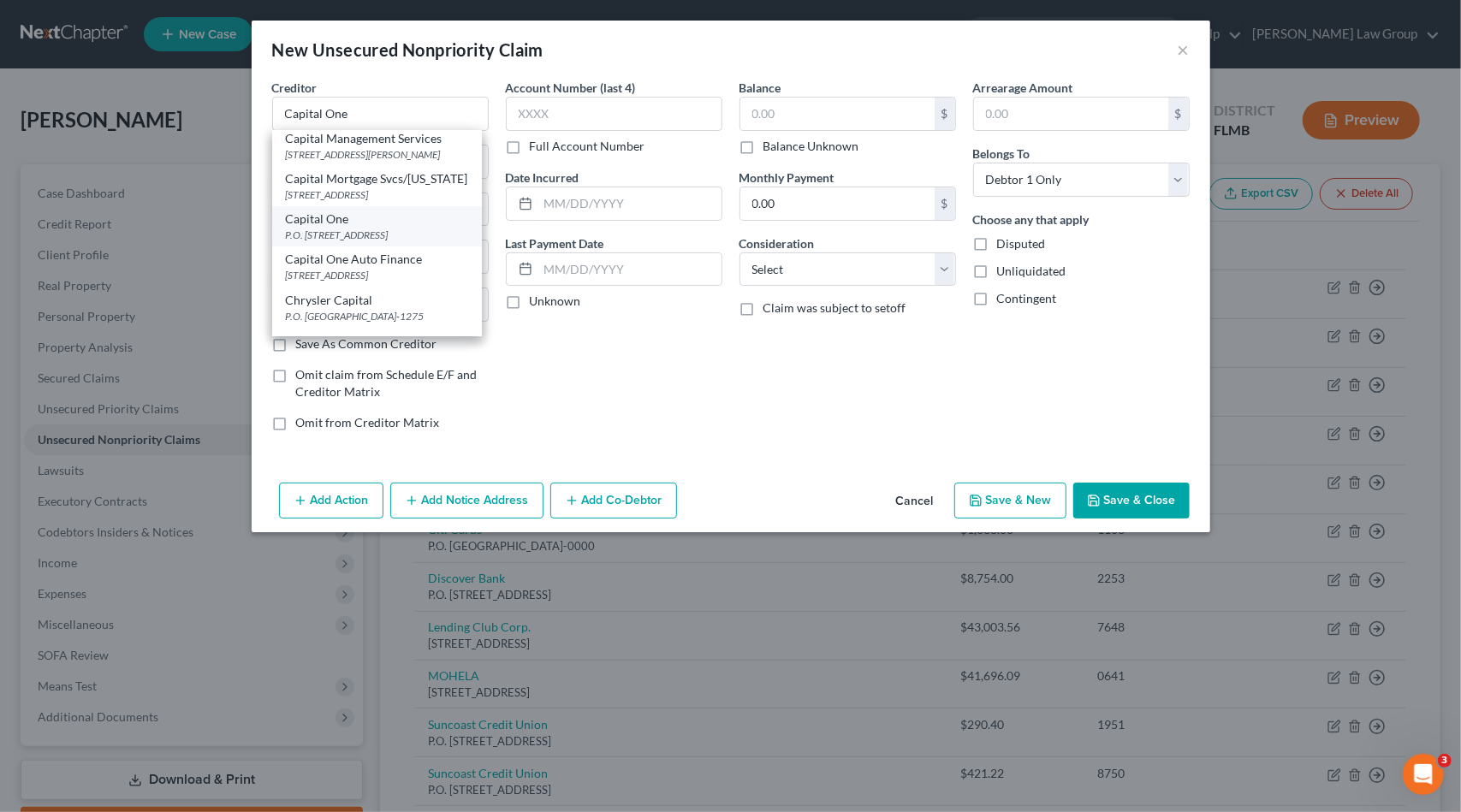
type input "84130-0185"
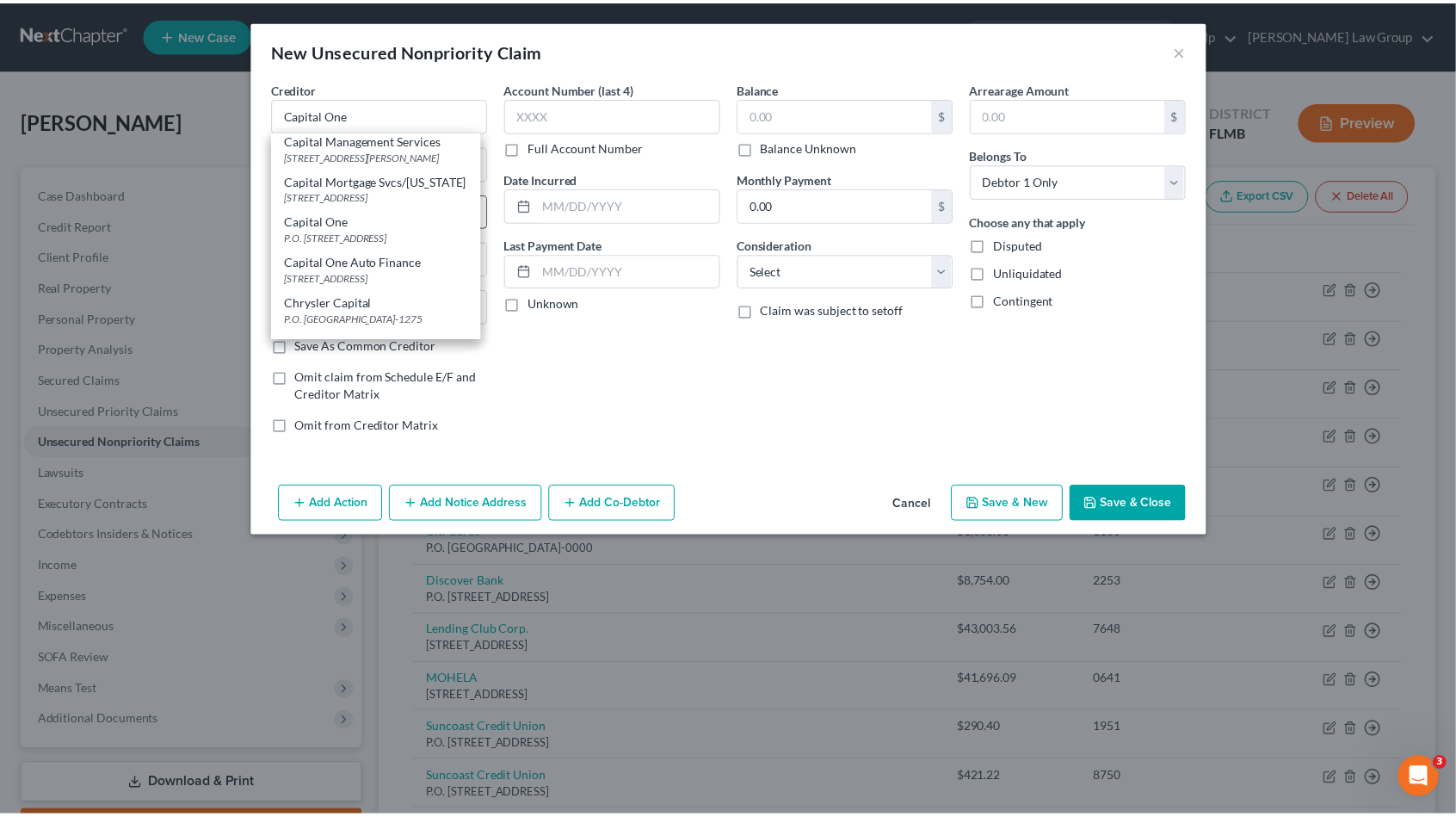
scroll to position [0, 0]
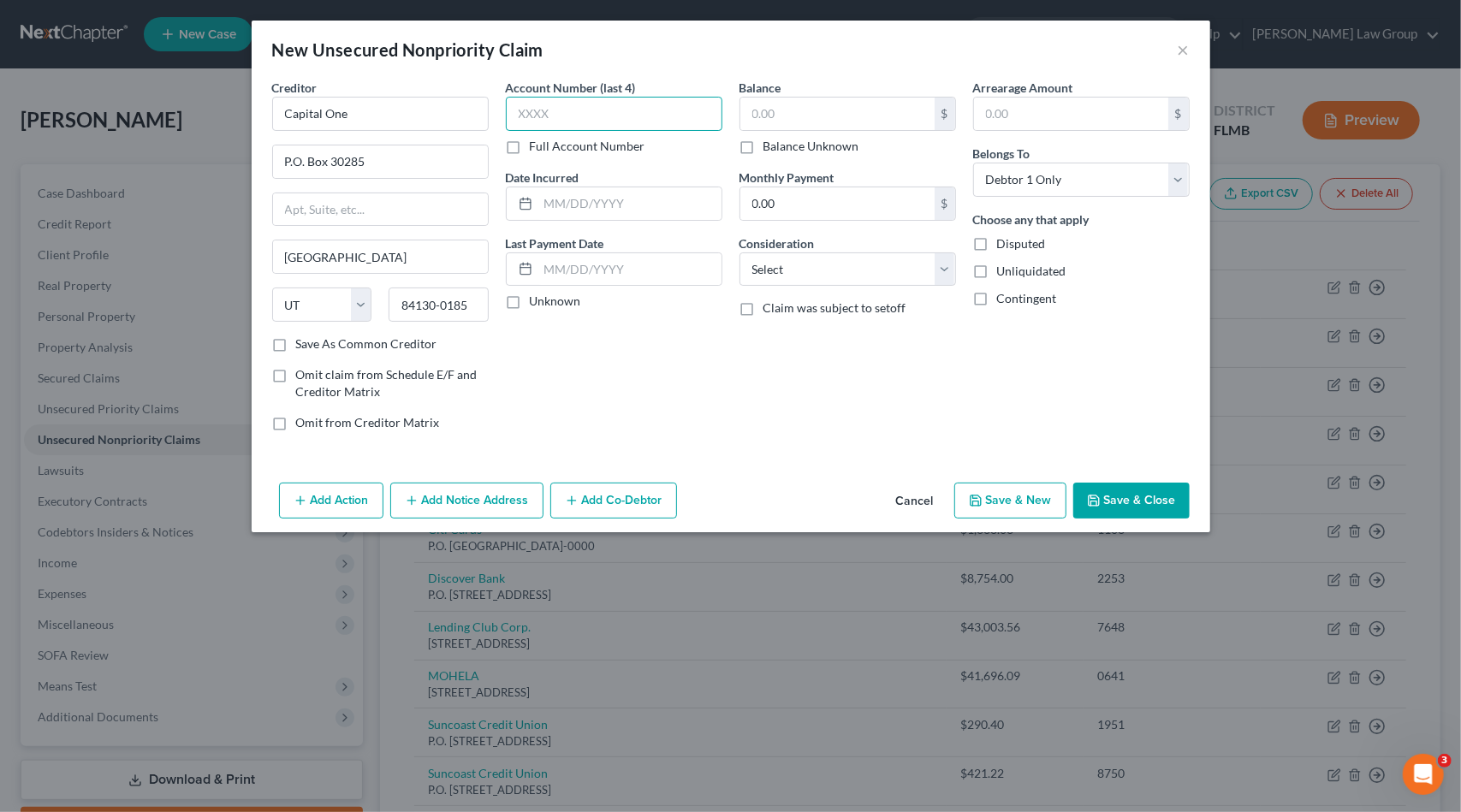
click at [546, 119] on input "text" at bounding box center [613, 114] width 216 height 35
type input "9603"
click at [809, 266] on select "Select Cable / Satellite Services Collection Agency Credit Card Debt Debt Couns…" at bounding box center [847, 270] width 216 height 35
select select "1"
click at [739, 253] on select "Select Cable / Satellite Services Collection Agency Credit Card Debt Debt Couns…" at bounding box center [847, 270] width 216 height 35
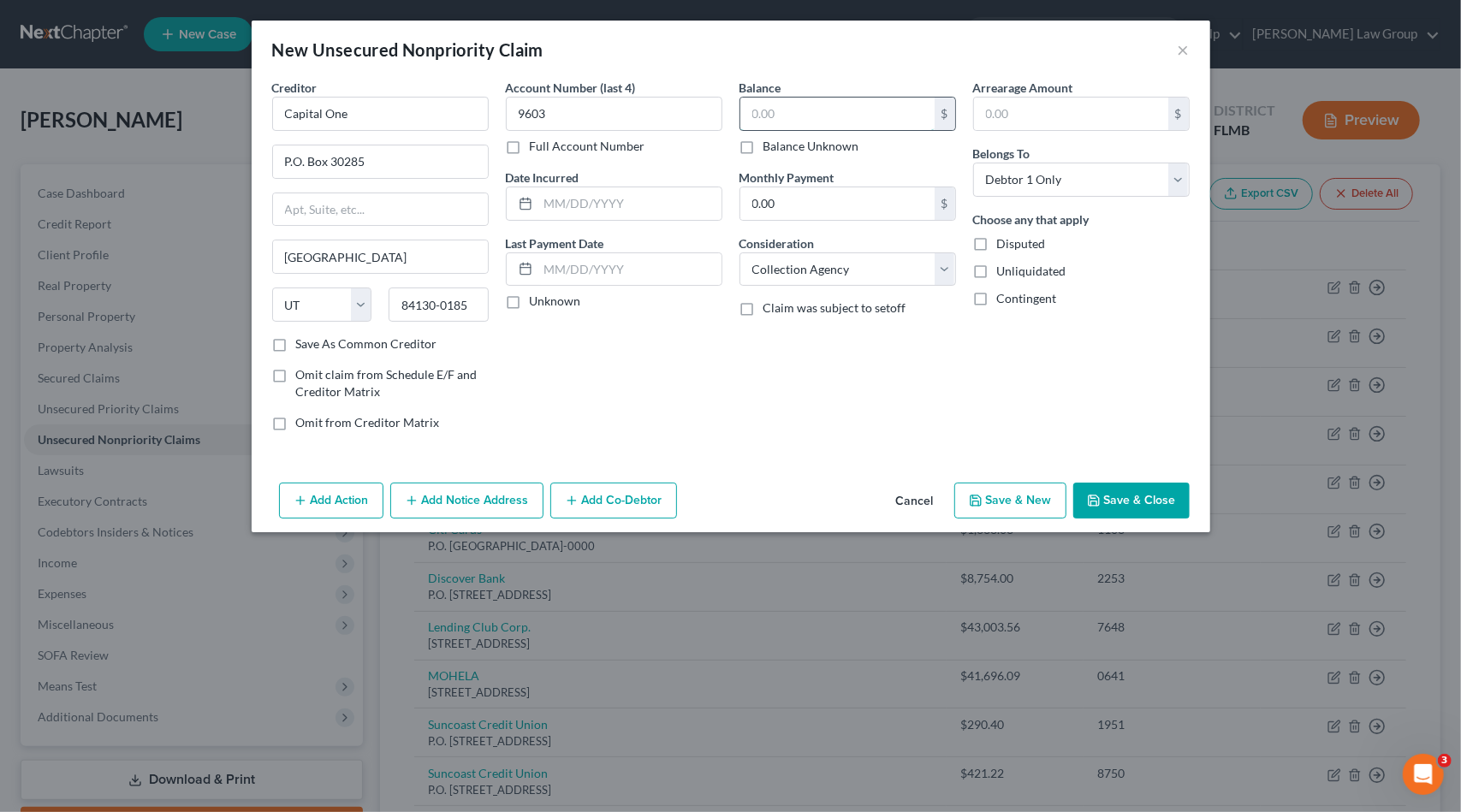
click at [805, 104] on input "text" at bounding box center [837, 114] width 194 height 33
type input "839.68"
click at [825, 253] on select "Select Cable / Satellite Services Collection Agency Credit Card Debt Debt Couns…" at bounding box center [847, 270] width 216 height 35
select select "2"
click at [739, 253] on select "Select Cable / Satellite Services Collection Agency Credit Card Debt Debt Couns…" at bounding box center [847, 270] width 216 height 35
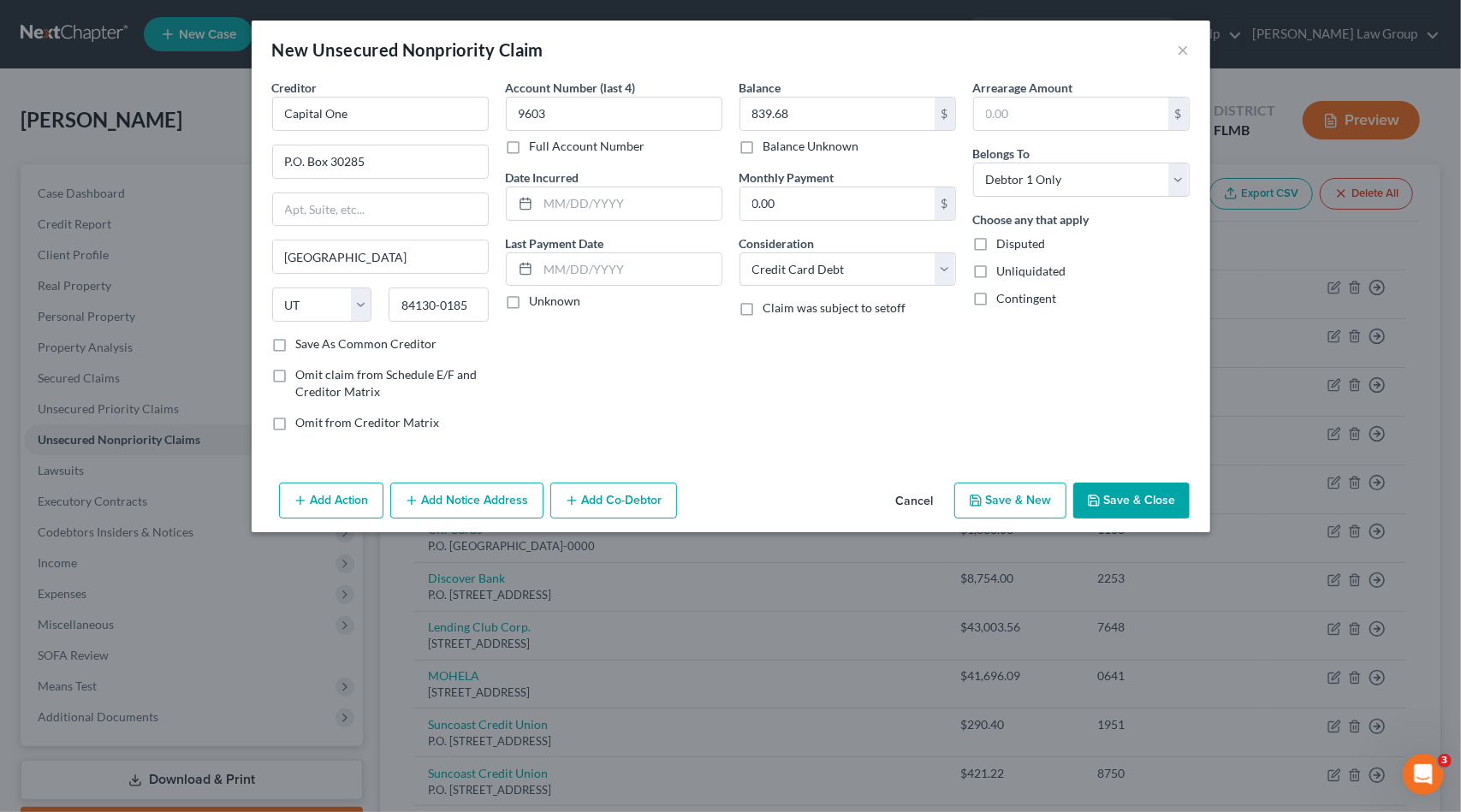
click at [1116, 497] on button "Save & Close" at bounding box center [1132, 500] width 117 height 36
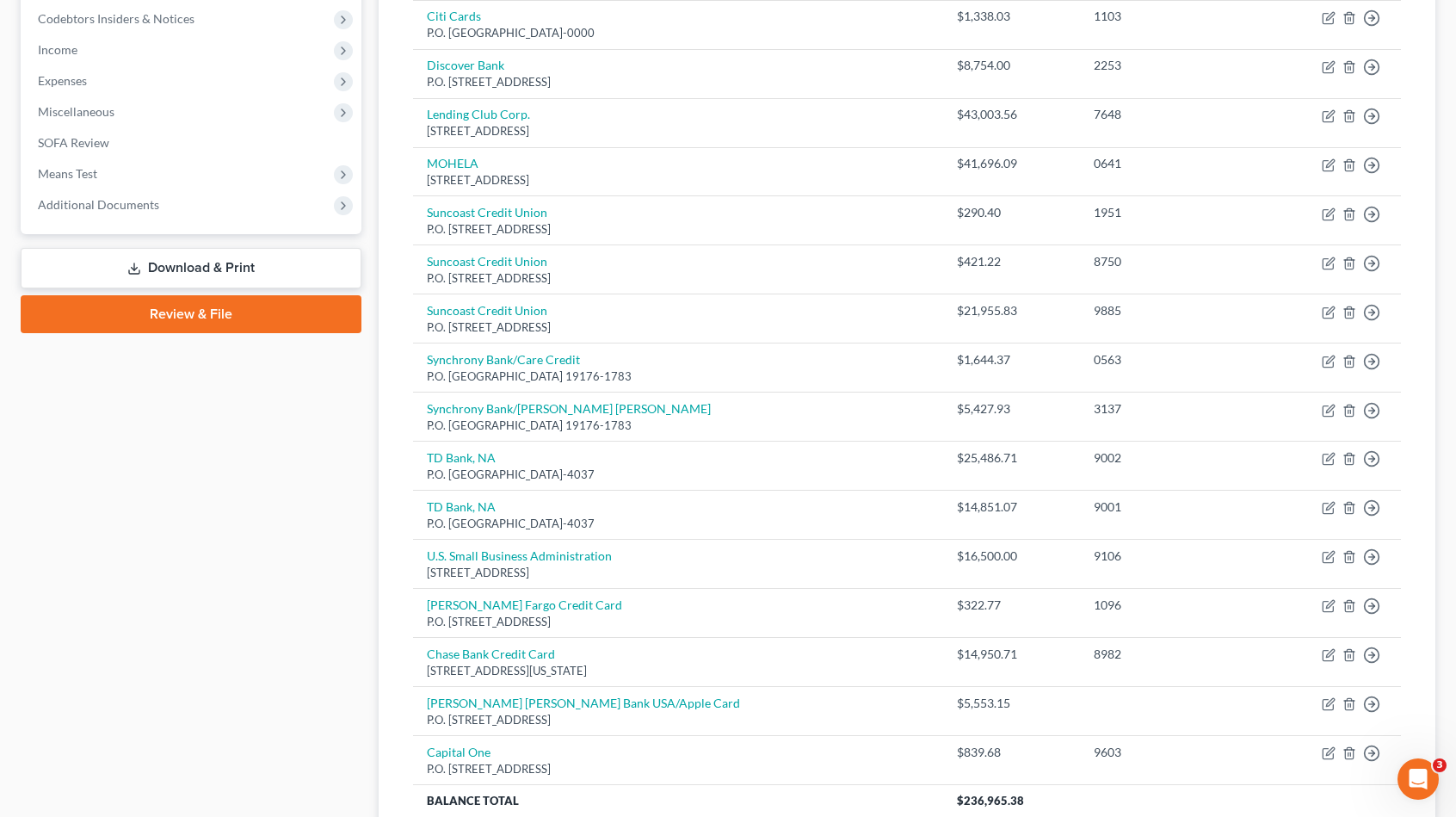
scroll to position [61, 0]
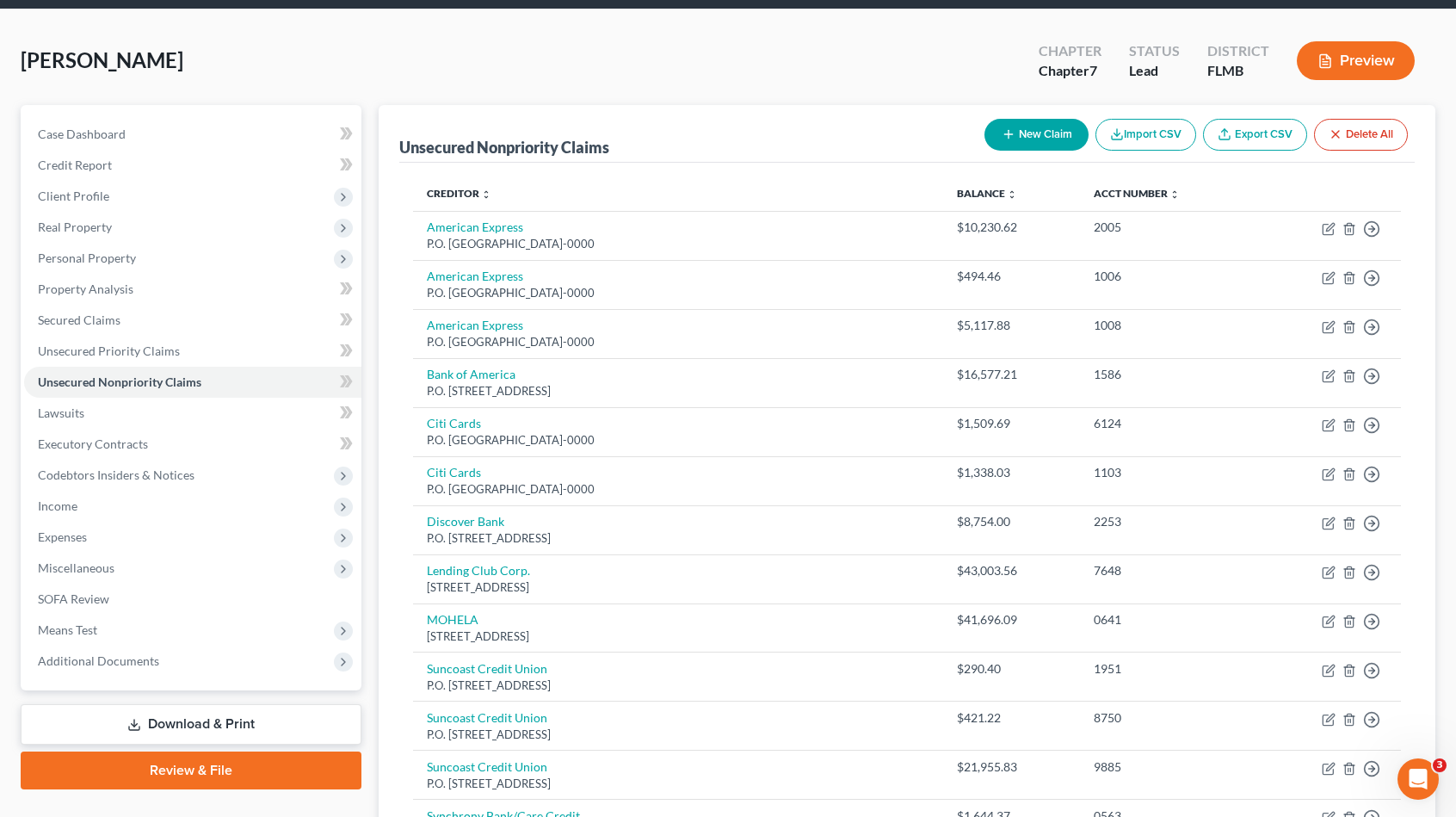
click at [1017, 136] on button "New Claim" at bounding box center [1037, 134] width 105 height 32
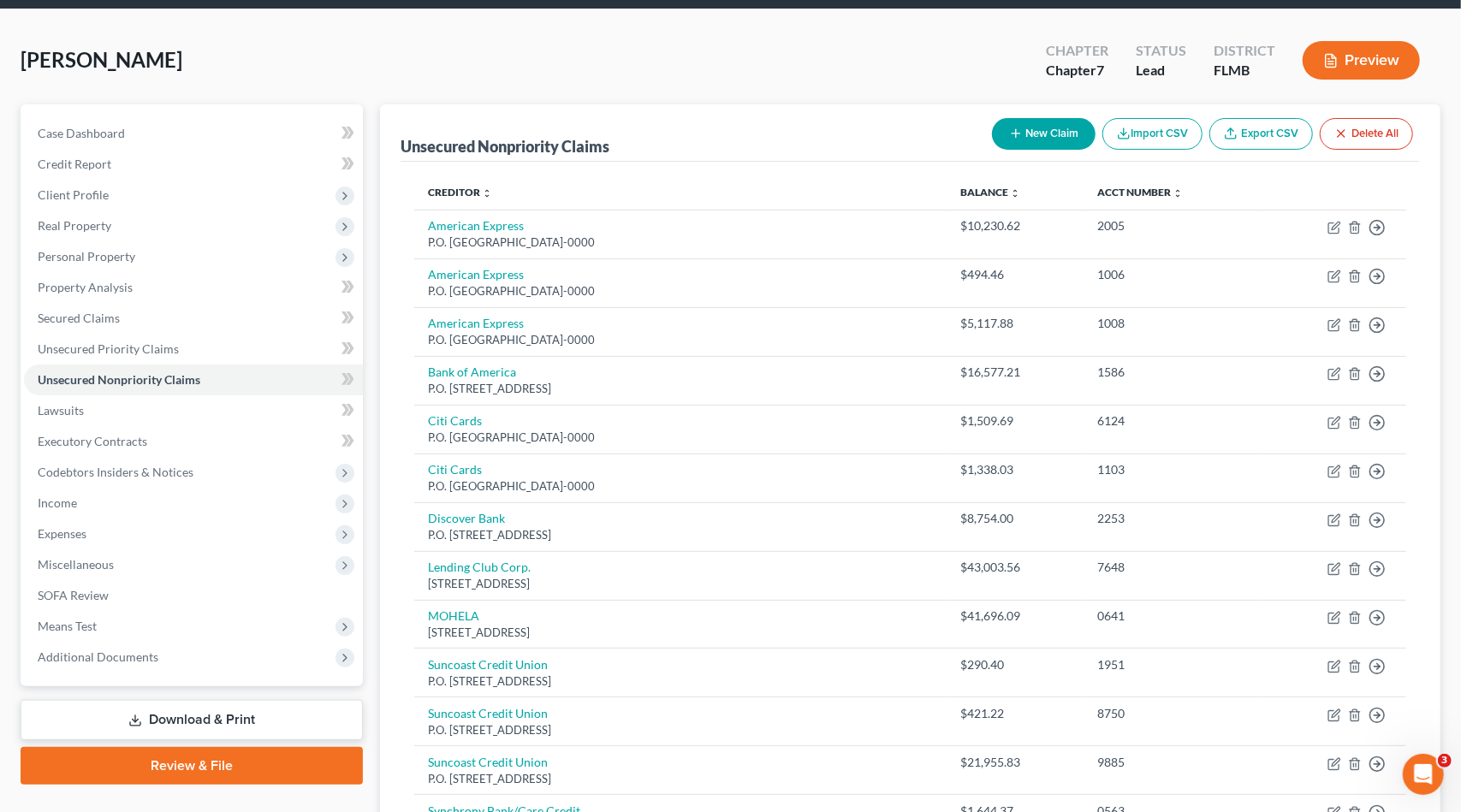
select select "0"
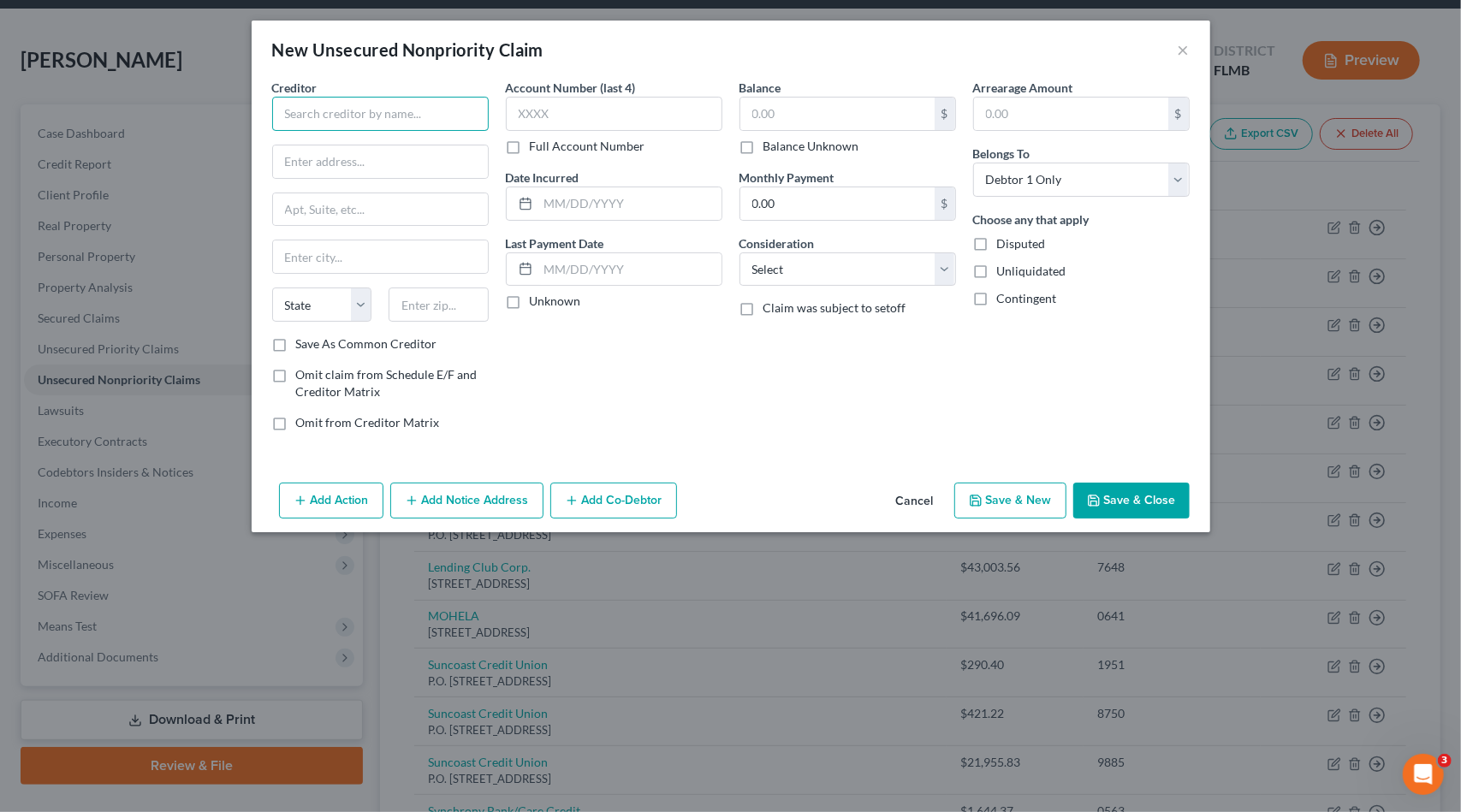
click at [383, 113] on input "text" at bounding box center [380, 114] width 216 height 35
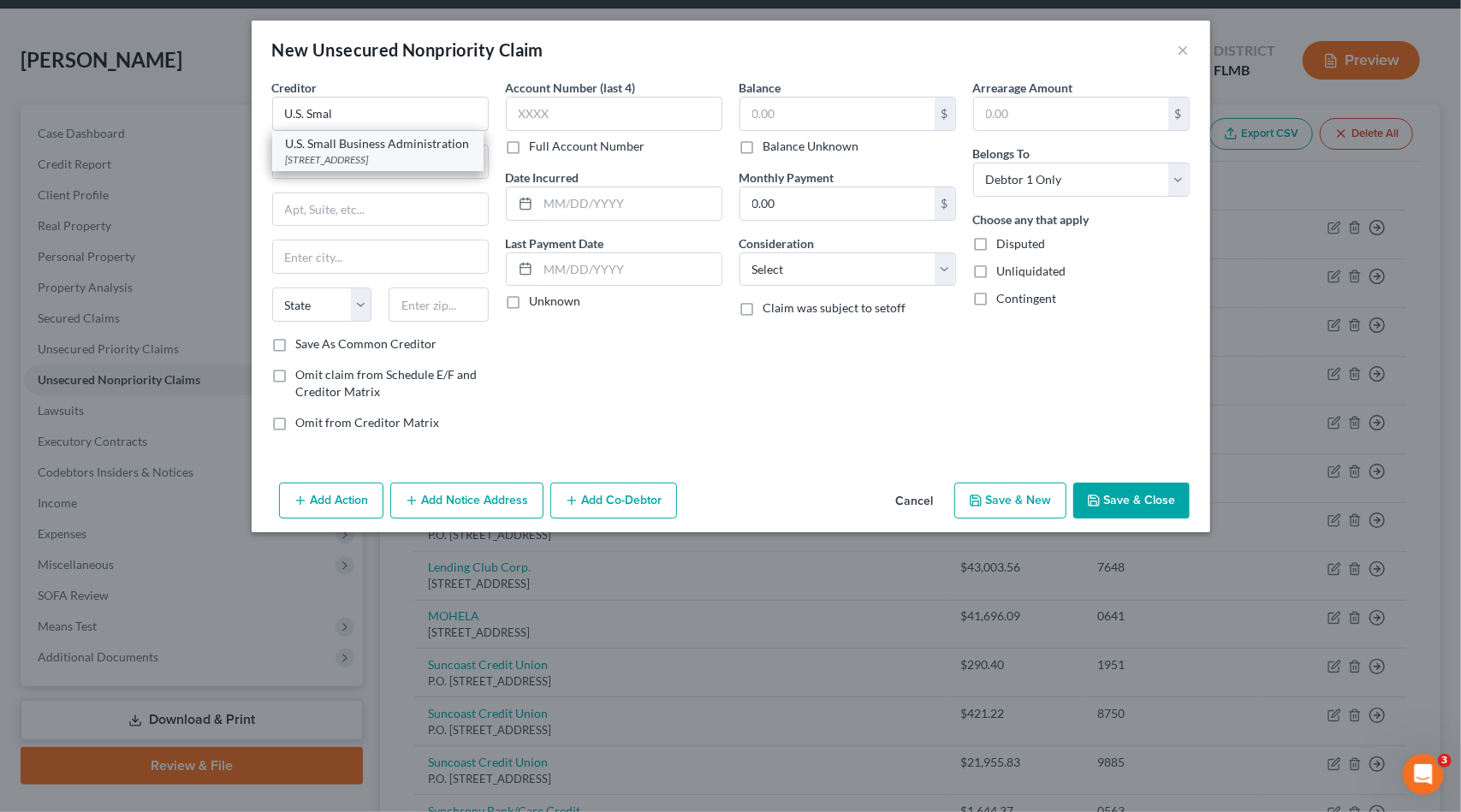
drag, startPoint x: 422, startPoint y: 168, endPoint x: 493, endPoint y: 130, distance: 80.5
click at [424, 166] on div "[STREET_ADDRESS]" at bounding box center [378, 160] width 184 height 15
type input "U.S. Small Business Administration"
type input "[STREET_ADDRESS]"
type input "[GEOGRAPHIC_DATA]"
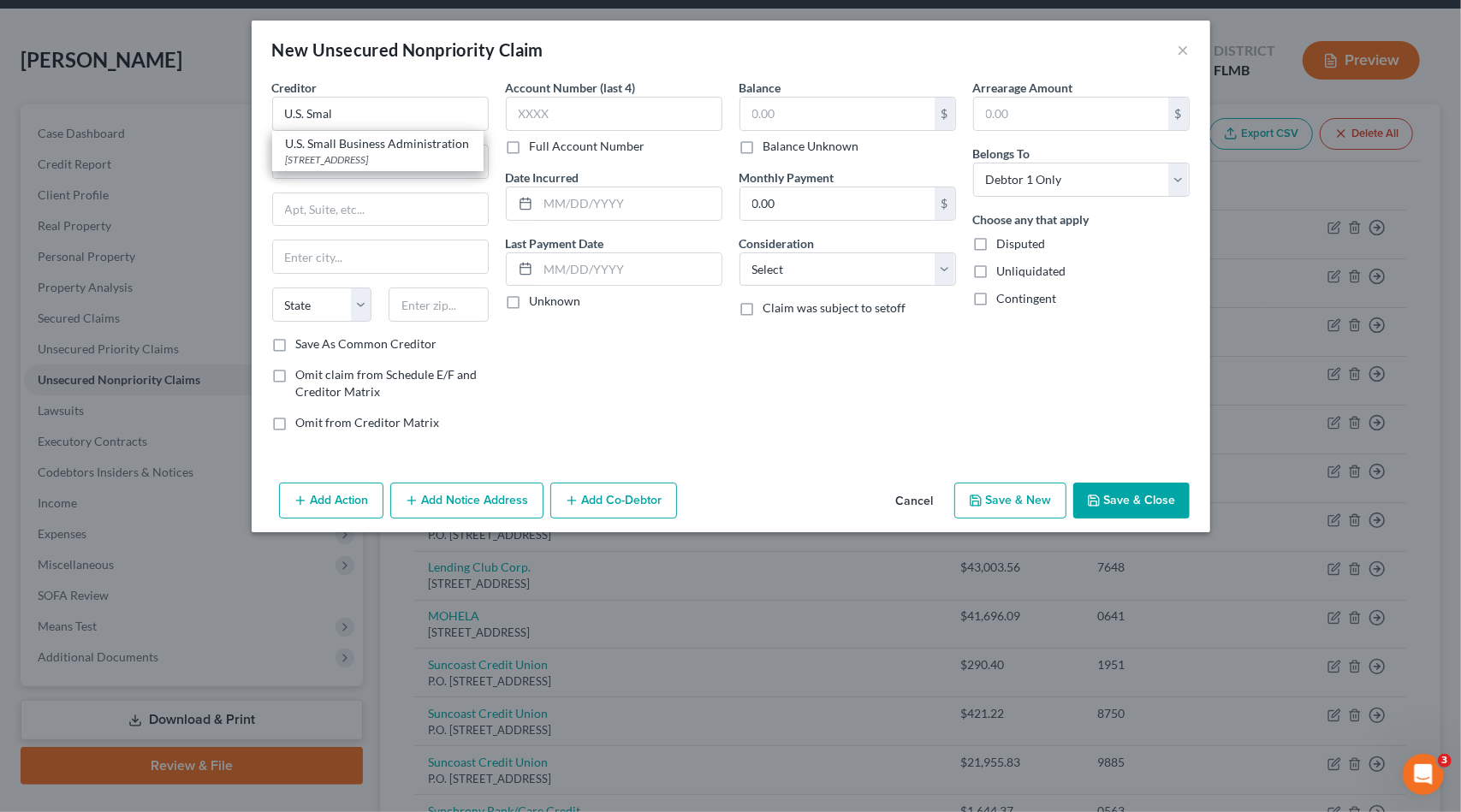
select select "0"
type input "35203-0000"
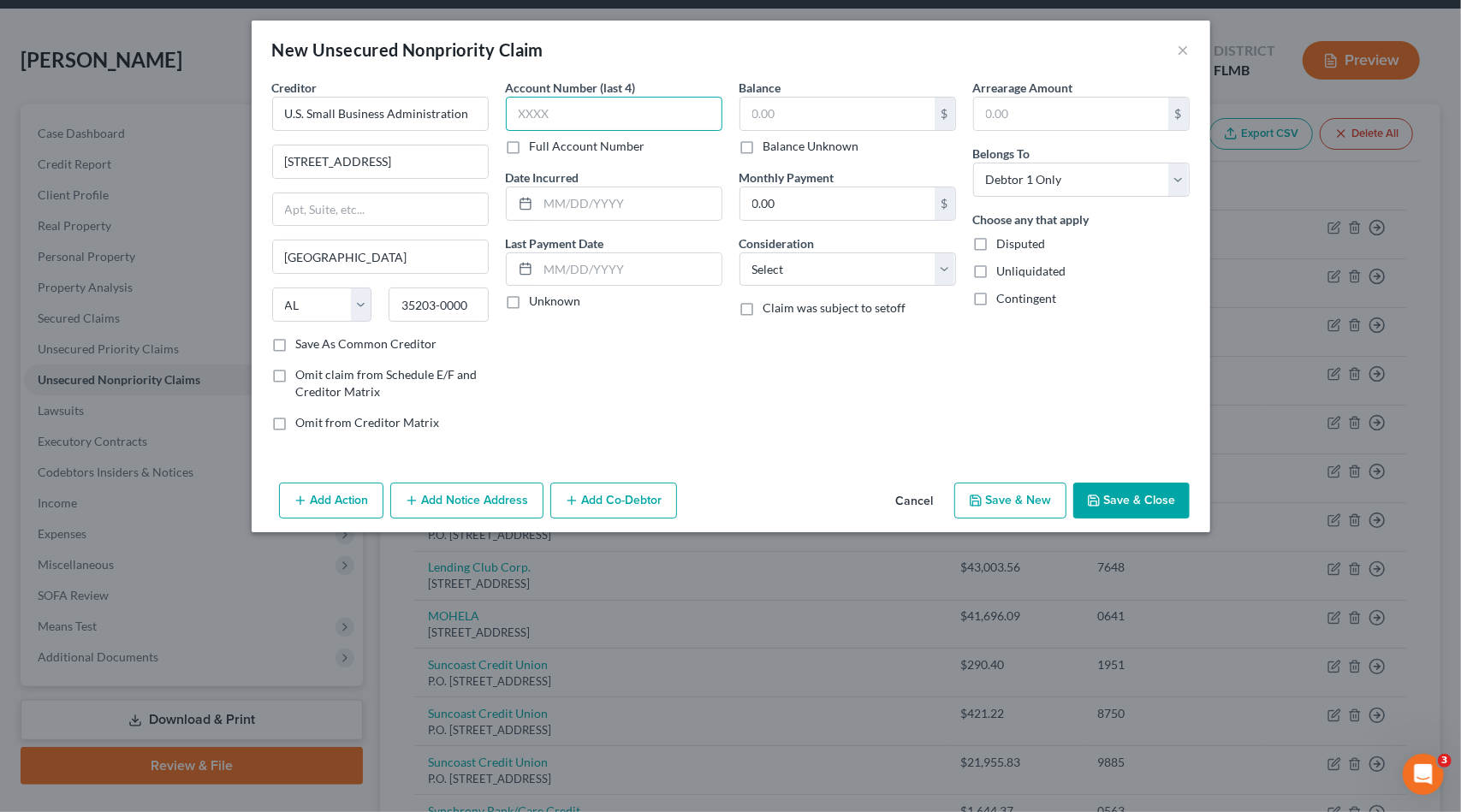
click at [530, 114] on input "text" at bounding box center [613, 114] width 216 height 35
type input "9100"
click at [856, 273] on select "Select Cable / Satellite Services Collection Agency Credit Card Debt Debt Couns…" at bounding box center [847, 270] width 216 height 35
select select "14"
click at [739, 253] on select "Select Cable / Satellite Services Collection Agency Credit Card Debt Debt Couns…" at bounding box center [847, 270] width 216 height 35
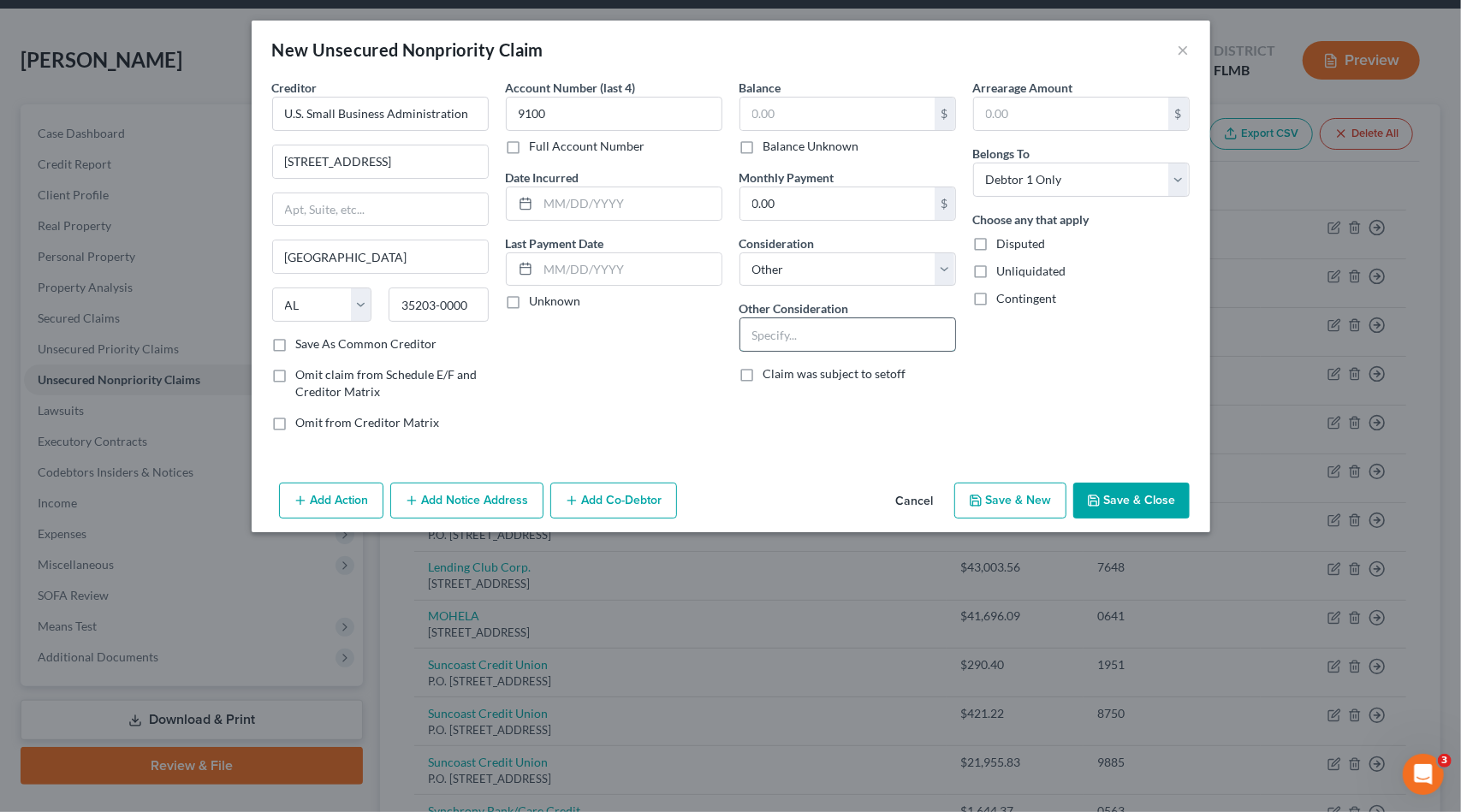
drag, startPoint x: 788, startPoint y: 340, endPoint x: 776, endPoint y: 340, distance: 12.0
click at [787, 340] on input "text" at bounding box center [847, 335] width 214 height 33
type input "Commercial Loan"
click at [850, 118] on input "text" at bounding box center [837, 114] width 194 height 33
click at [798, 116] on input "22,511,017" at bounding box center [837, 114] width 194 height 33
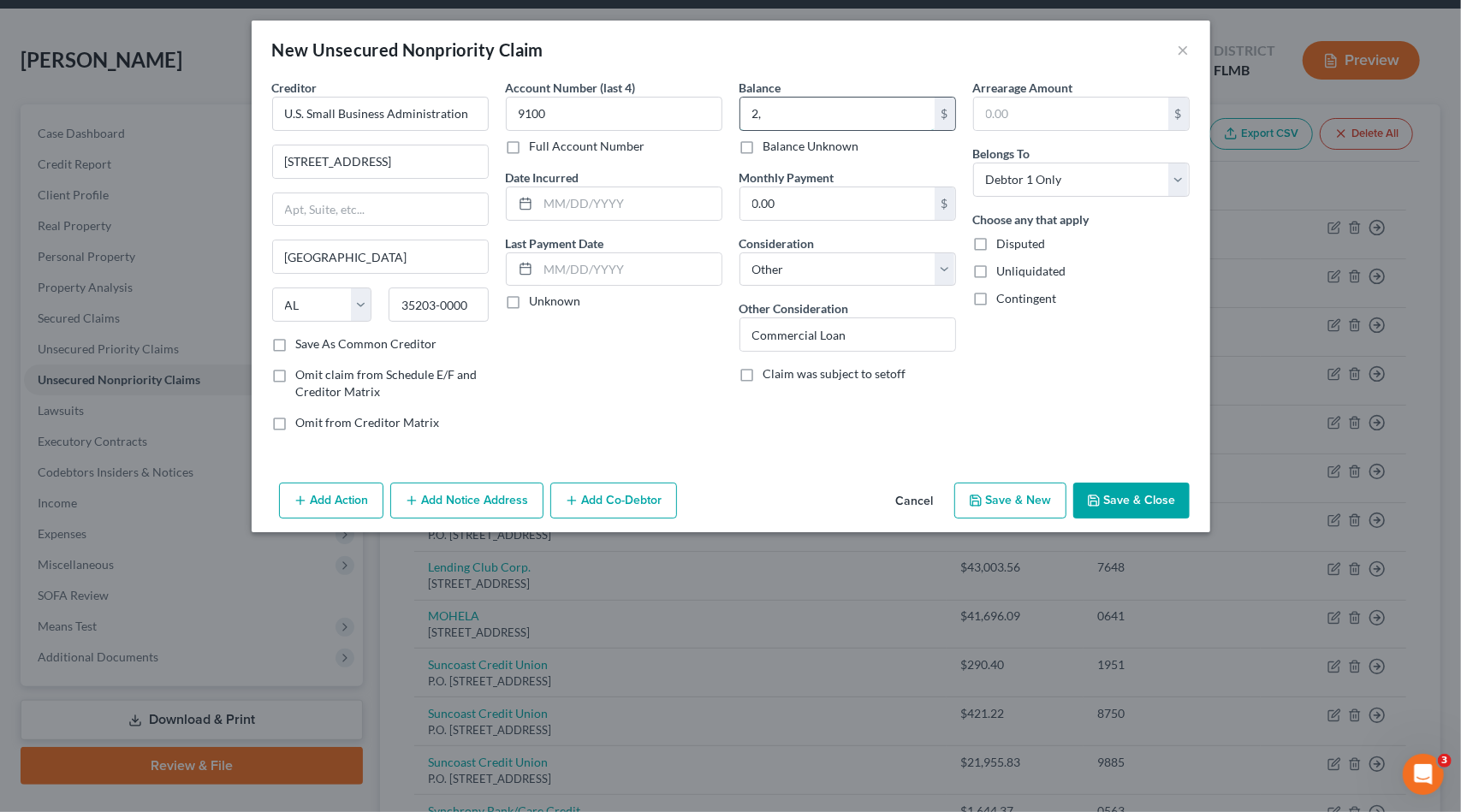
type input "2"
type input "22,511.17"
click at [1122, 507] on button "Save & Close" at bounding box center [1132, 500] width 117 height 36
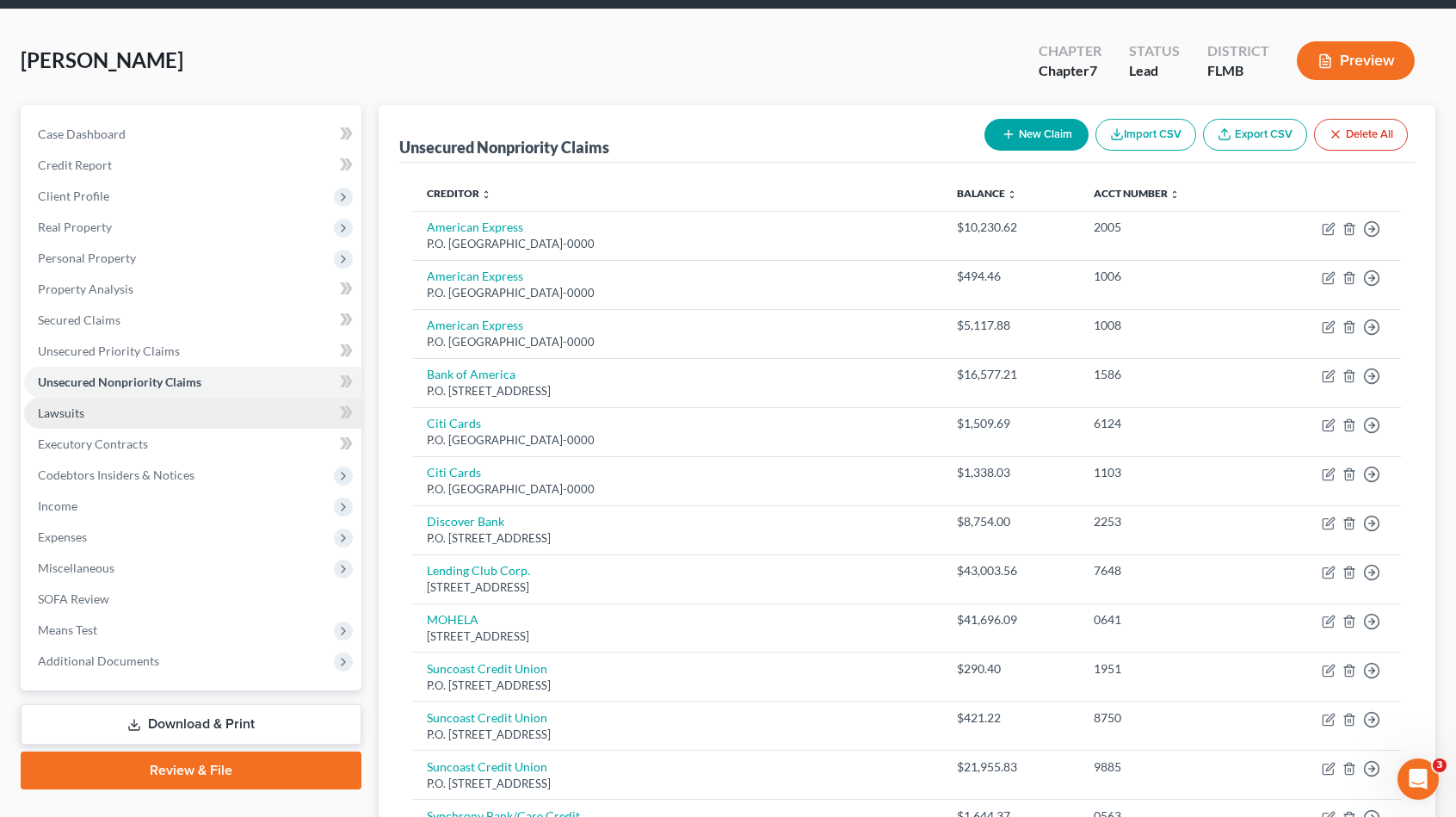
click at [139, 418] on link "Lawsuits" at bounding box center [193, 413] width 338 height 31
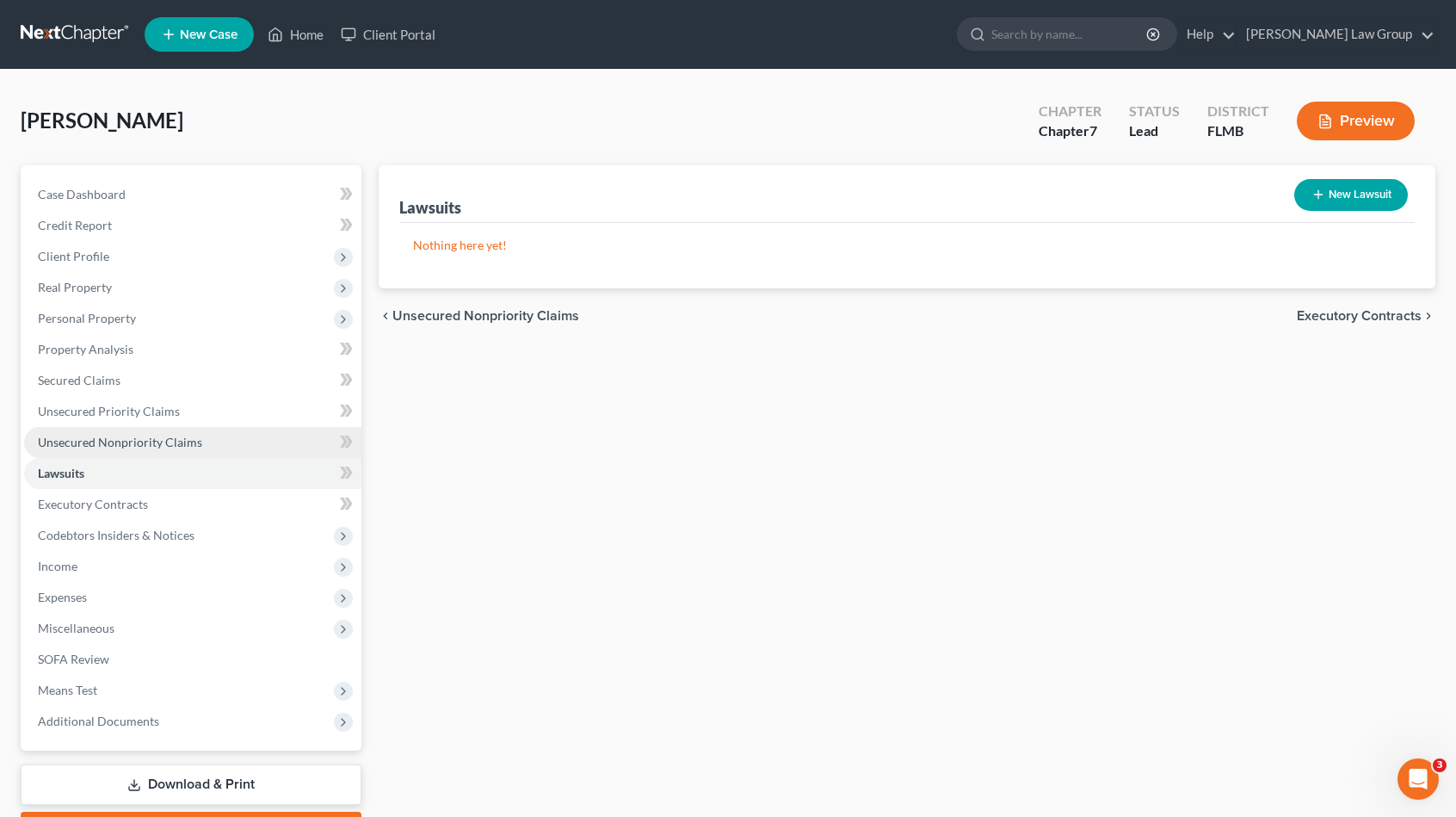
click at [139, 436] on span "Unsecured Nonpriority Claims" at bounding box center [119, 442] width 164 height 15
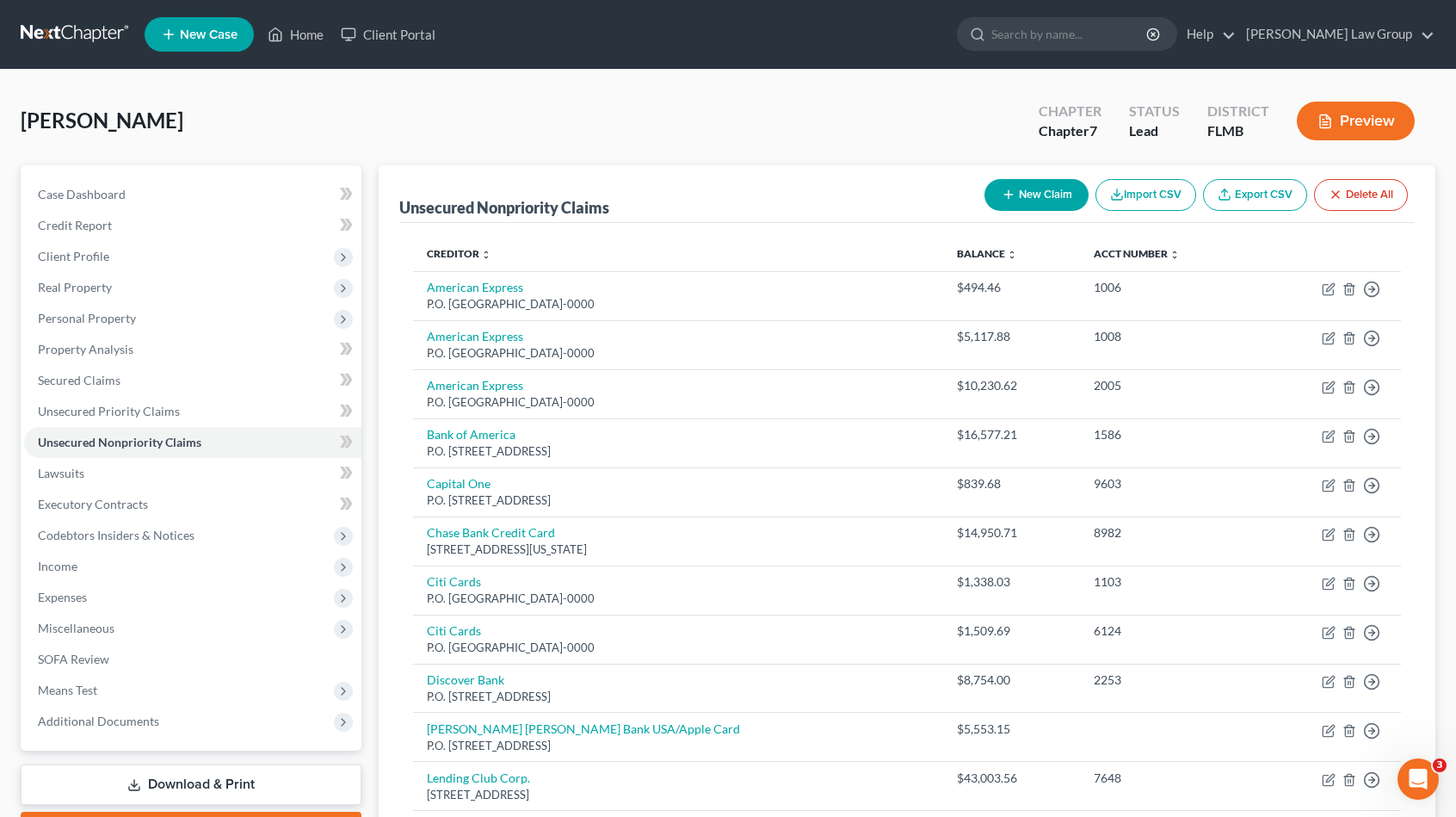
click at [1055, 190] on button "New Claim" at bounding box center [1037, 195] width 105 height 32
select select "0"
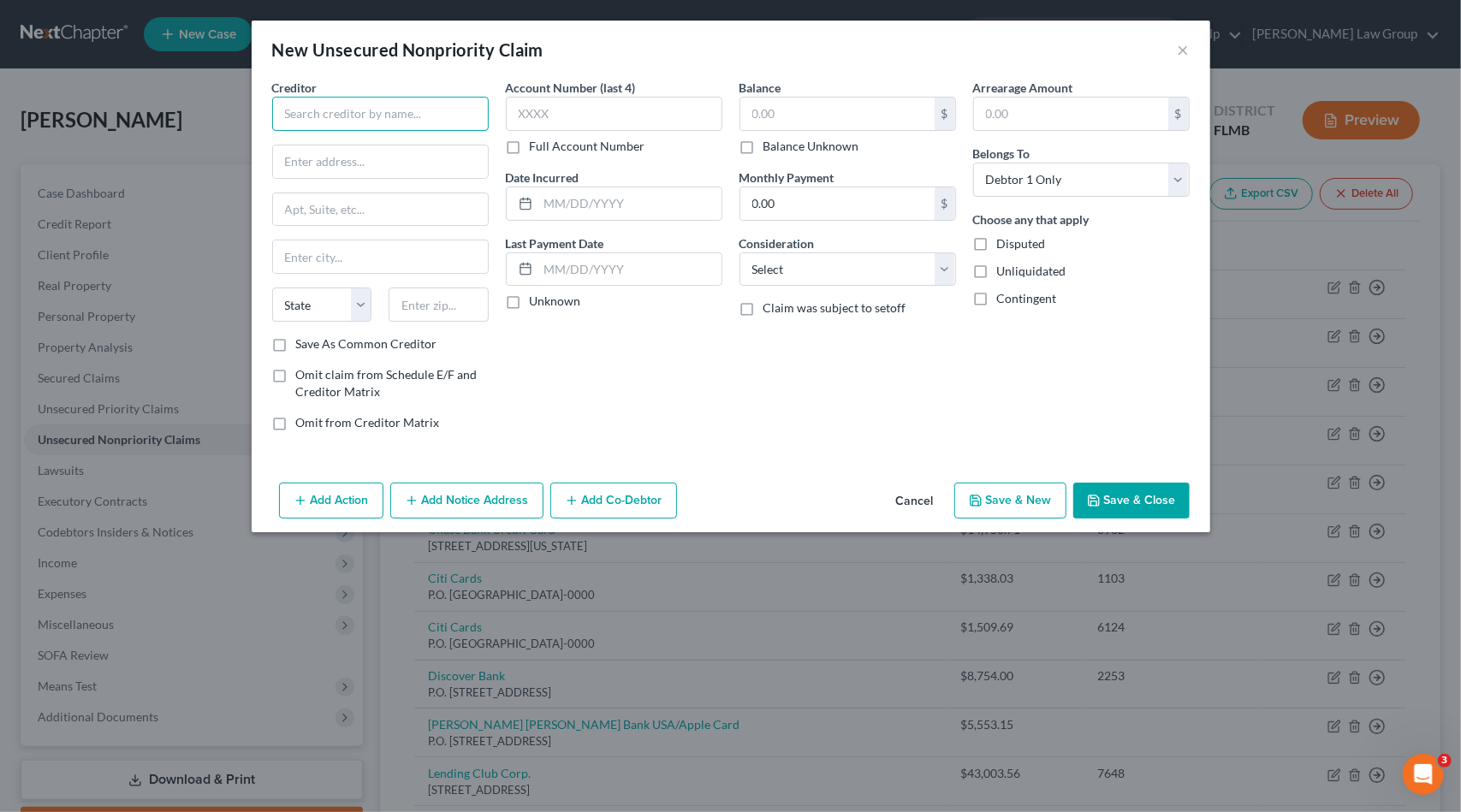
drag, startPoint x: 350, startPoint y: 109, endPoint x: 363, endPoint y: 83, distance: 29.1
click at [355, 95] on div "Creditor *" at bounding box center [380, 104] width 216 height 52
drag, startPoint x: 430, startPoint y: 117, endPoint x: 181, endPoint y: 114, distance: 249.0
click at [181, 114] on div "New Unsecured Nonpriority Claim × Creditor * Paypal Working Capital State [US_S…" at bounding box center [730, 406] width 1461 height 812
type input "Paypal Working Capital"
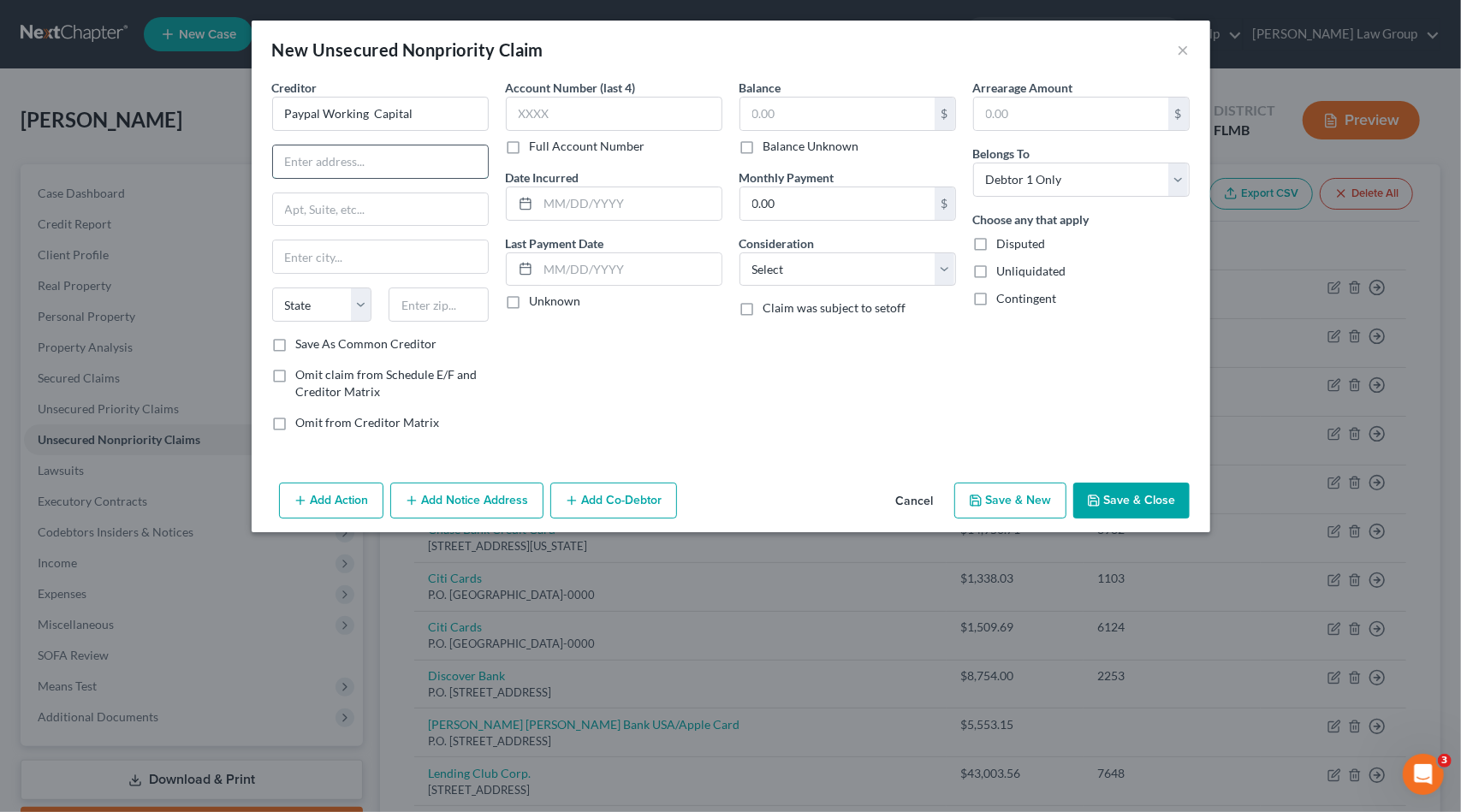
click at [339, 161] on input "text" at bounding box center [380, 161] width 214 height 33
paste input "[STREET_ADDRESS]"
type input "[STREET_ADDRESS]"
click at [412, 302] on input "text" at bounding box center [439, 305] width 100 height 35
type input "95131"
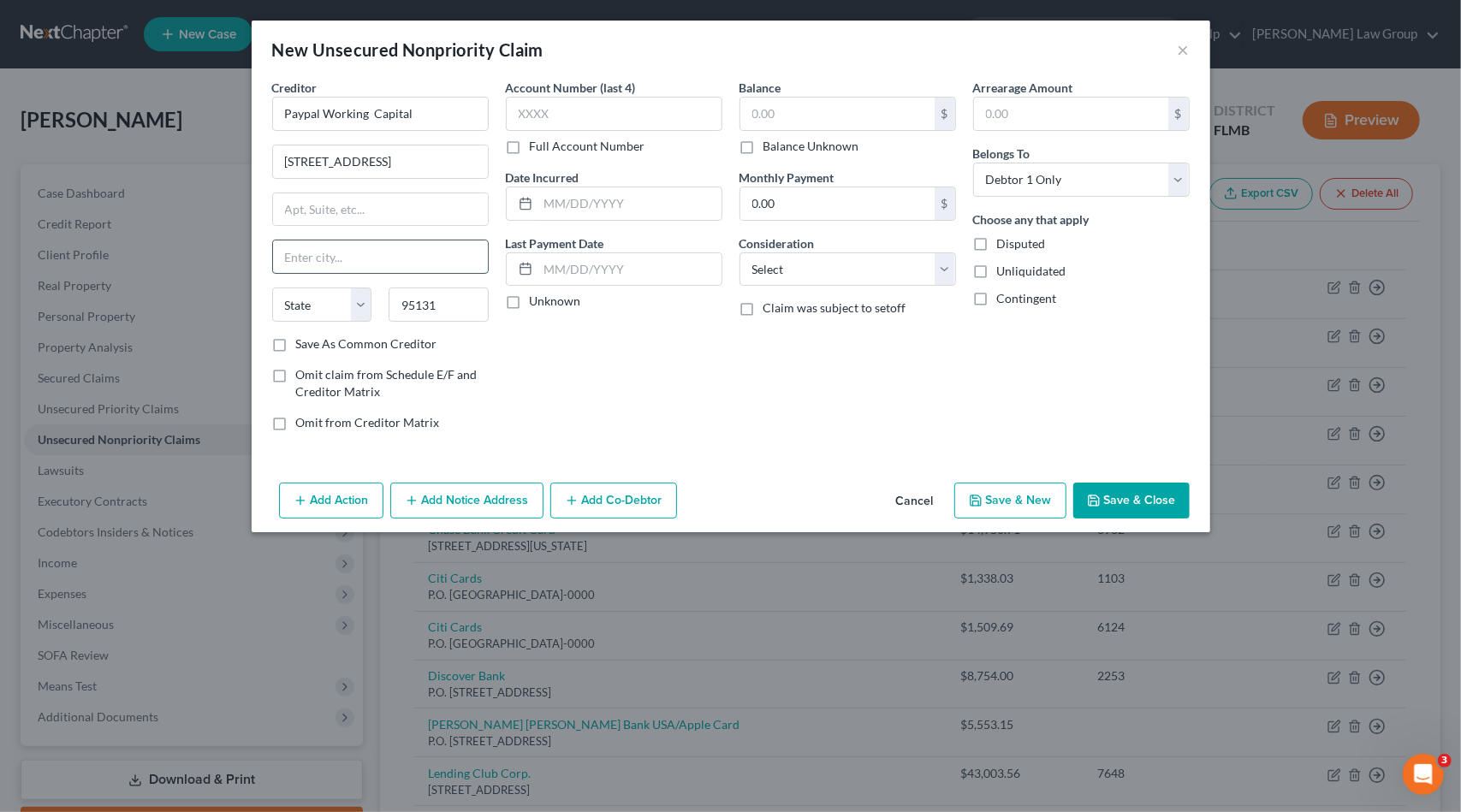
click at [390, 245] on input "text" at bounding box center [380, 257] width 214 height 33
type input "[GEOGRAPHIC_DATA][PERSON_NAME]"
select select "4"
drag, startPoint x: 869, startPoint y: 423, endPoint x: 860, endPoint y: 386, distance: 38.1
click at [867, 421] on div "Balance $ Balance Unknown Balance Undetermined $ Balance Unknown Monthly Paymen…" at bounding box center [848, 261] width 234 height 366
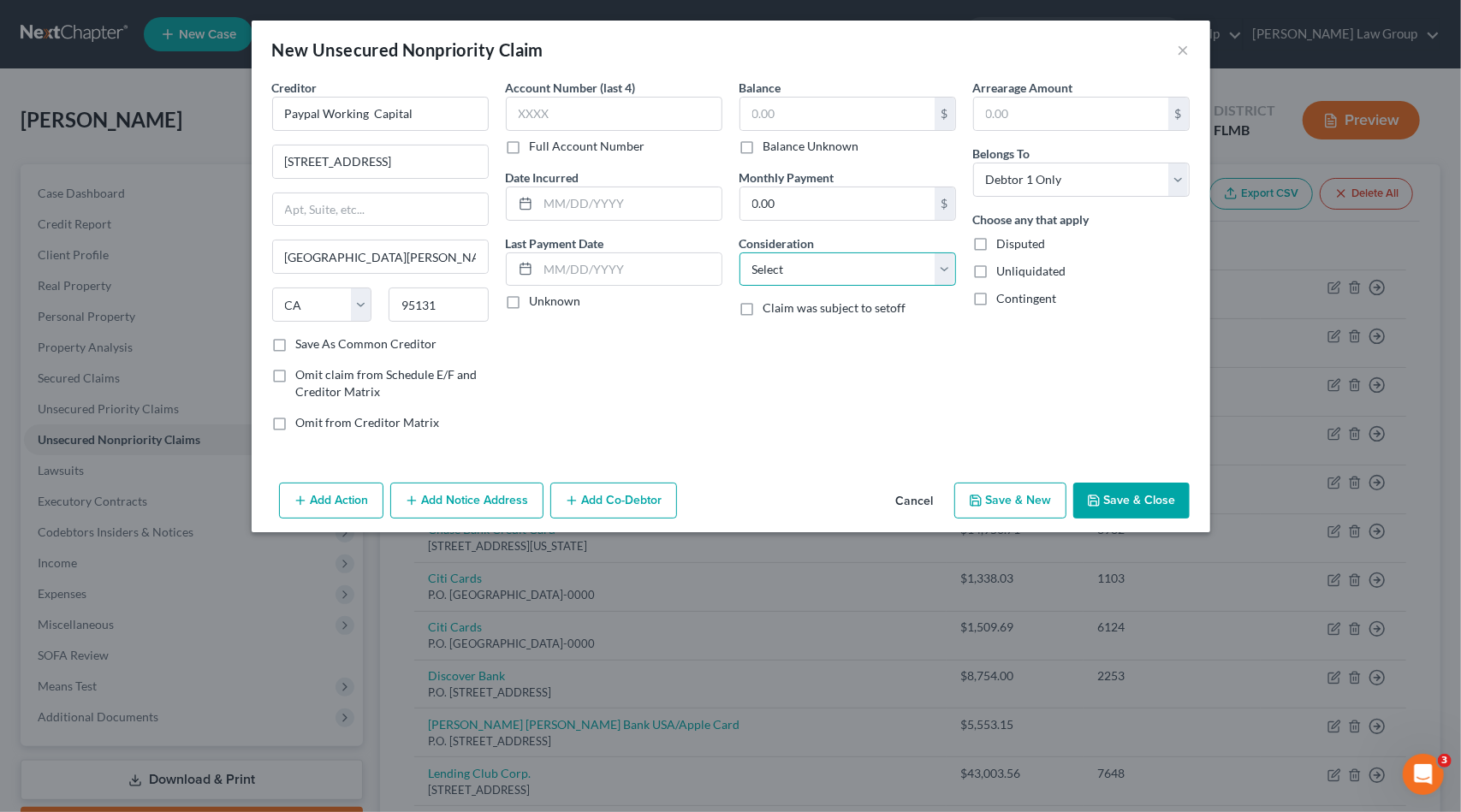
click at [848, 265] on select "Select Cable / Satellite Services Collection Agency Credit Card Debt Debt Couns…" at bounding box center [847, 270] width 216 height 35
select select "14"
click at [739, 253] on select "Select Cable / Satellite Services Collection Agency Credit Card Debt Debt Couns…" at bounding box center [847, 270] width 216 height 35
click at [813, 336] on input "text" at bounding box center [847, 335] width 214 height 33
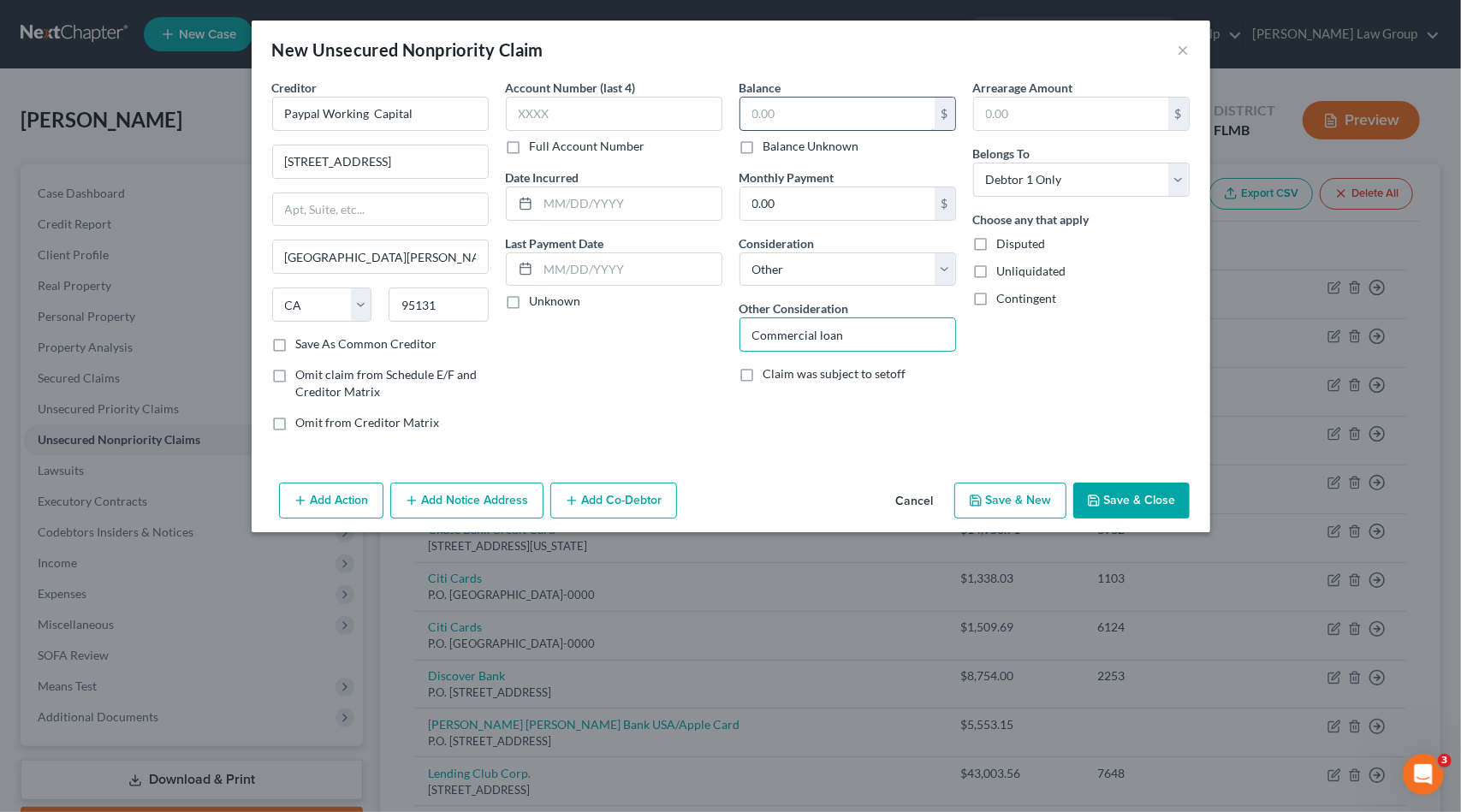
type input "Commercial loan"
click at [788, 105] on input "text" at bounding box center [837, 114] width 194 height 33
click at [1126, 490] on button "Save & Close" at bounding box center [1132, 500] width 117 height 36
type input "0.00"
